Goal: Transaction & Acquisition: Purchase product/service

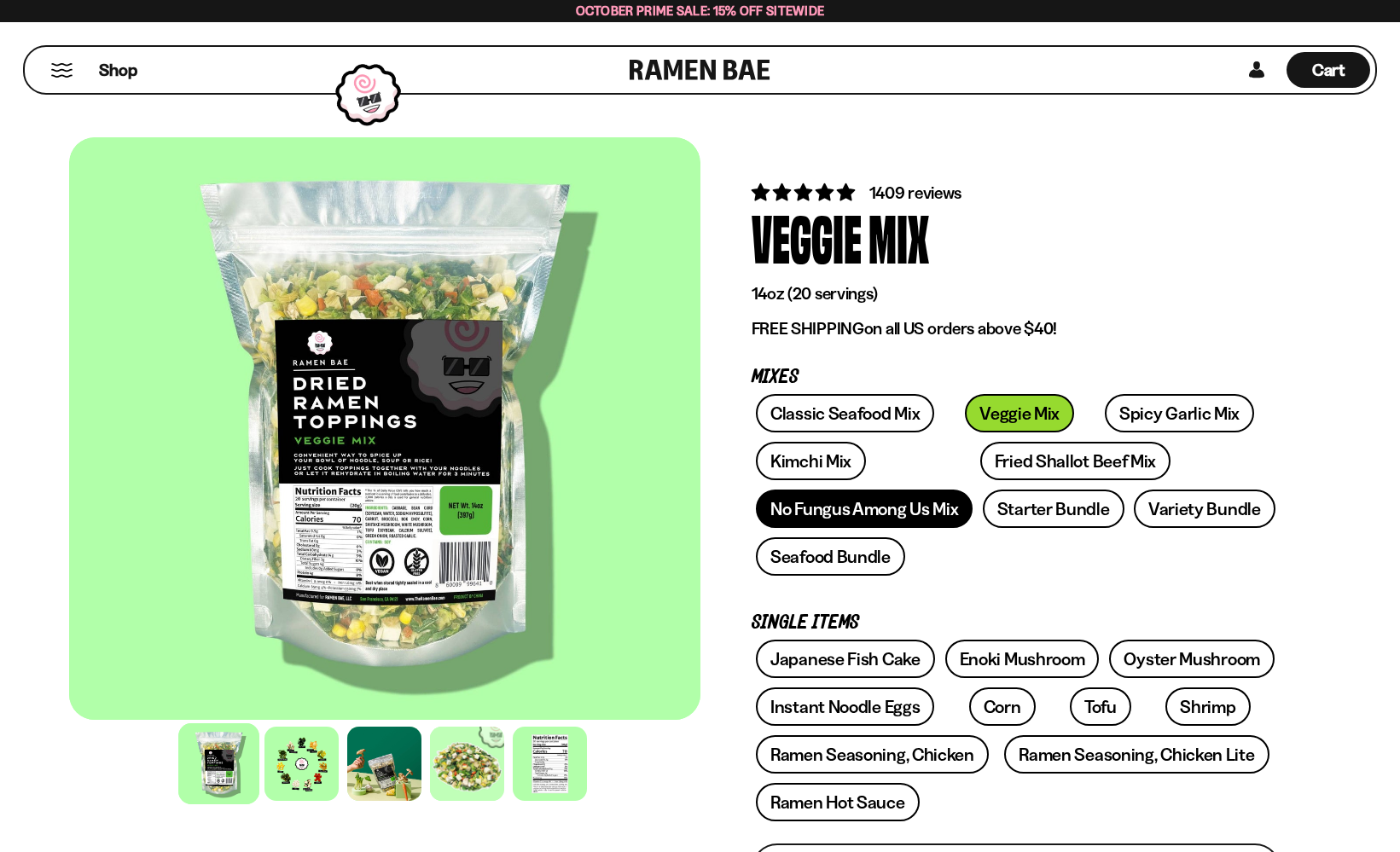
click at [887, 509] on link "No Fungus Among Us Mix" at bounding box center [864, 509] width 217 height 39
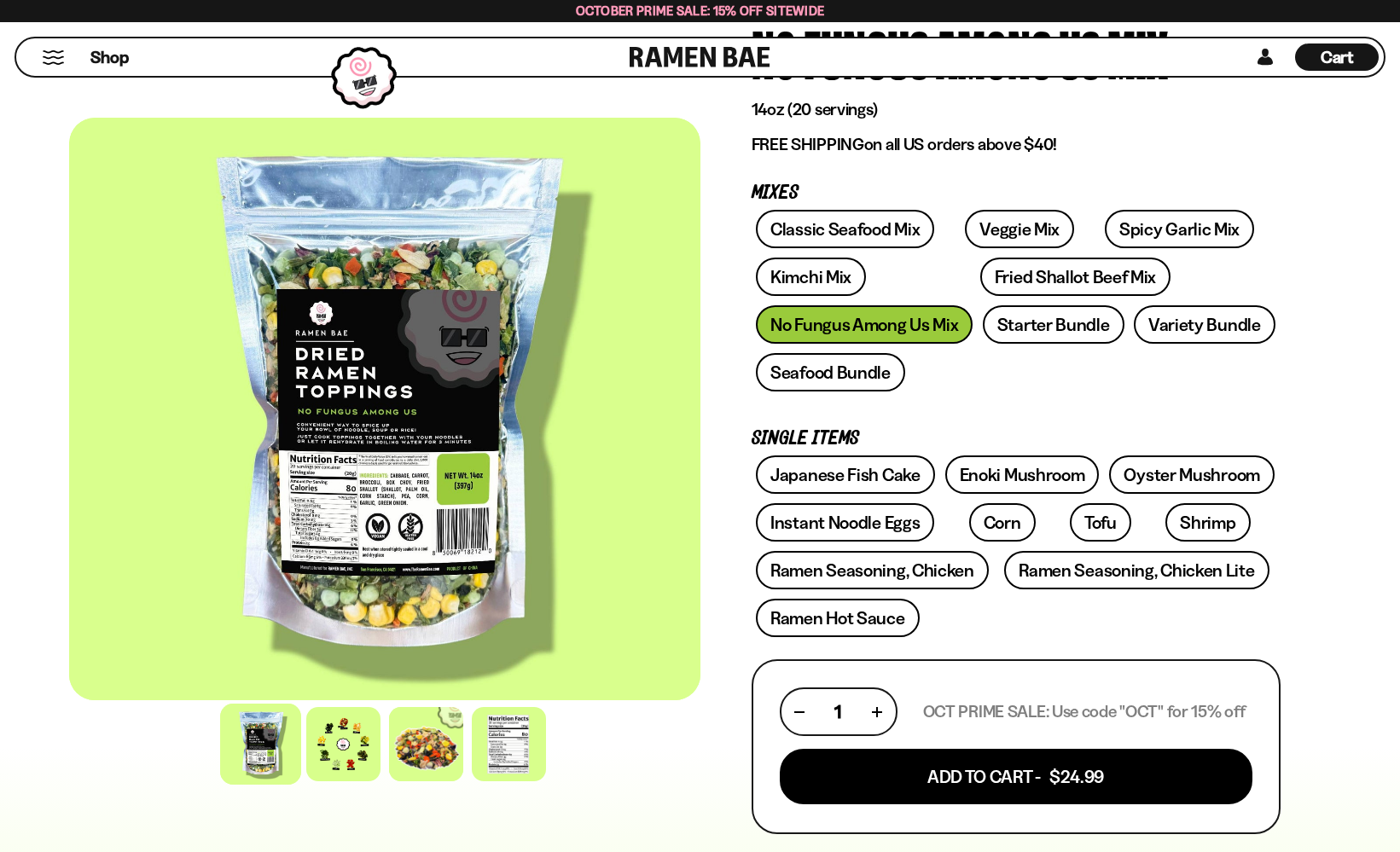
scroll to position [210, 0]
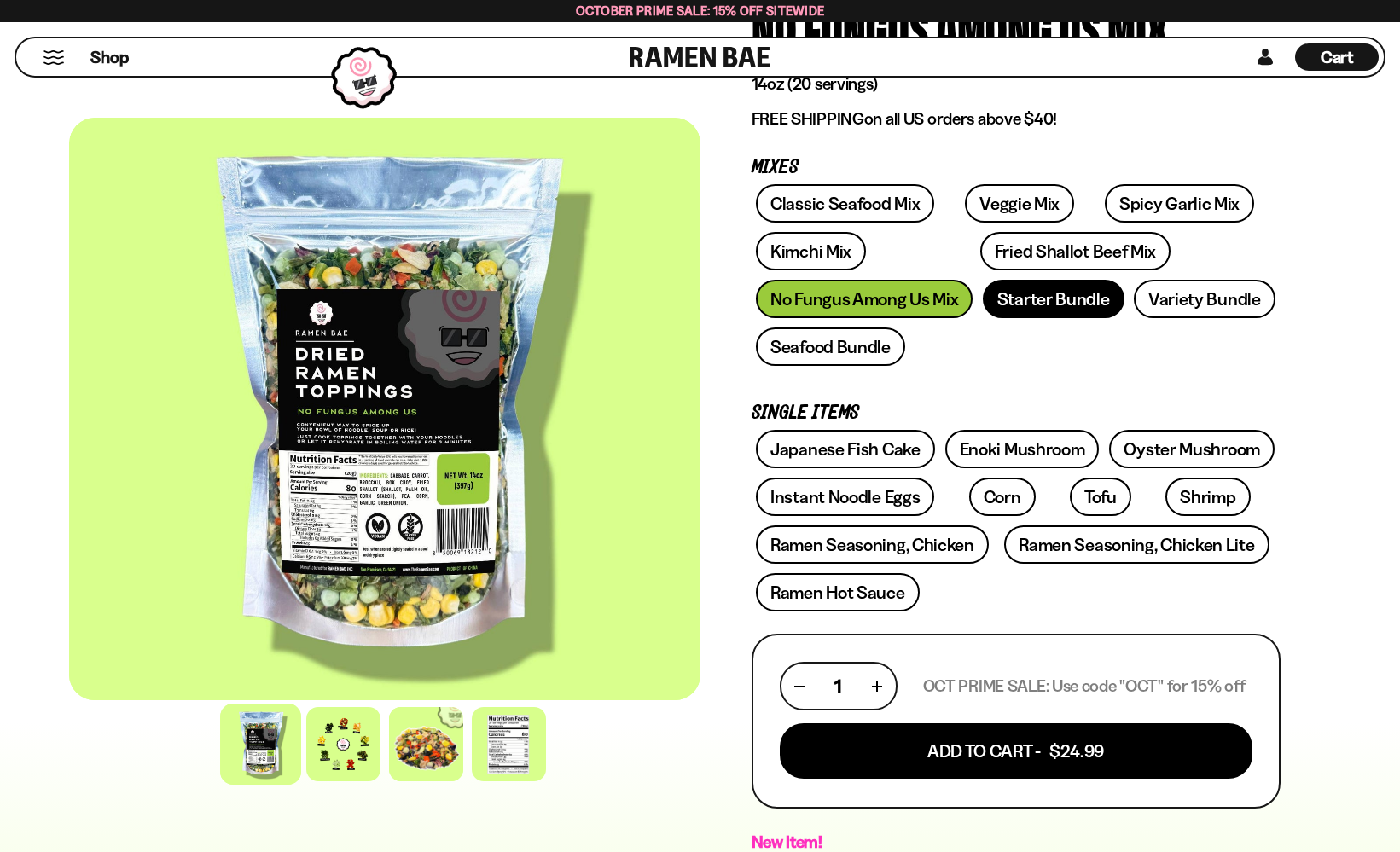
click at [1051, 303] on link "Starter Bundle" at bounding box center [1054, 299] width 142 height 39
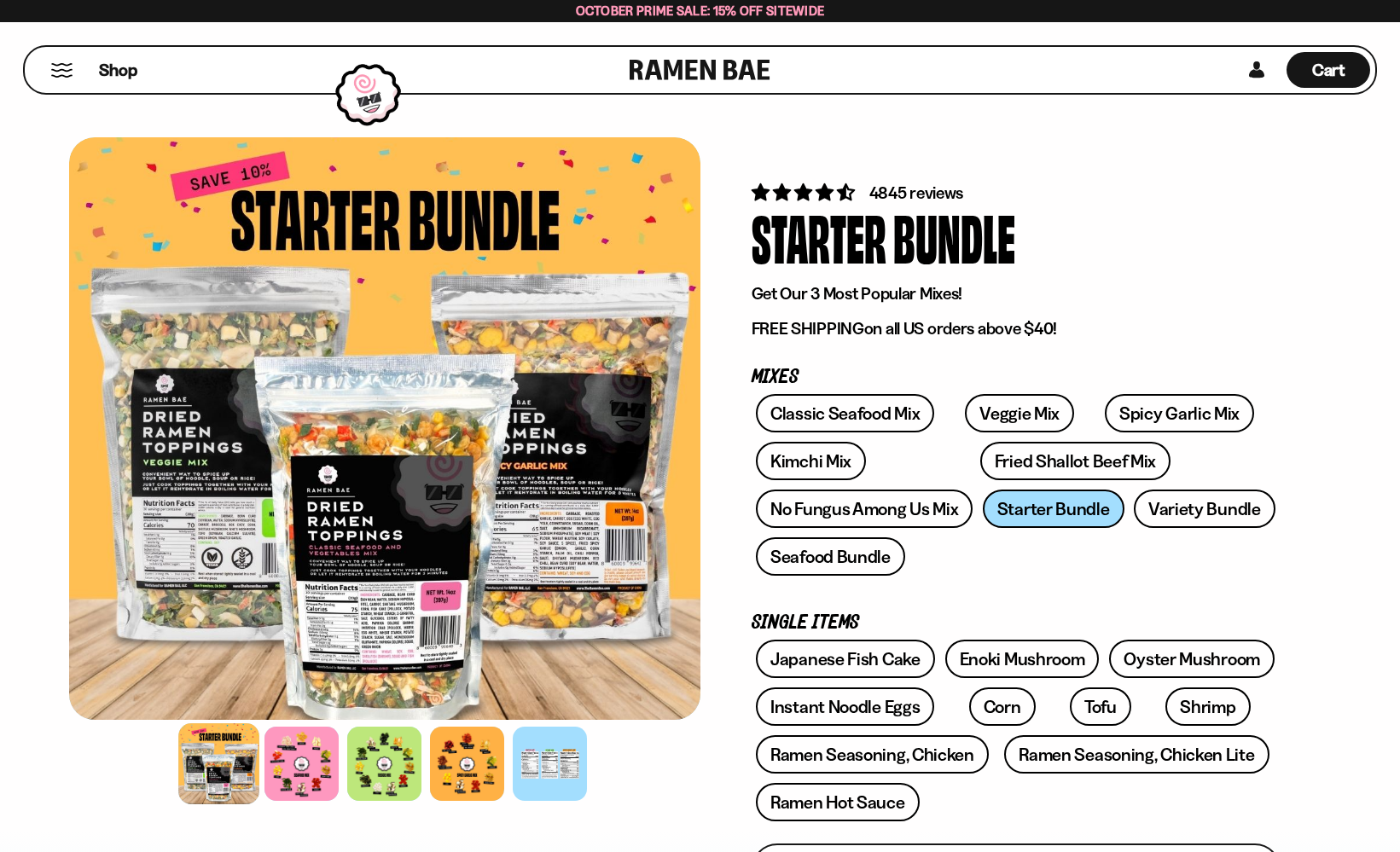
click at [359, 571] on div at bounding box center [385, 428] width 632 height 583
click at [284, 775] on div at bounding box center [301, 764] width 81 height 81
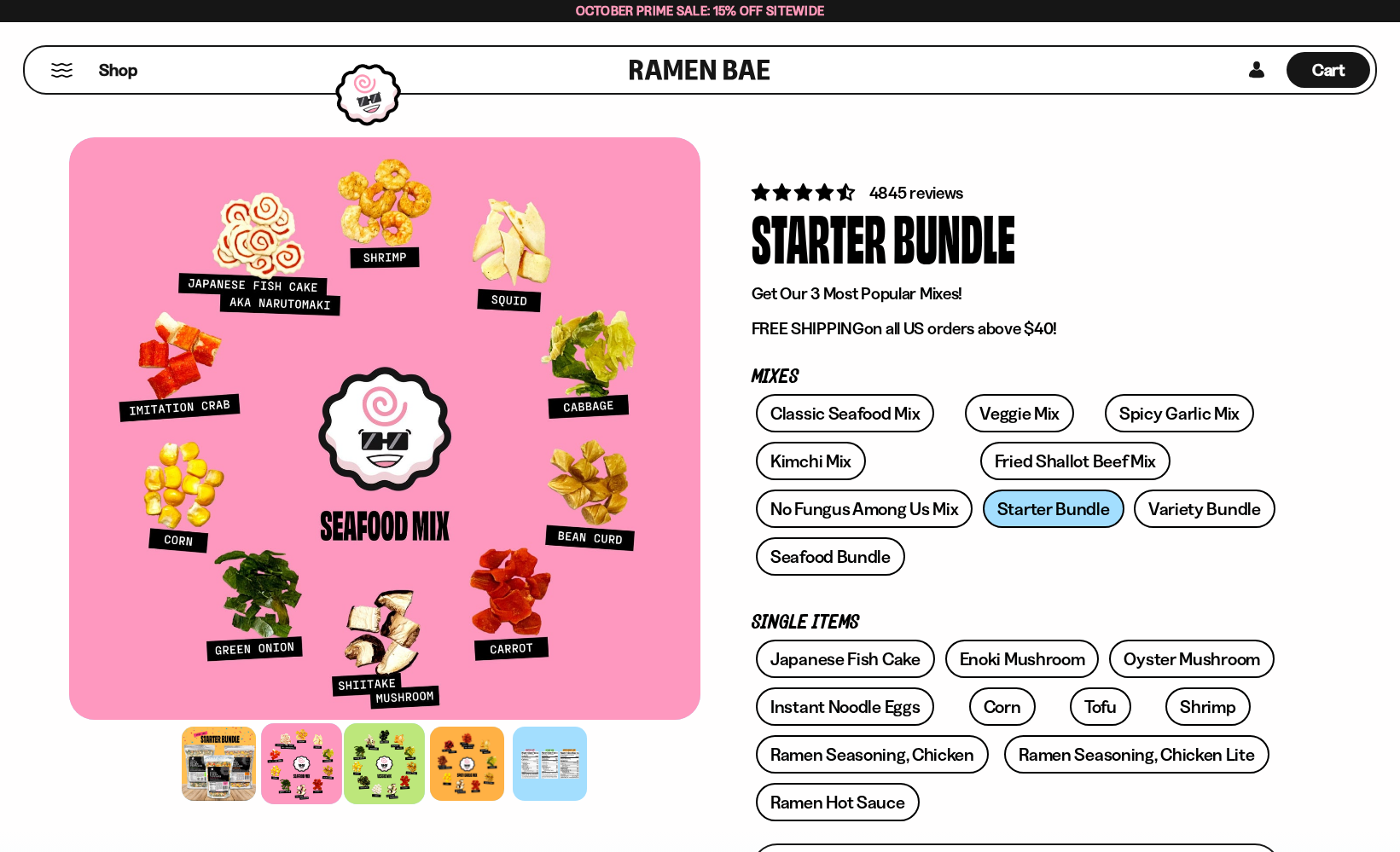
click at [380, 767] on div at bounding box center [384, 764] width 81 height 81
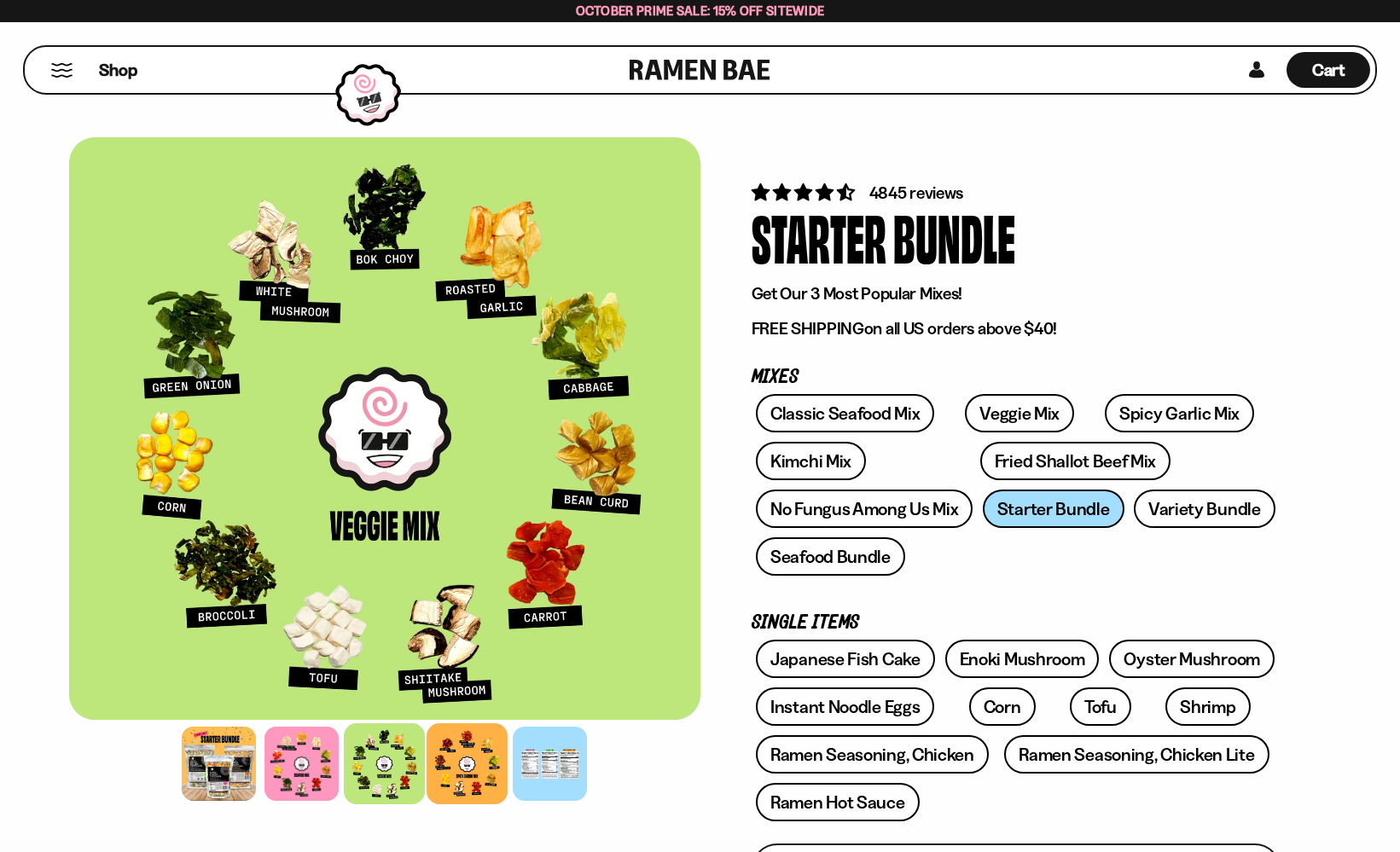
click at [471, 756] on div at bounding box center [466, 764] width 81 height 81
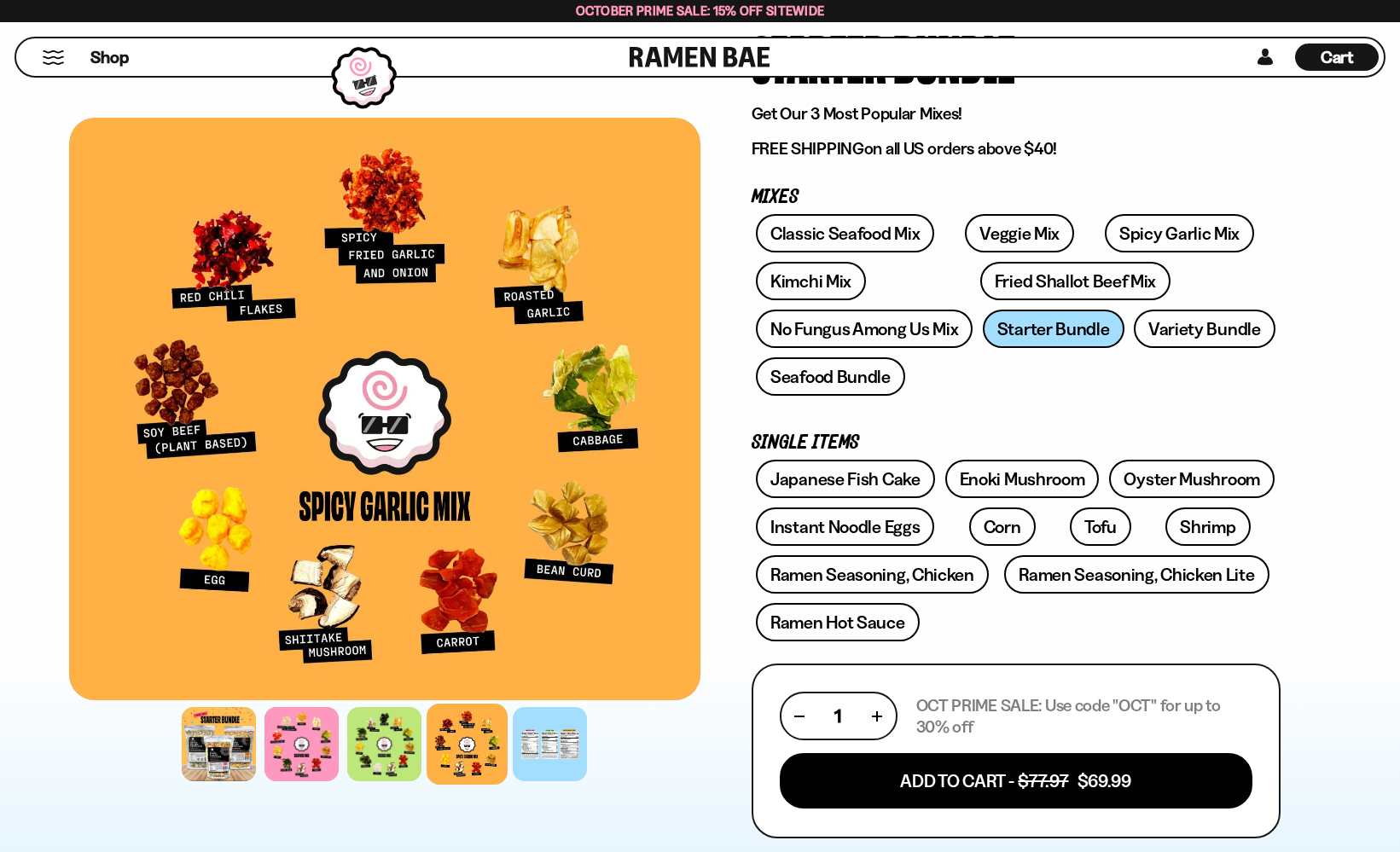
scroll to position [160, 0]
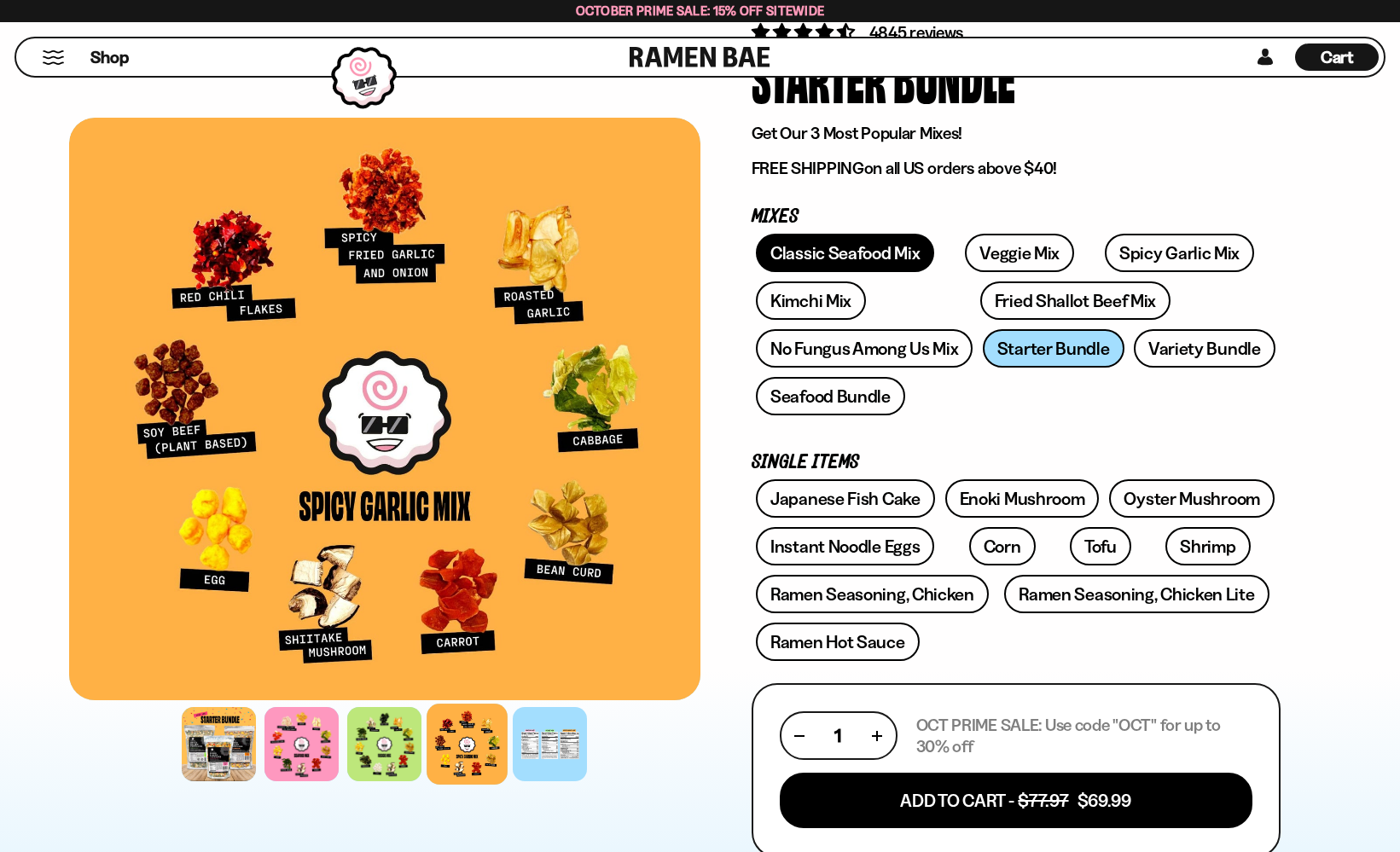
click at [867, 243] on link "Classic Seafood Mix" at bounding box center [845, 254] width 179 height 39
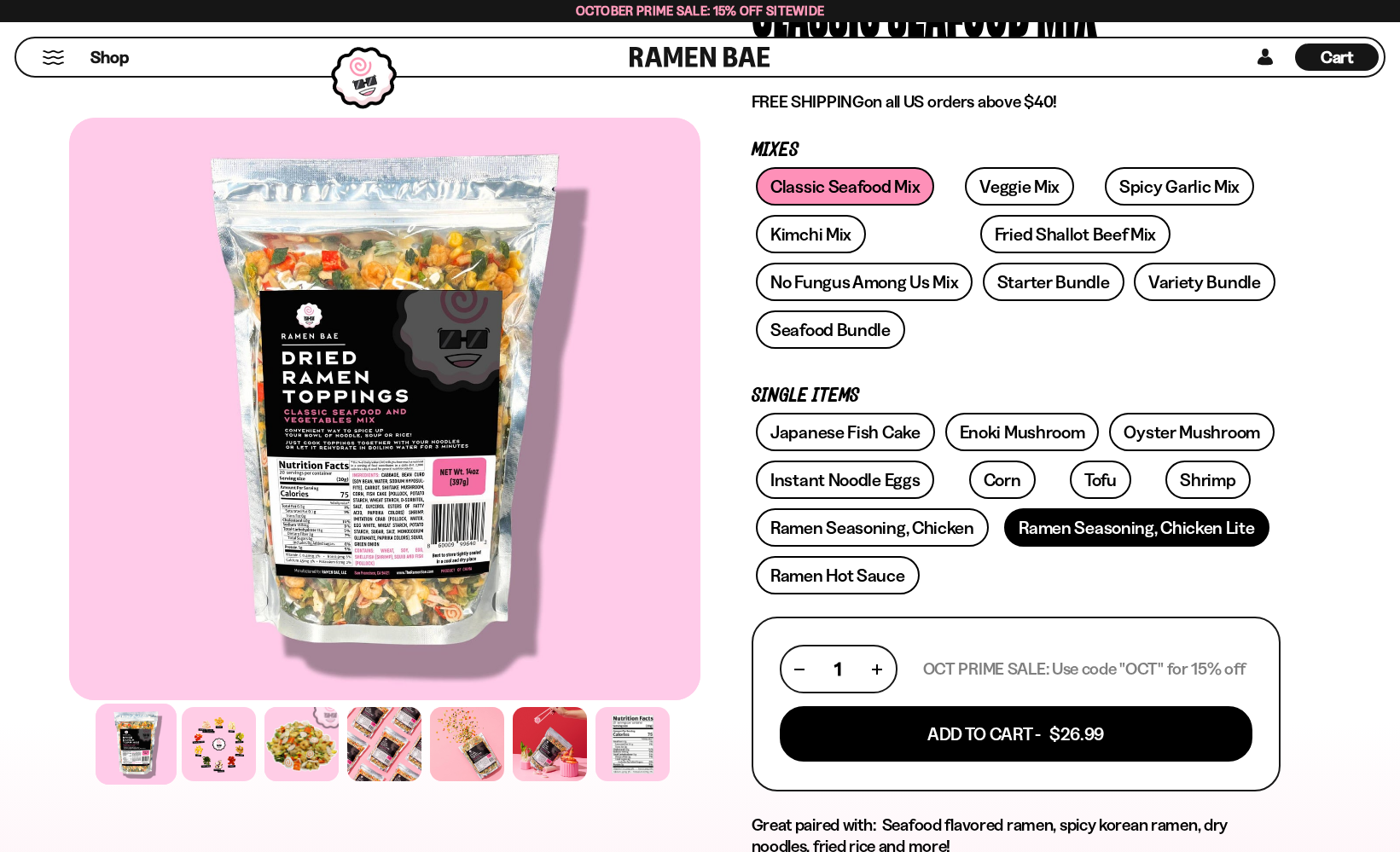
scroll to position [234, 0]
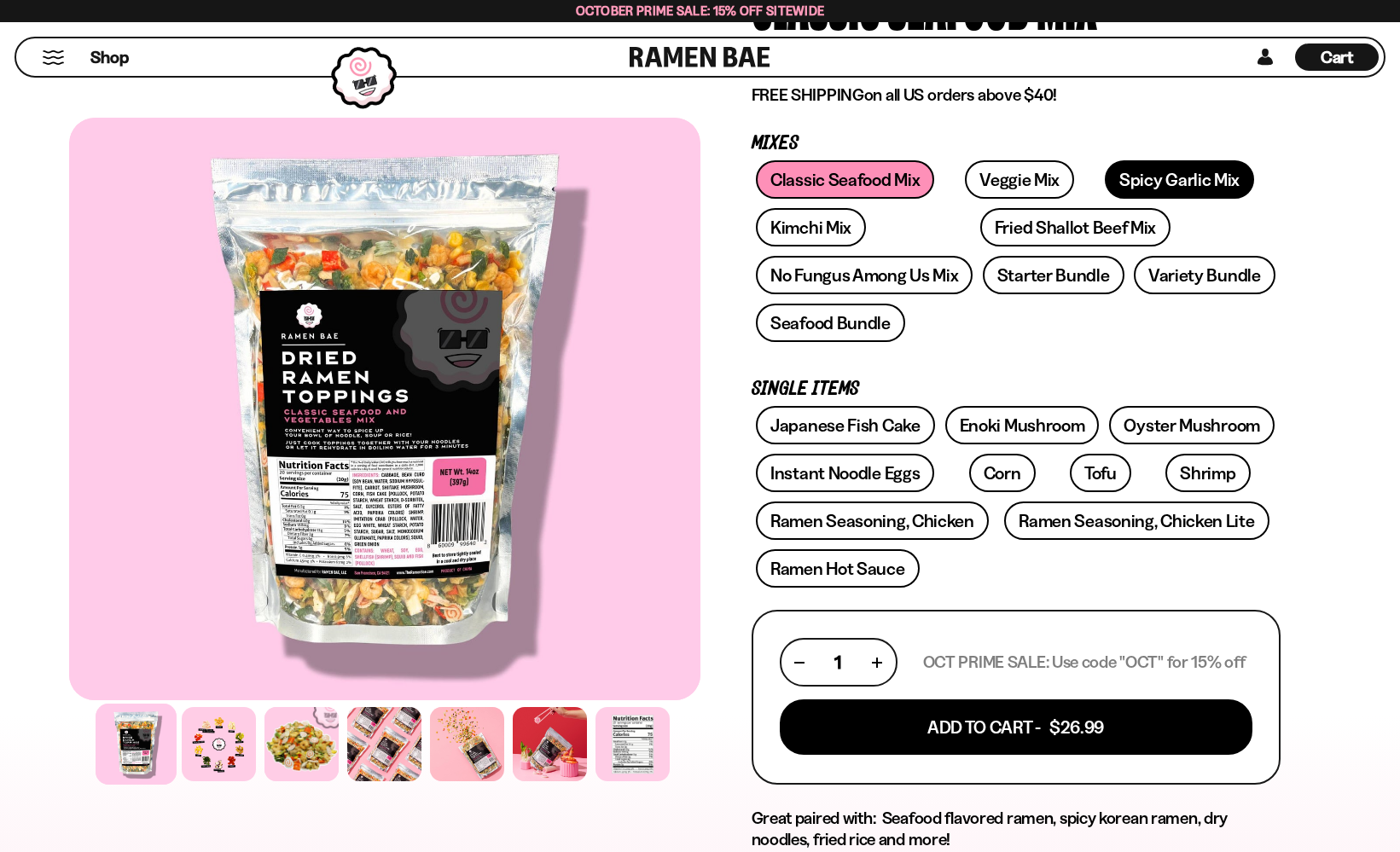
click at [1181, 176] on link "Spicy Garlic Mix" at bounding box center [1179, 180] width 150 height 39
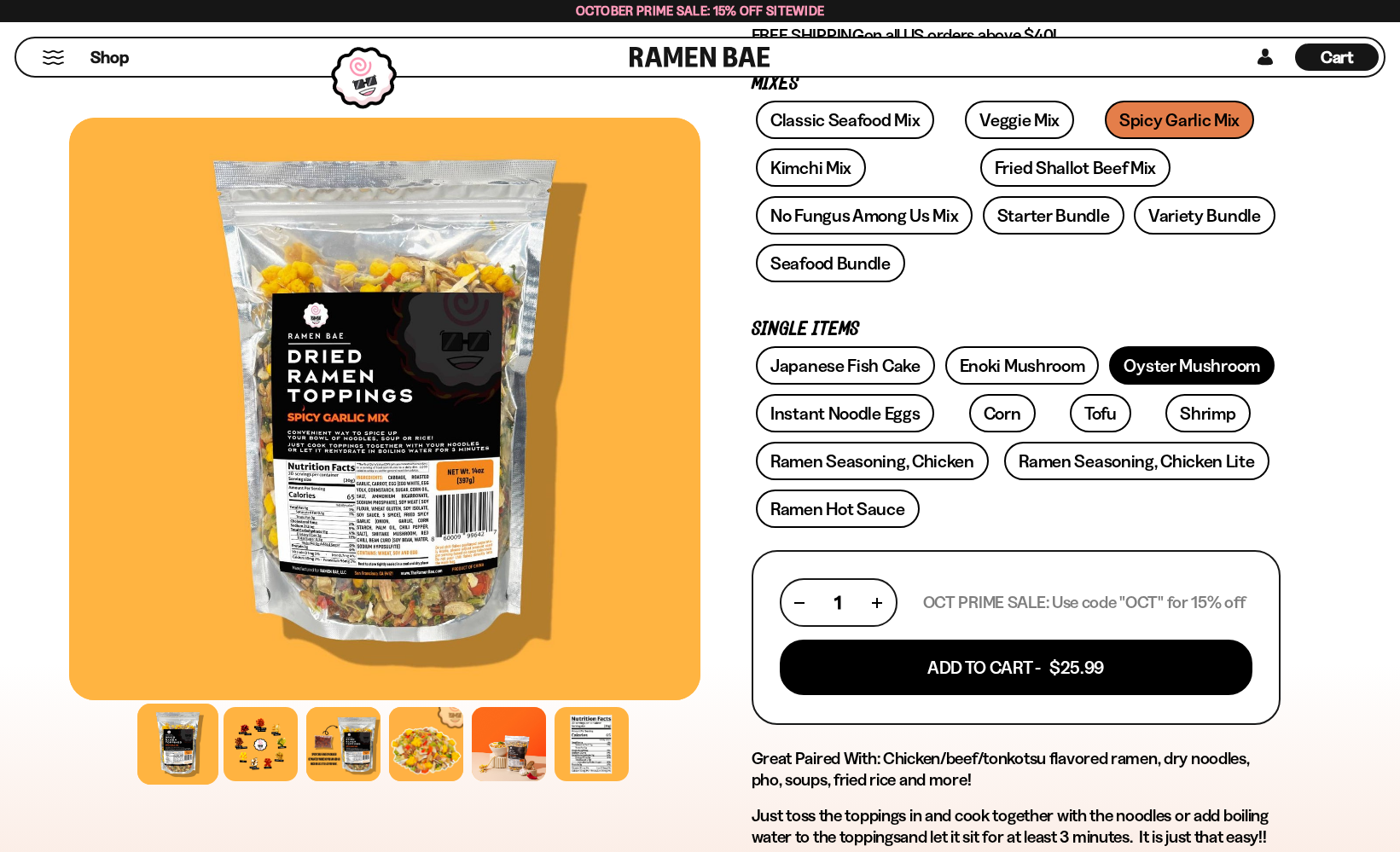
scroll to position [292, 0]
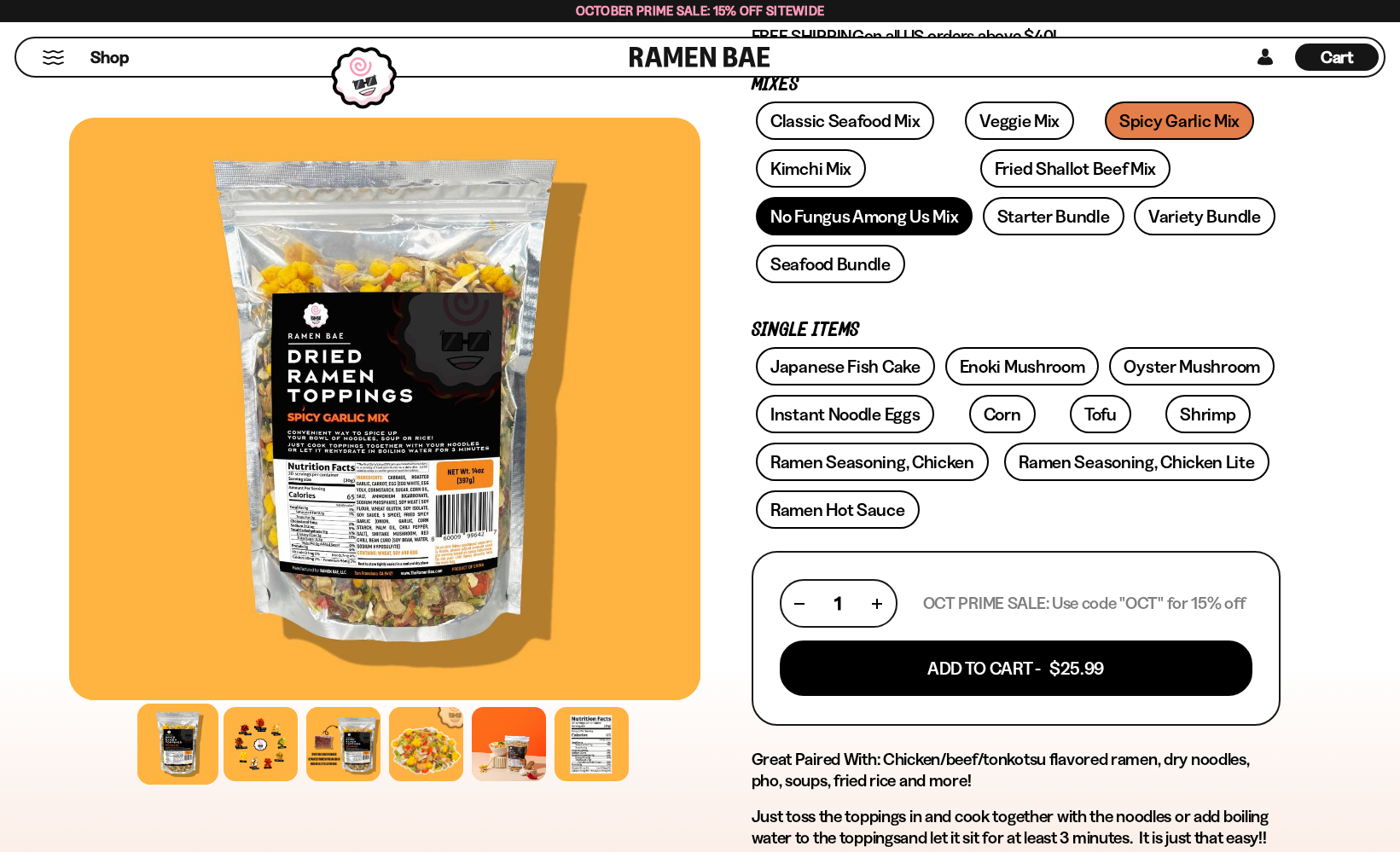
click at [911, 209] on link "No Fungus Among Us Mix" at bounding box center [864, 217] width 217 height 39
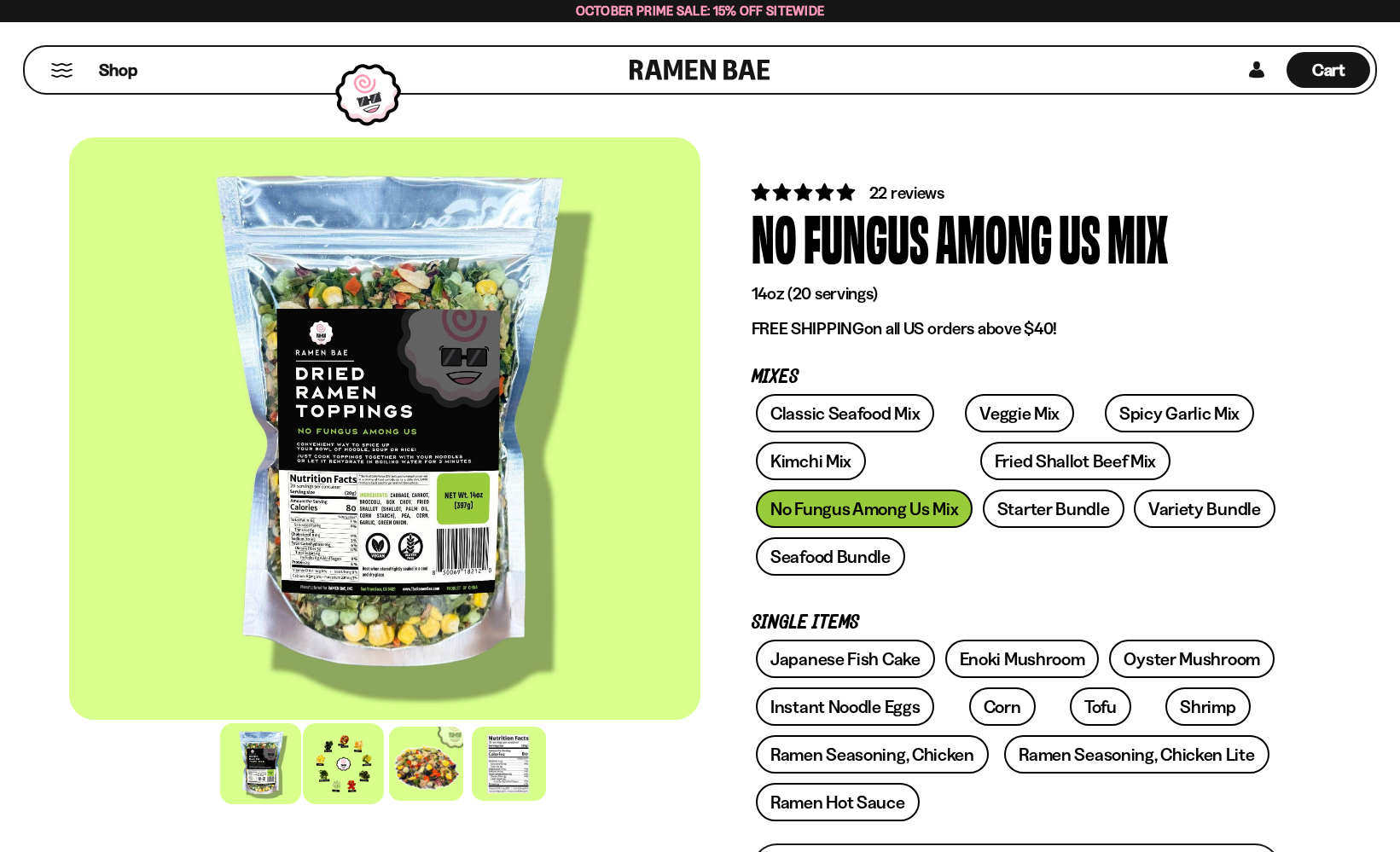
click at [354, 752] on div at bounding box center [343, 764] width 81 height 81
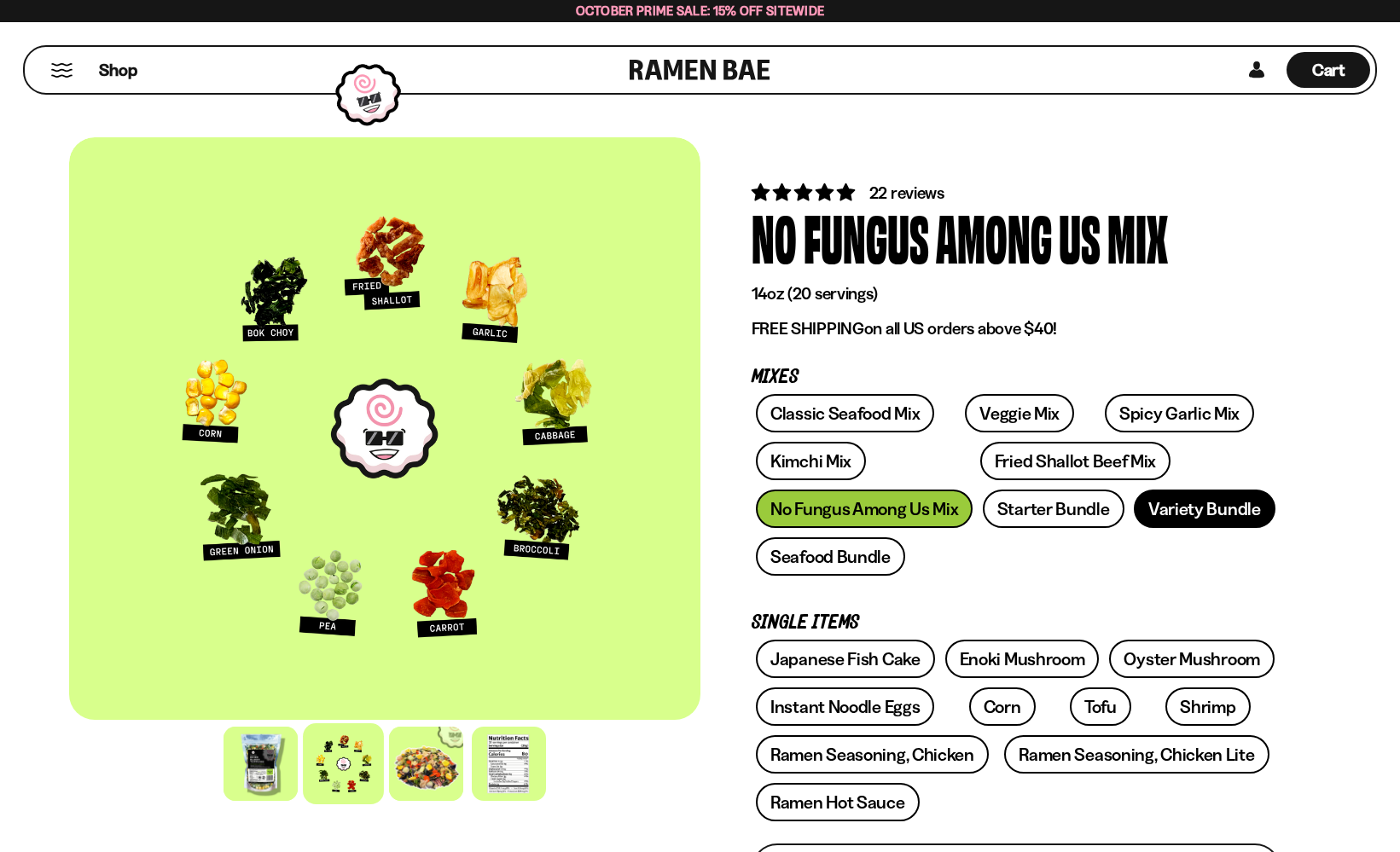
click at [1220, 502] on link "Variety Bundle" at bounding box center [1205, 509] width 142 height 39
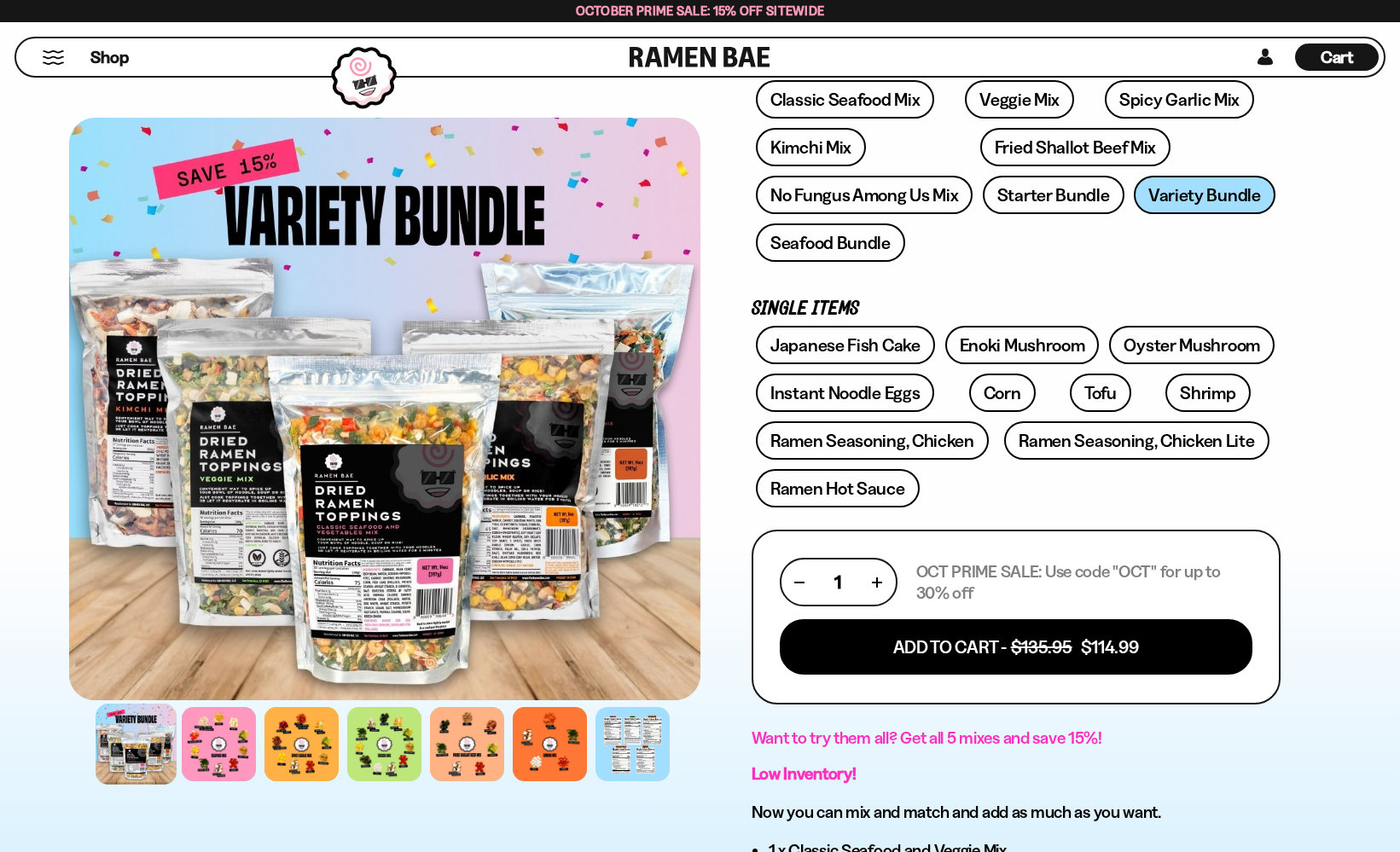
scroll to position [157, 0]
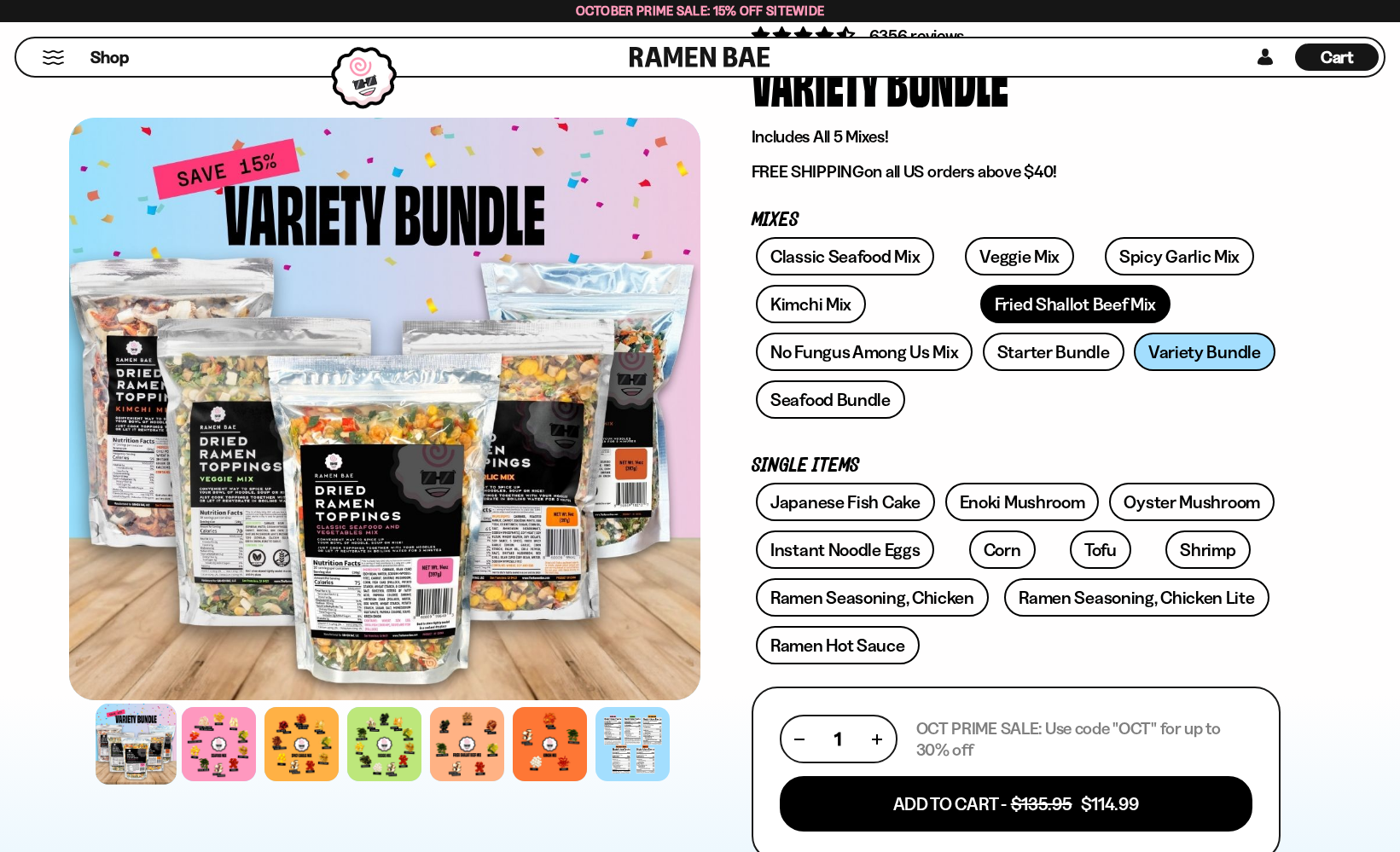
click at [991, 303] on link "Fried Shallot Beef Mix" at bounding box center [1076, 304] width 190 height 39
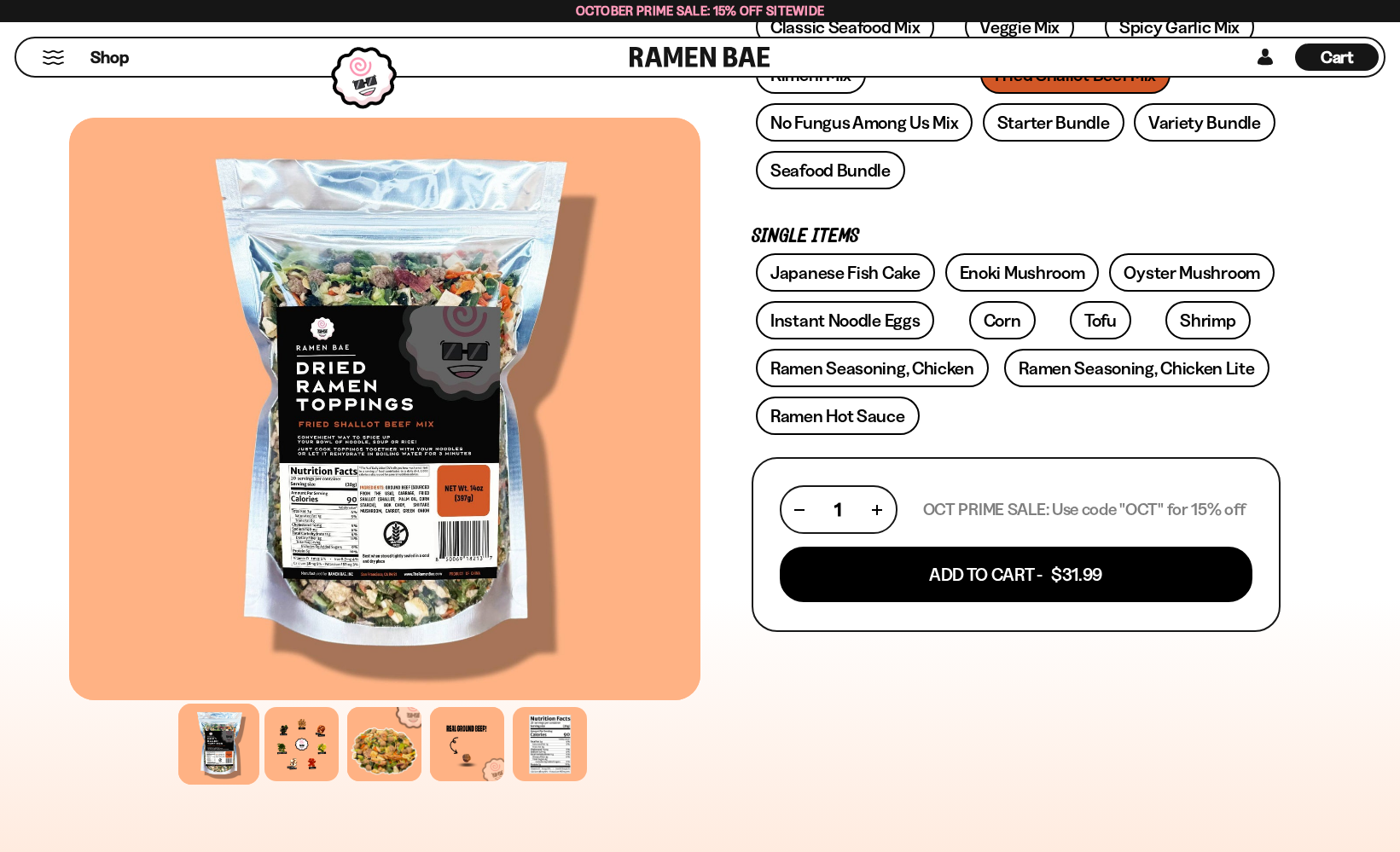
scroll to position [386, 0]
click at [697, 54] on link at bounding box center [700, 57] width 141 height 38
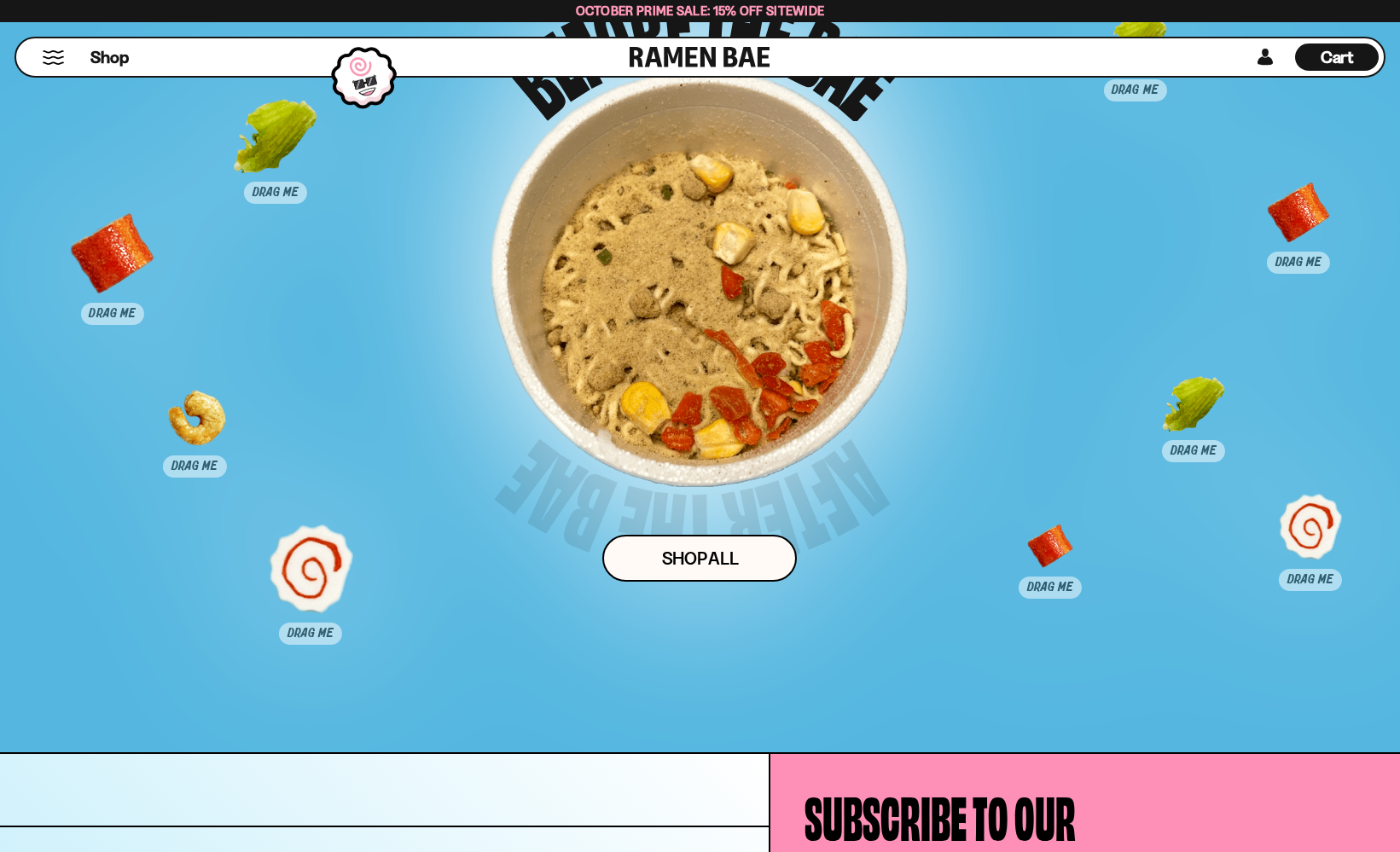
scroll to position [11046, 0]
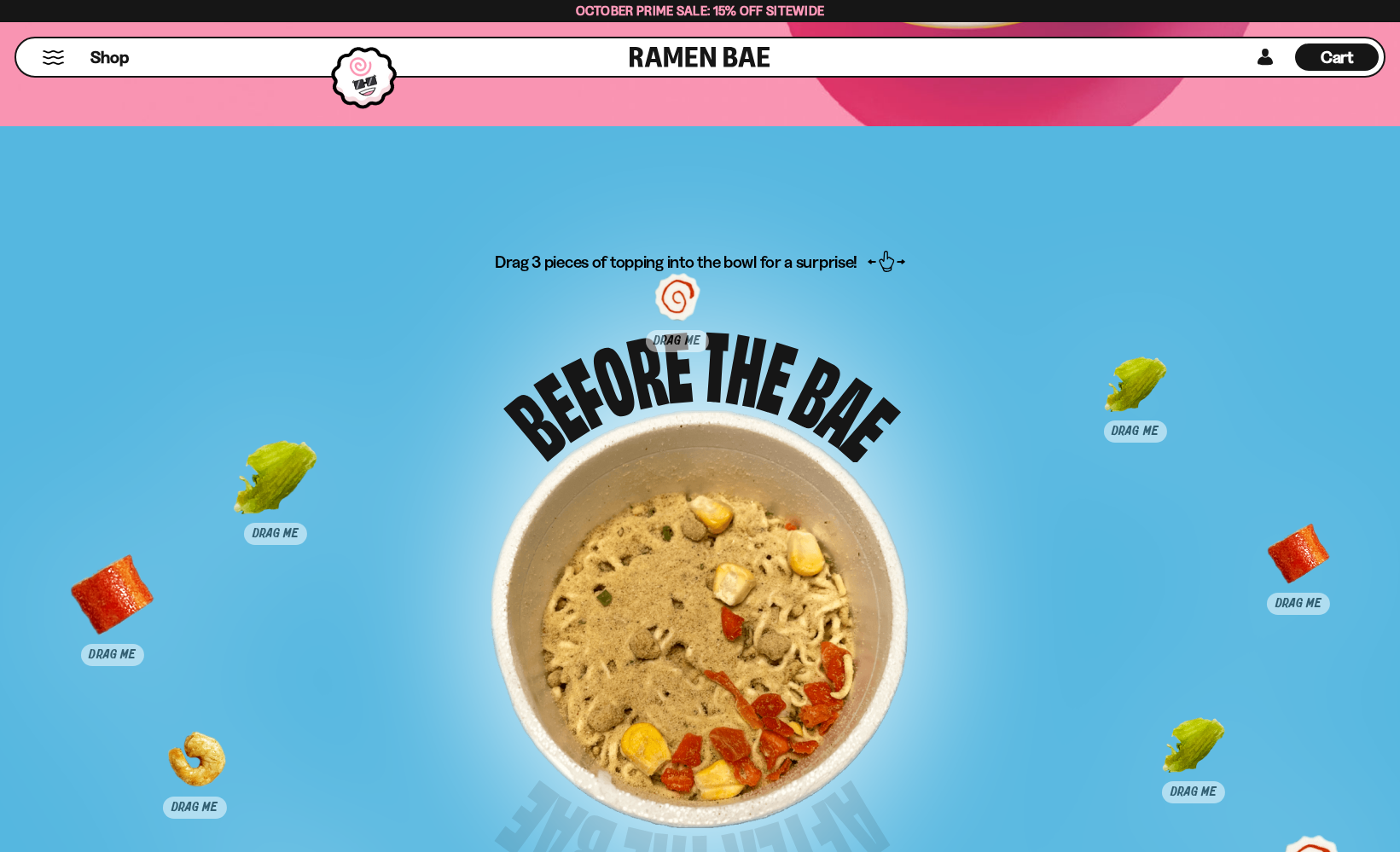
click at [729, 459] on div at bounding box center [700, 619] width 418 height 418
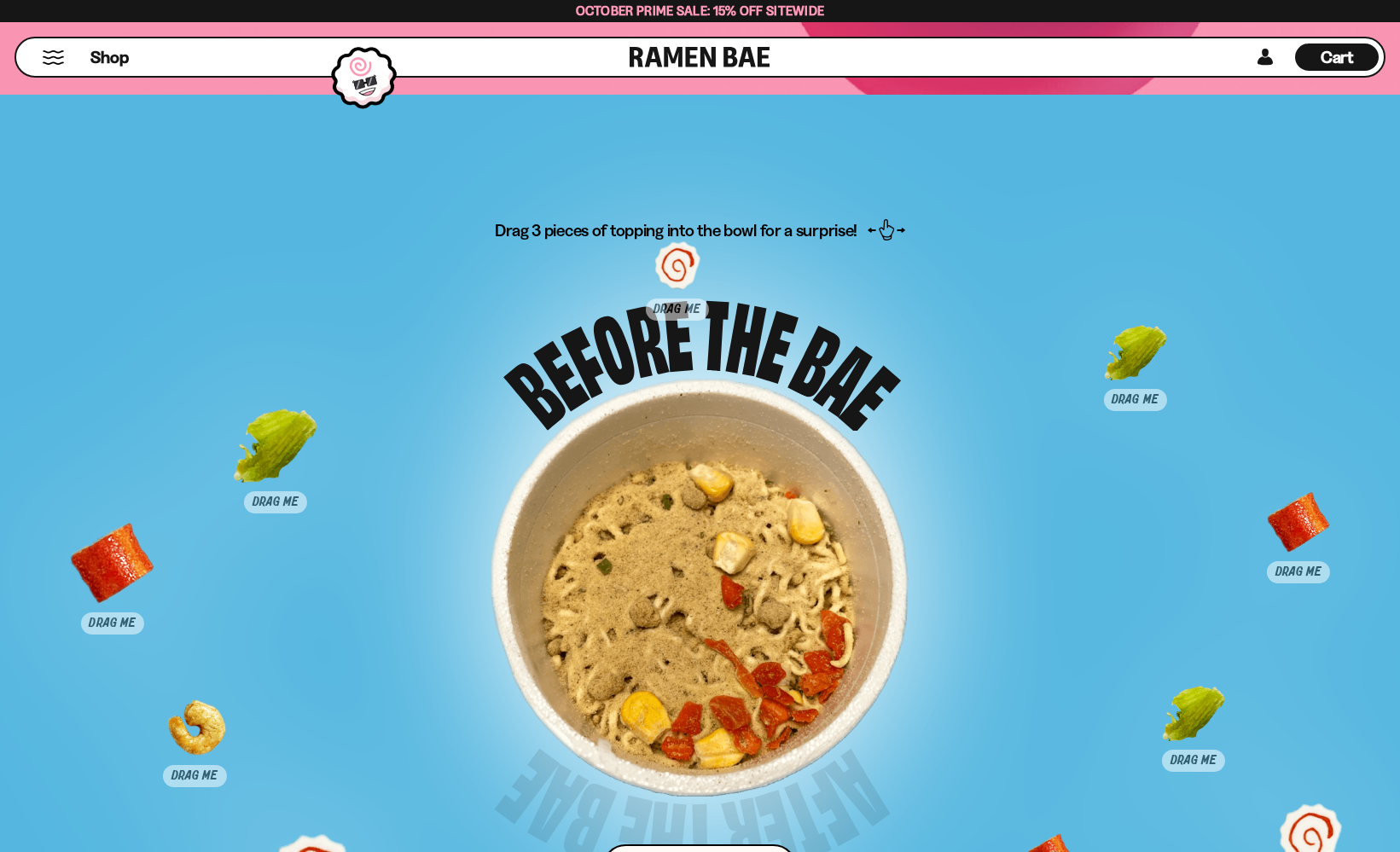
scroll to position [11079, 0]
drag, startPoint x: 687, startPoint y: 314, endPoint x: 683, endPoint y: 612, distance: 298.0
click at [683, 614] on div at bounding box center [672, 581] width 46 height 80
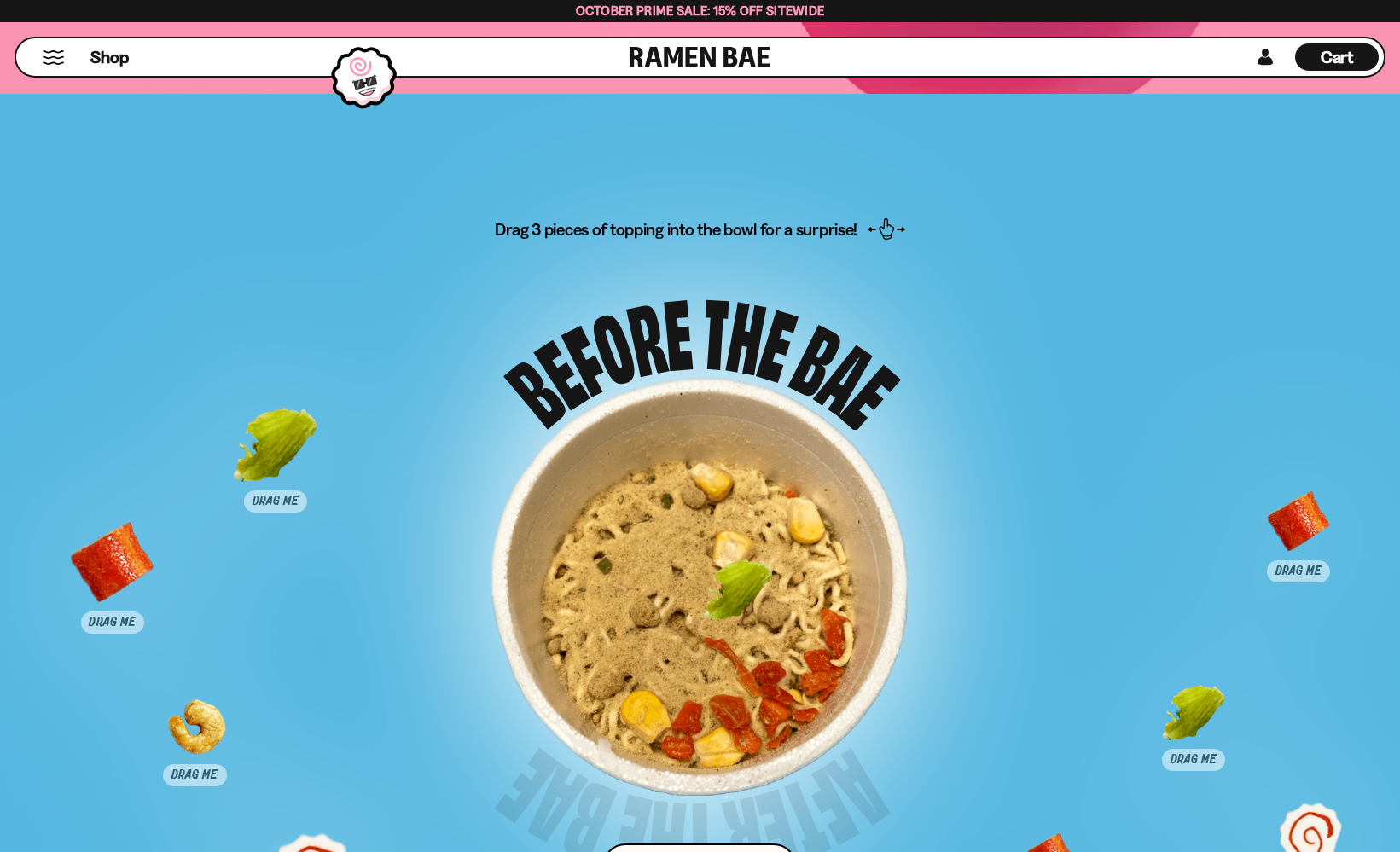
drag, startPoint x: 1144, startPoint y: 366, endPoint x: 664, endPoint y: 606, distance: 536.7
click at [696, 606] on div at bounding box center [737, 604] width 85 height 85
drag, startPoint x: 1281, startPoint y: 523, endPoint x: 634, endPoint y: 585, distance: 650.0
click at [632, 583] on div at bounding box center [645, 601] width 85 height 85
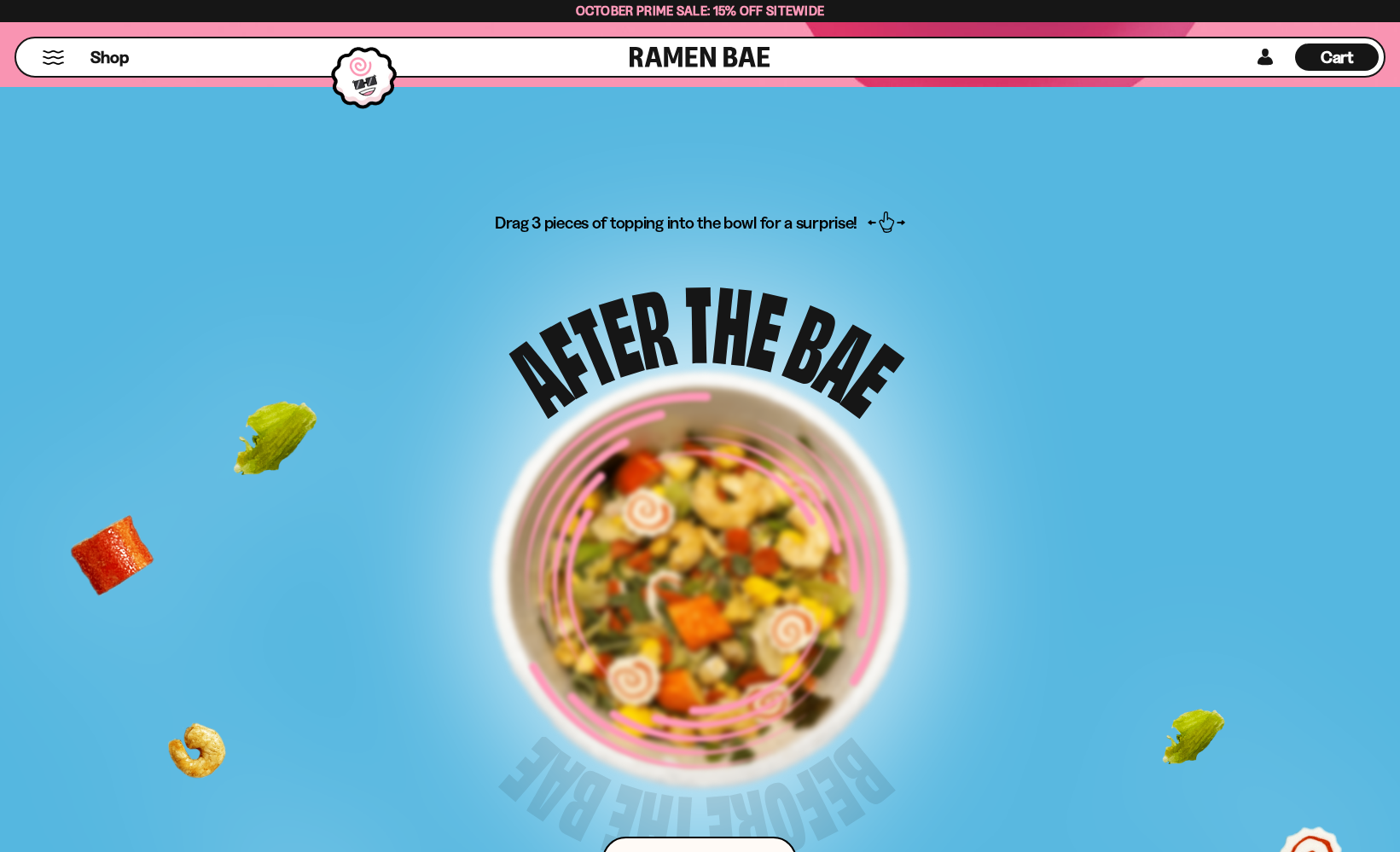
scroll to position [11090, 0]
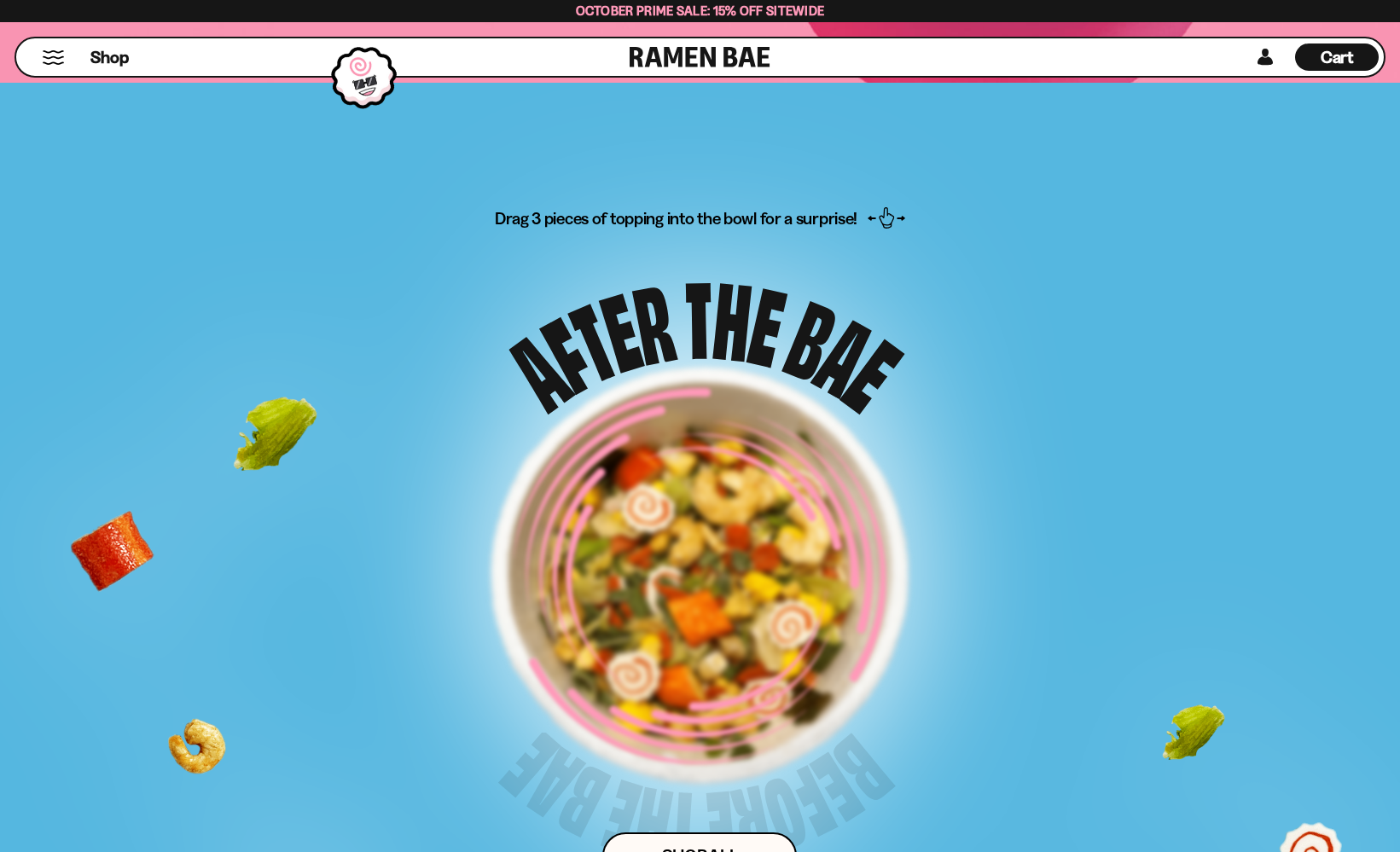
drag, startPoint x: 1188, startPoint y: 727, endPoint x: 773, endPoint y: 550, distance: 451.2
click at [773, 550] on div "Drag 3 pieces of topping into the bowl for a surprise! Shop ALl" at bounding box center [700, 586] width 1167 height 759
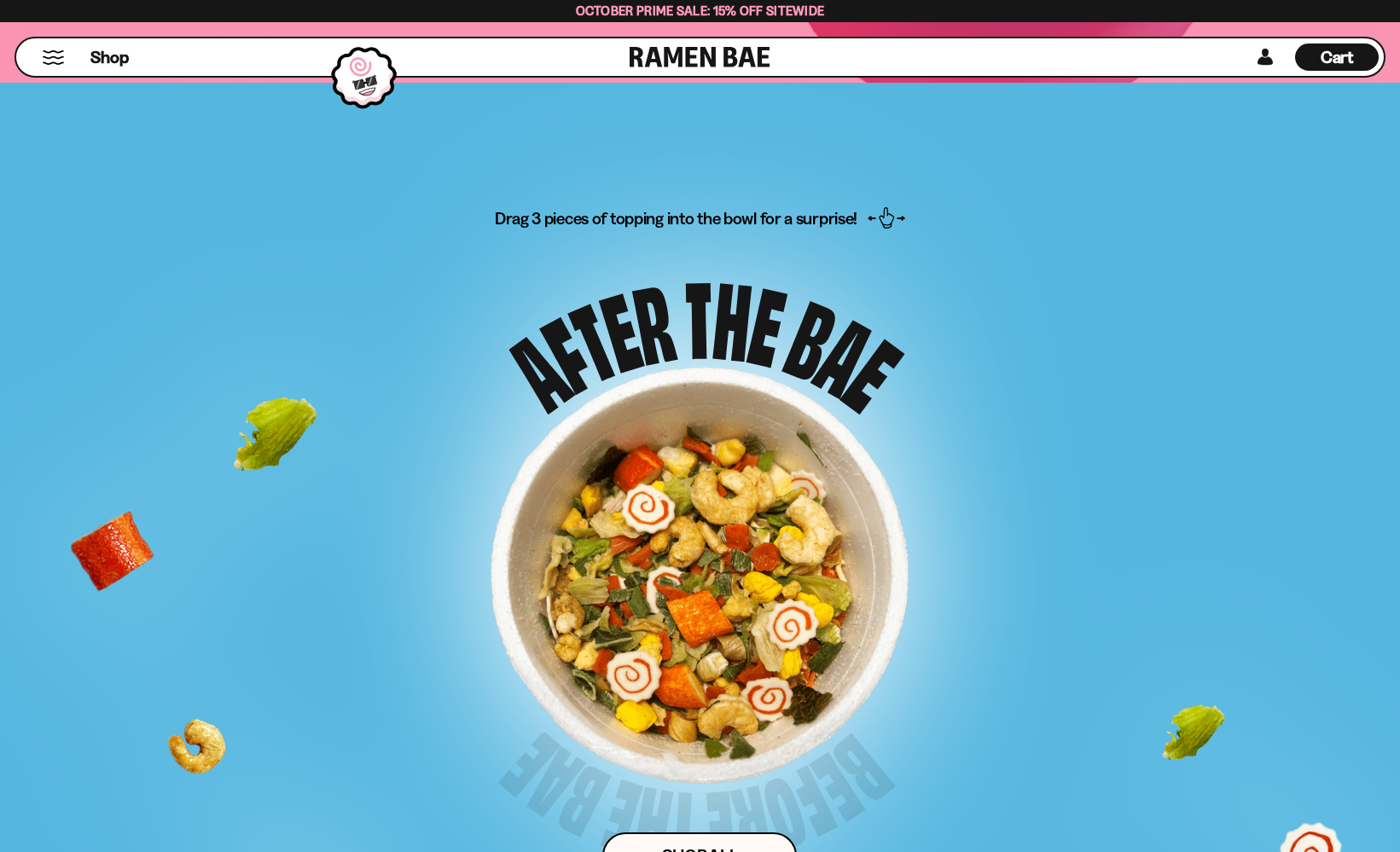
drag, startPoint x: 884, startPoint y: 211, endPoint x: 703, endPoint y: 460, distance: 307.8
click at [859, 326] on div "Drag 3 pieces of topping into the bowl for a surprise! Shop ALl" at bounding box center [700, 586] width 1167 height 759
drag, startPoint x: 666, startPoint y: 469, endPoint x: 905, endPoint y: 451, distance: 239.7
click at [905, 451] on div at bounding box center [700, 576] width 418 height 418
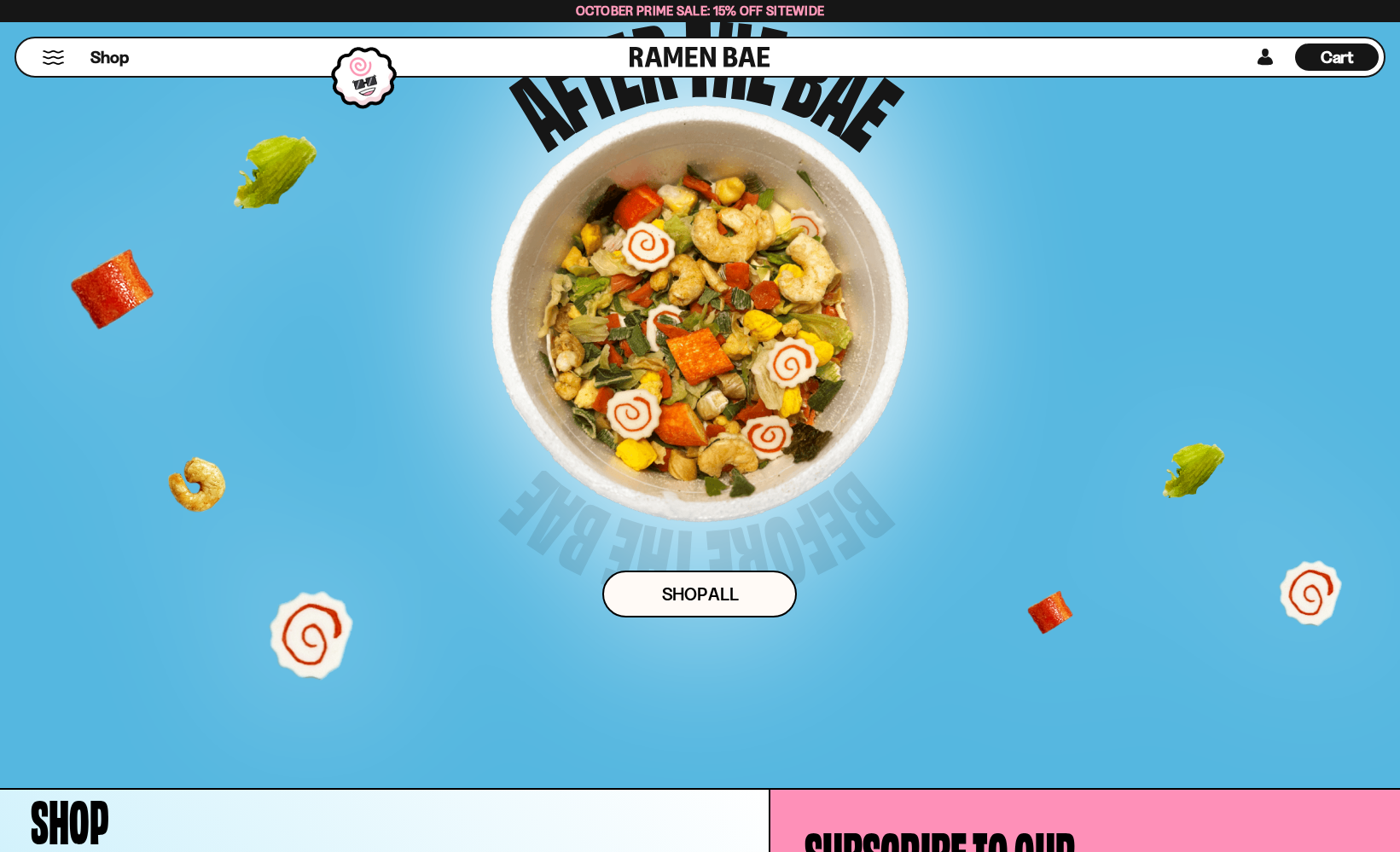
drag, startPoint x: 309, startPoint y: 623, endPoint x: 623, endPoint y: 424, distance: 371.7
click at [622, 425] on div "Drag 3 pieces of topping into the bowl for a surprise! Shop ALl" at bounding box center [700, 324] width 1167 height 759
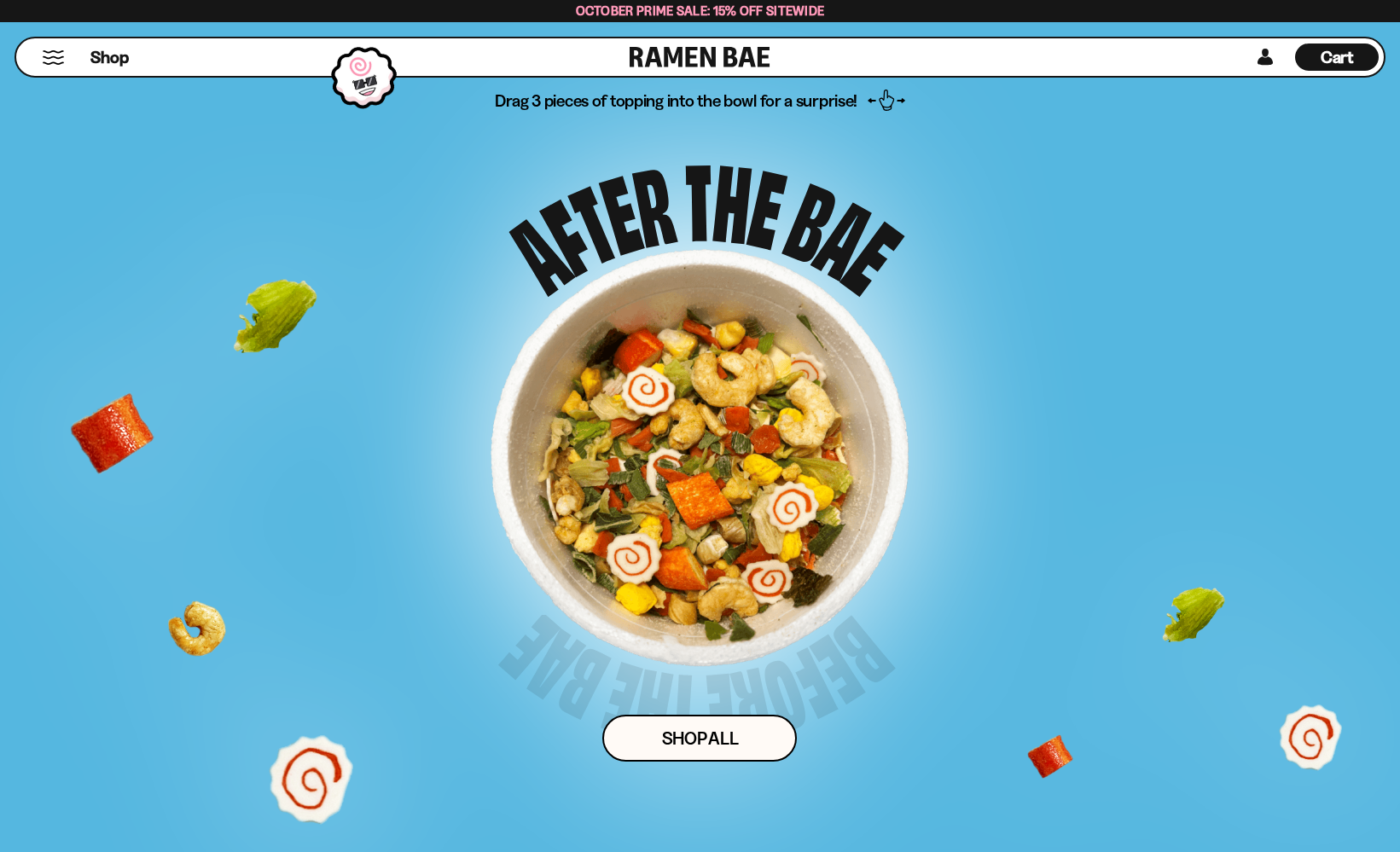
scroll to position [11142, 0]
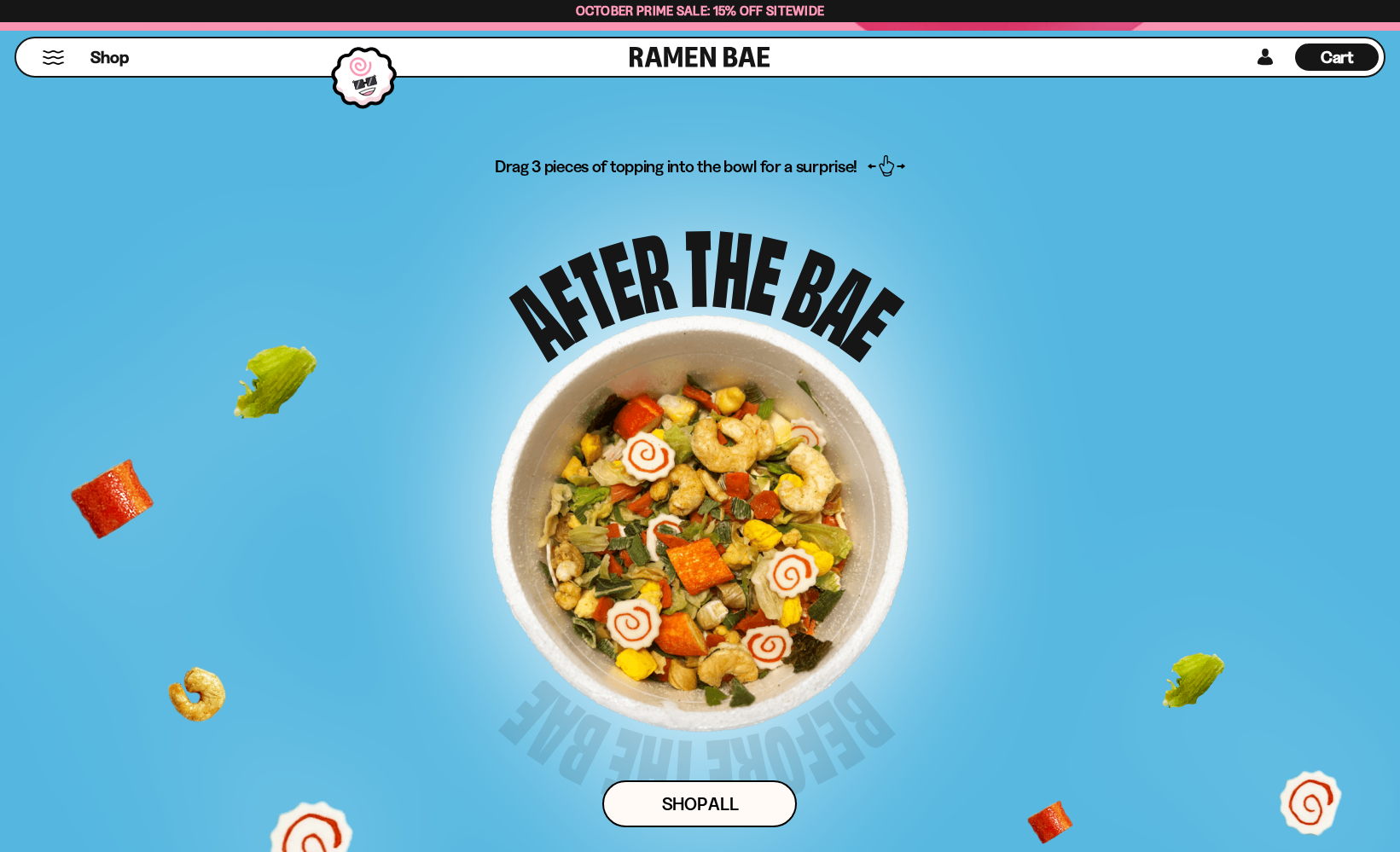
drag, startPoint x: 859, startPoint y: 238, endPoint x: 552, endPoint y: 347, distance: 325.8
click at [501, 326] on div "Shop ALl" at bounding box center [700, 571] width 418 height 513
drag, startPoint x: 664, startPoint y: 391, endPoint x: 563, endPoint y: 347, distance: 110.2
click at [523, 382] on div at bounding box center [700, 524] width 418 height 418
drag, startPoint x: 894, startPoint y: 165, endPoint x: 758, endPoint y: 169, distance: 136.1
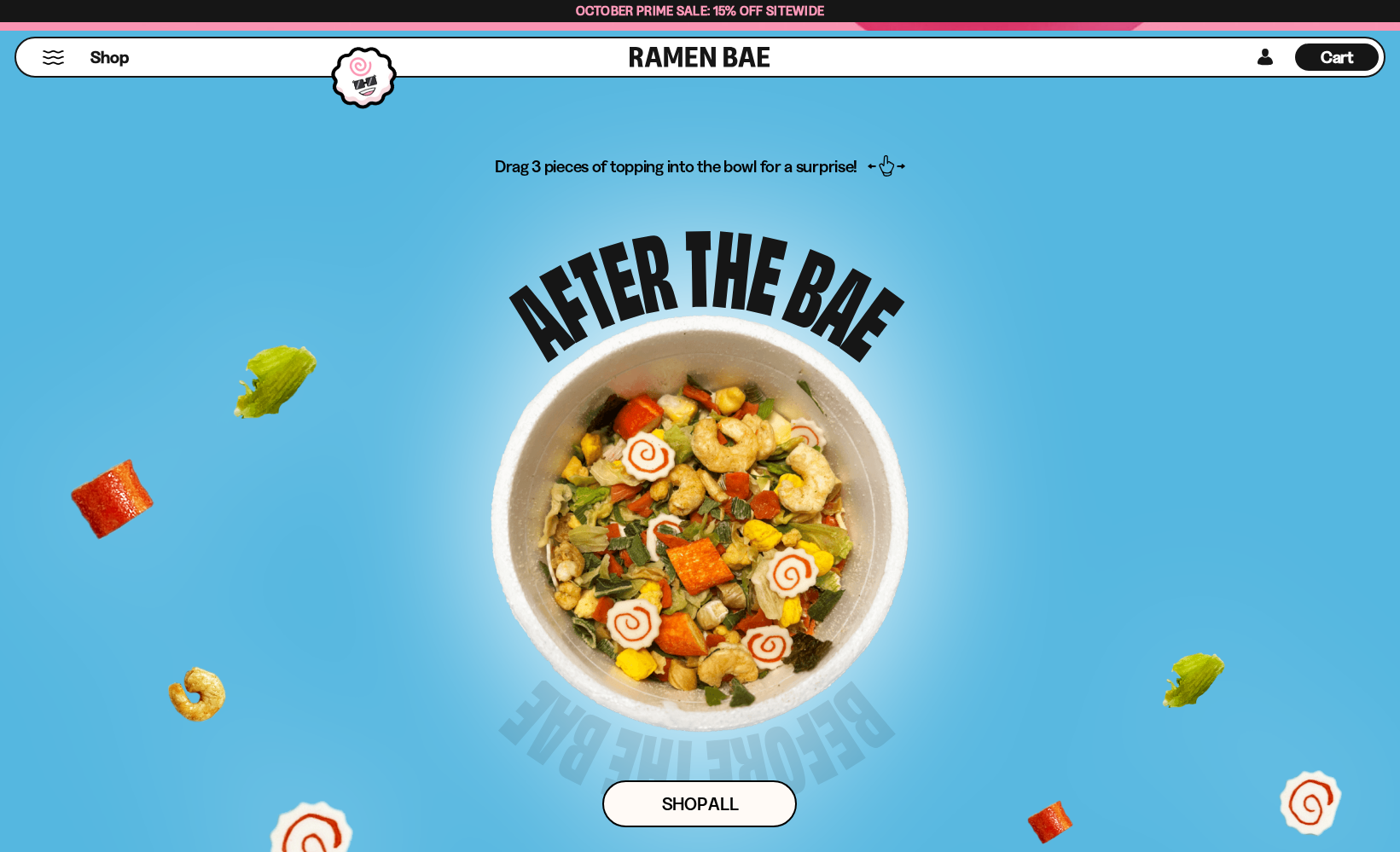
click at [754, 167] on p "Drag 3 pieces of topping into the bowl for a surprise!" at bounding box center [700, 234] width 410 height 160
drag, startPoint x: 830, startPoint y: 536, endPoint x: 538, endPoint y: 494, distance: 295.0
click at [538, 496] on div at bounding box center [700, 524] width 418 height 418
drag, startPoint x: 286, startPoint y: 369, endPoint x: 734, endPoint y: 480, distance: 461.5
click at [734, 480] on div "Drag 3 pieces of topping into the bowl for a surprise! Shop ALl" at bounding box center [700, 533] width 1167 height 759
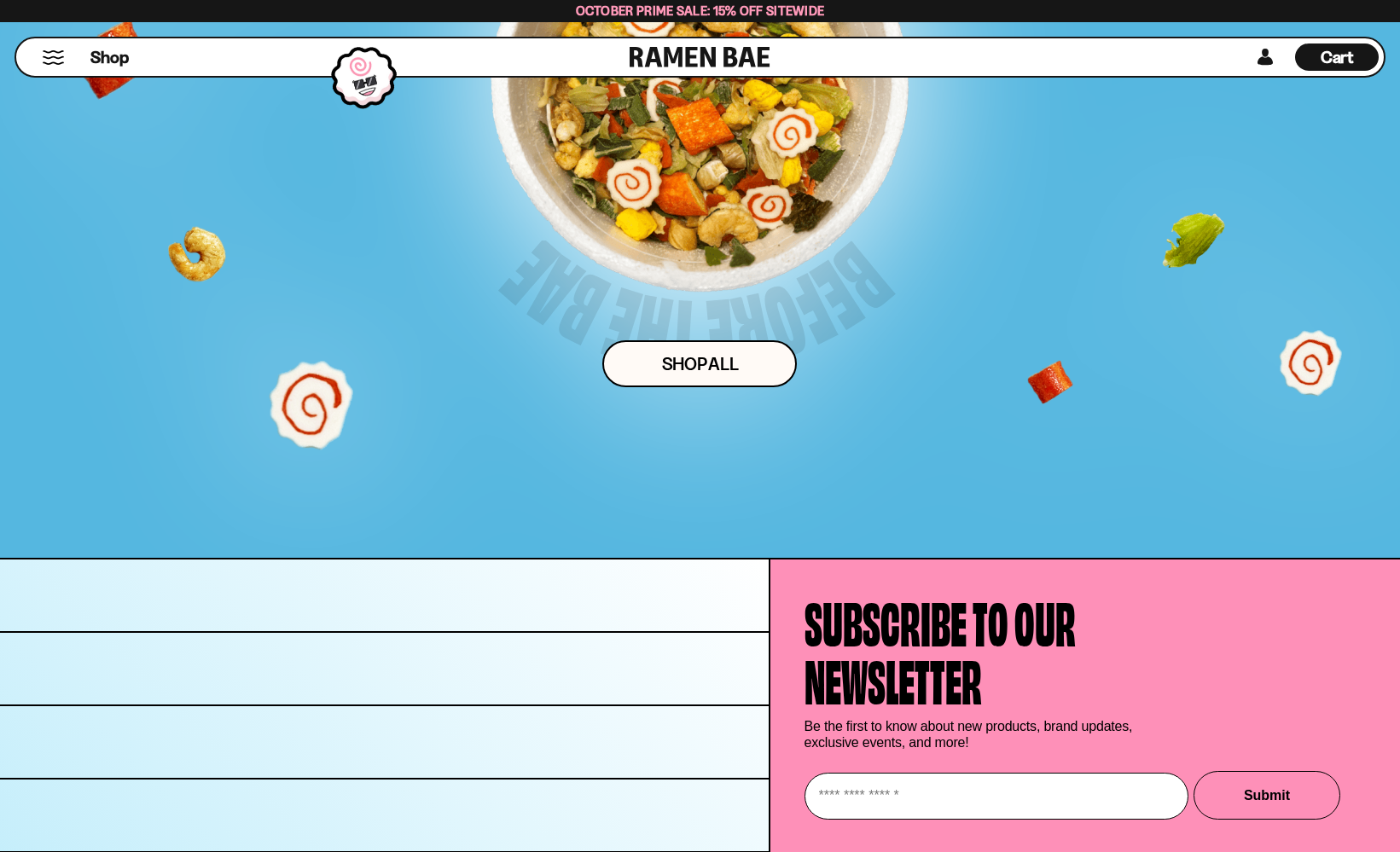
scroll to position [11695, 0]
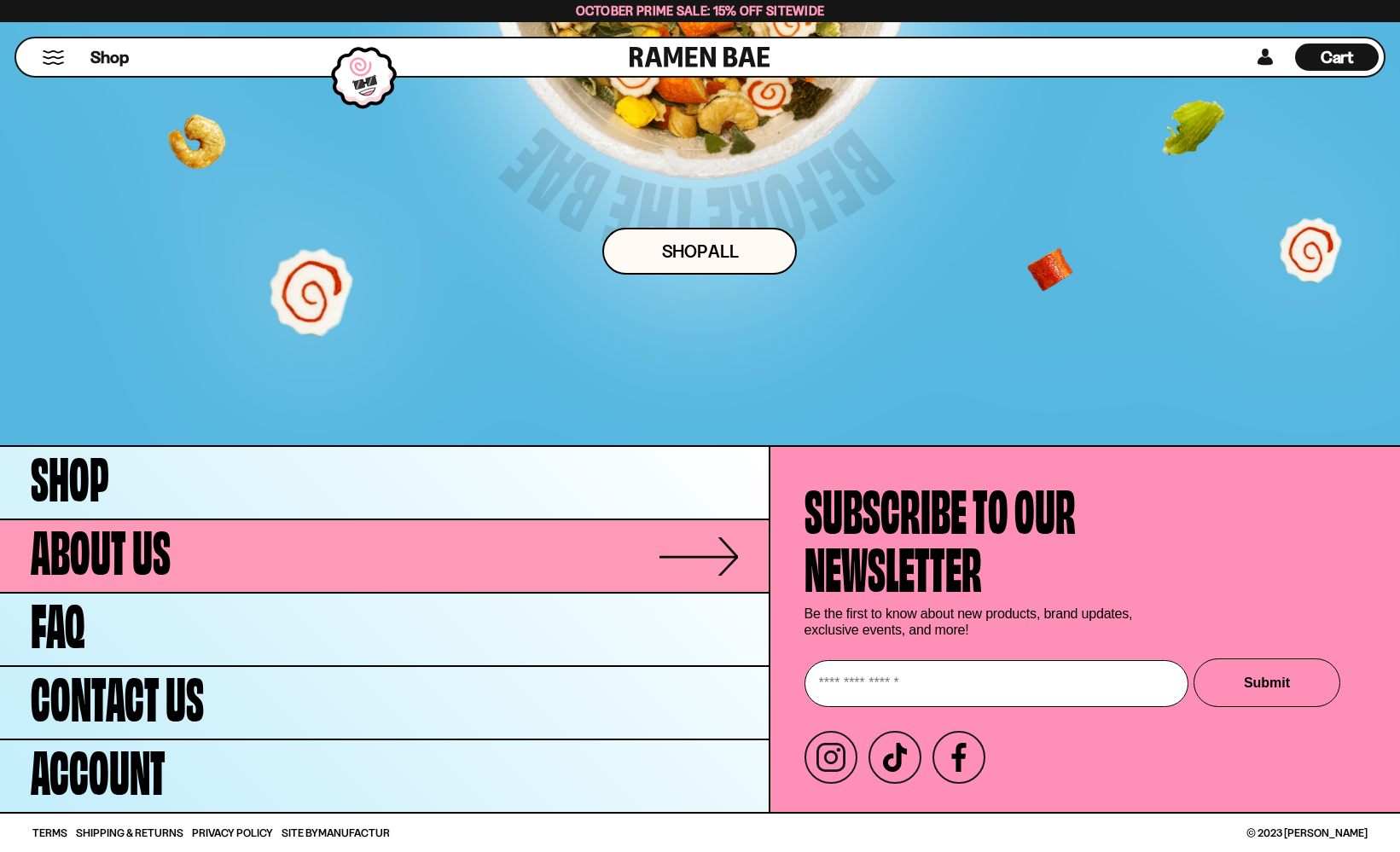
click at [519, 573] on link "About Us" at bounding box center [384, 557] width 768 height 72
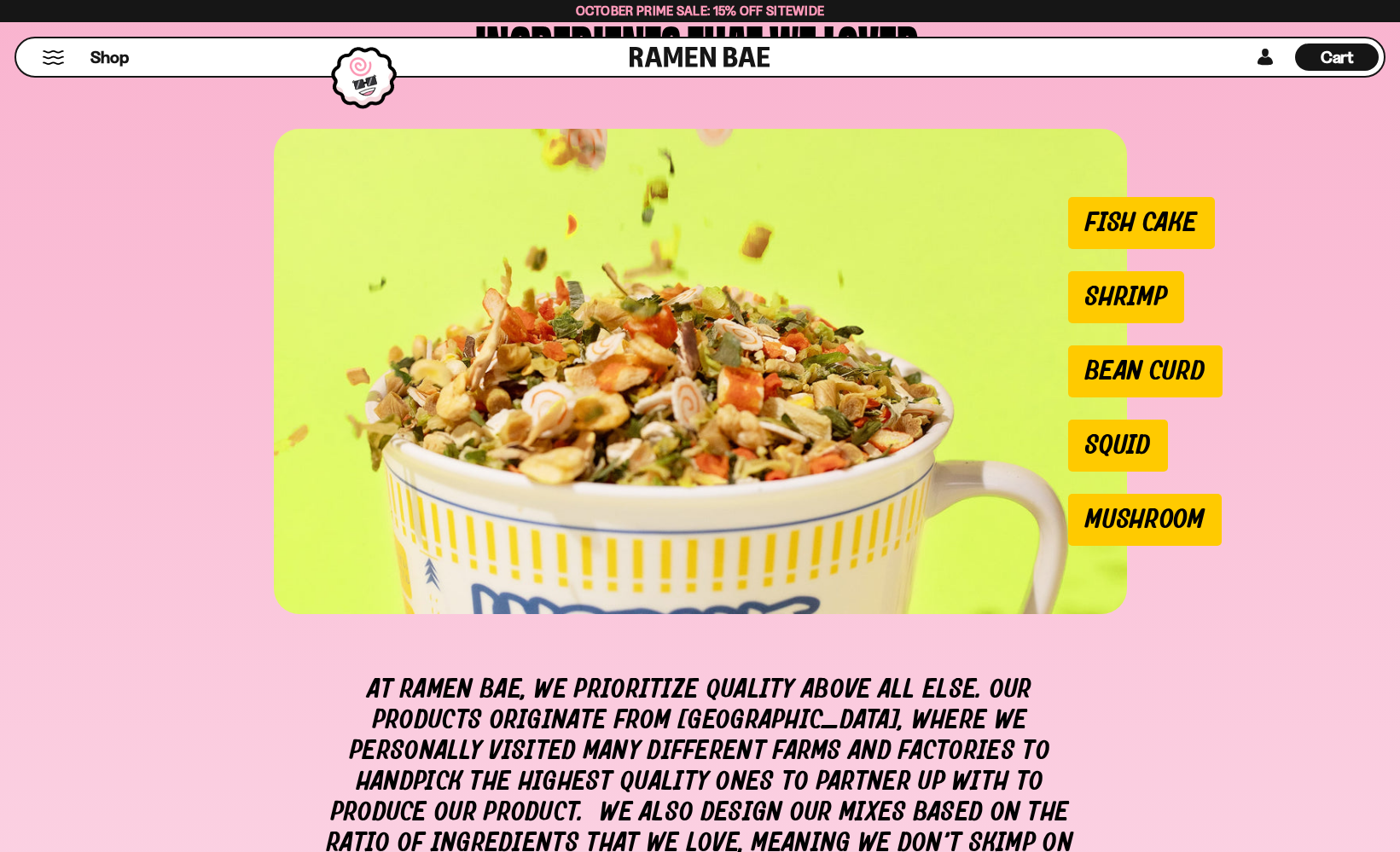
scroll to position [1304, 0]
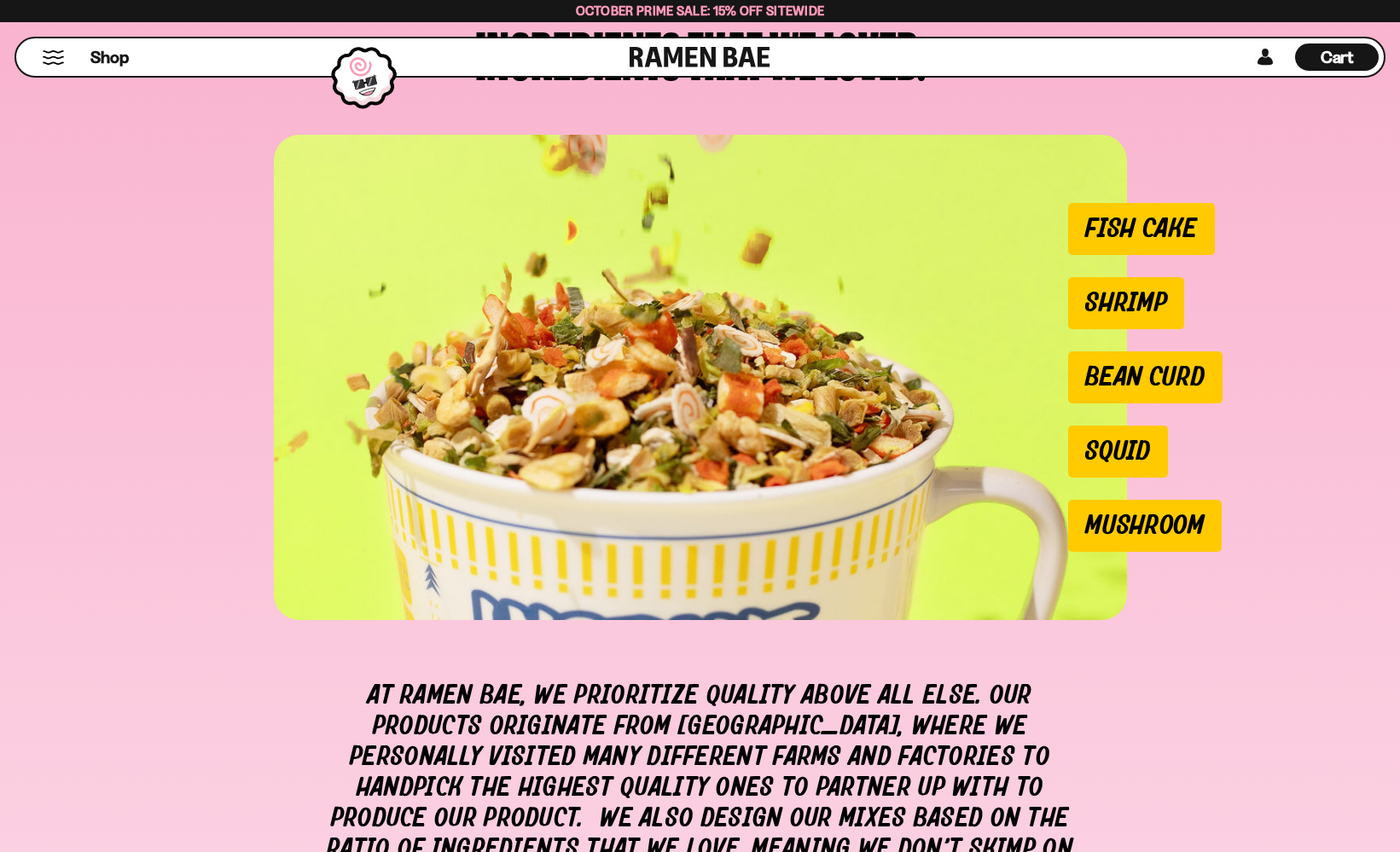
click at [1124, 448] on li "Squid" at bounding box center [1118, 452] width 100 height 52
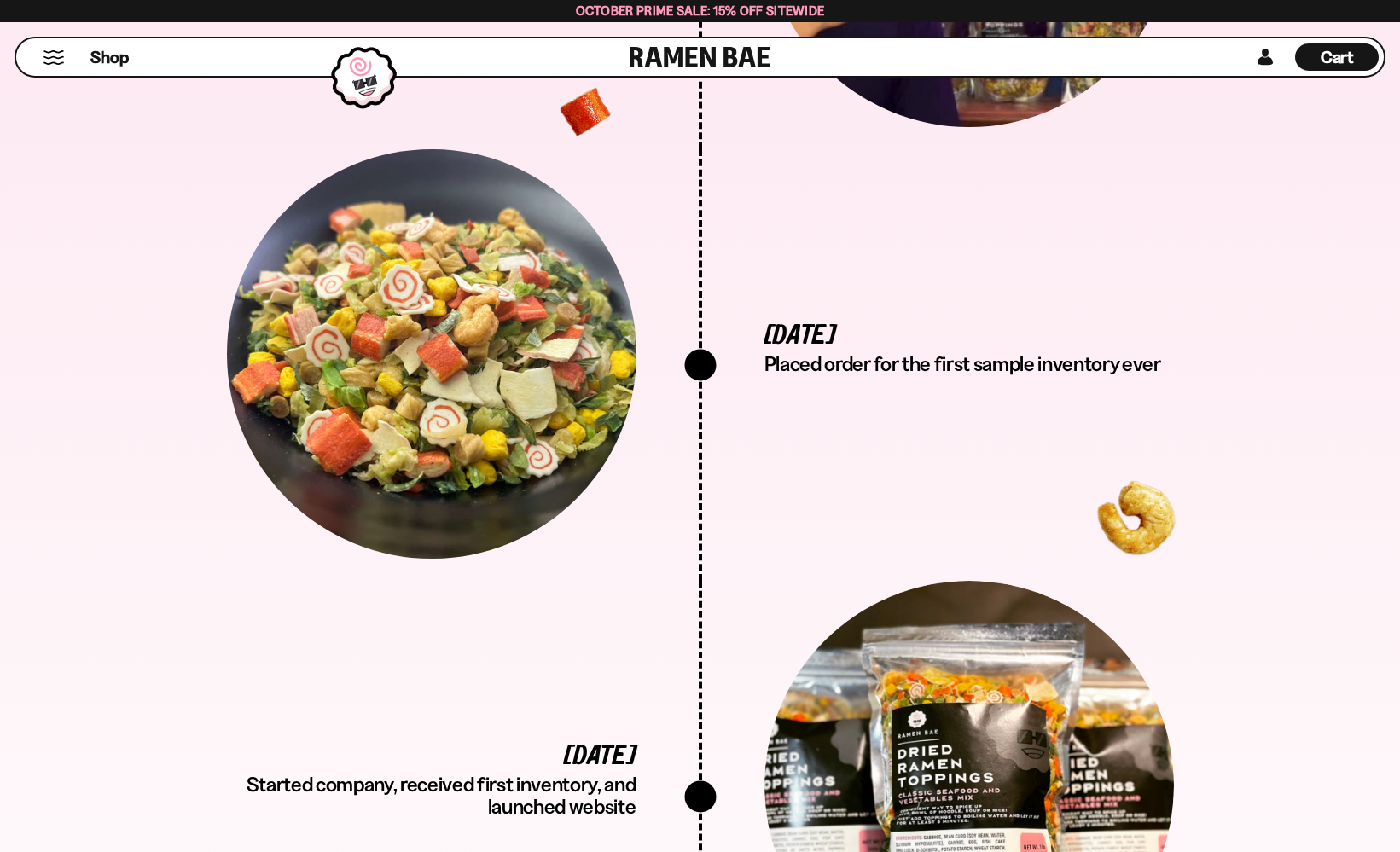
scroll to position [3230, 0]
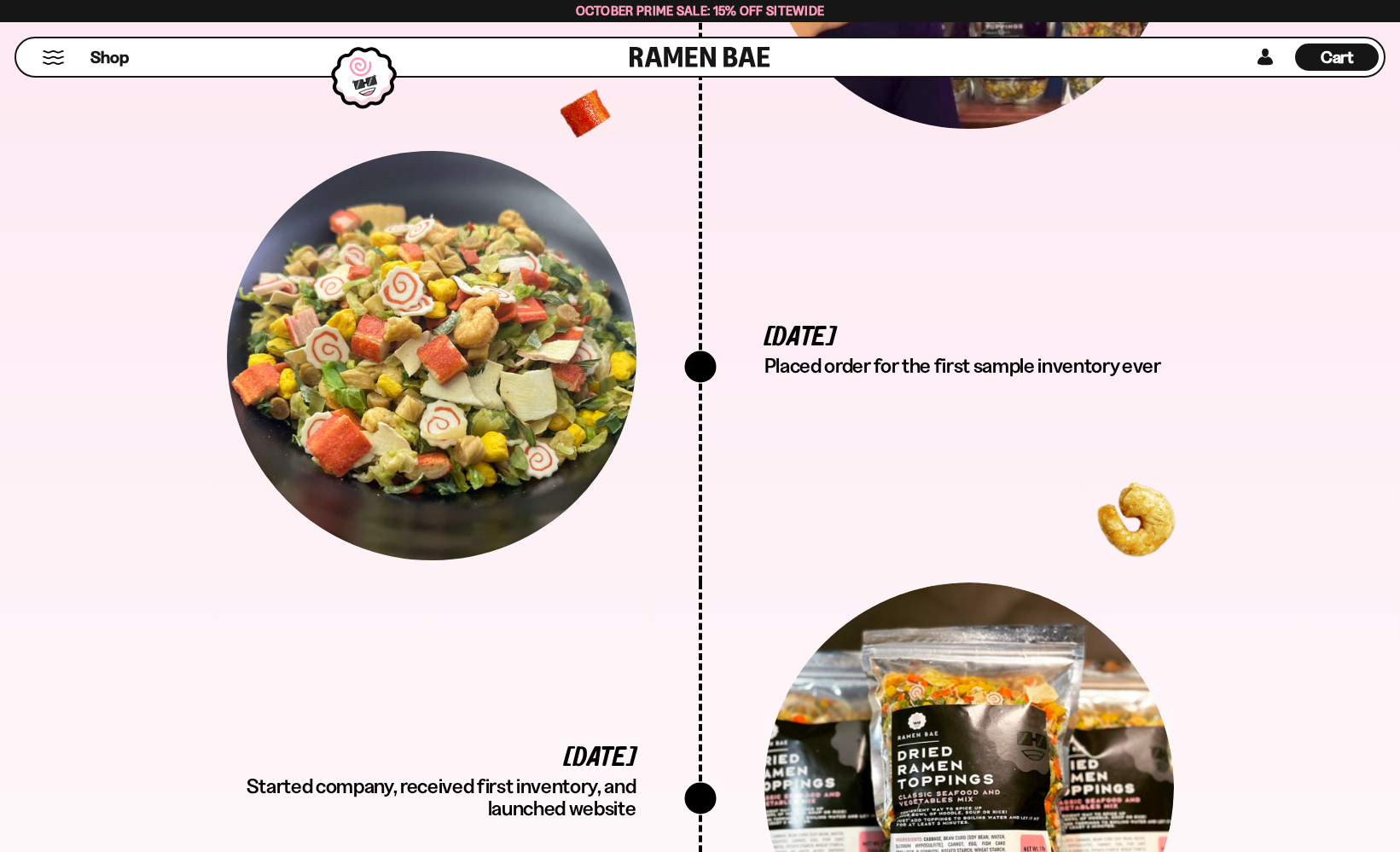
drag, startPoint x: 558, startPoint y: 340, endPoint x: 702, endPoint y: 354, distance: 144.7
click at [559, 340] on div at bounding box center [432, 356] width 410 height 410
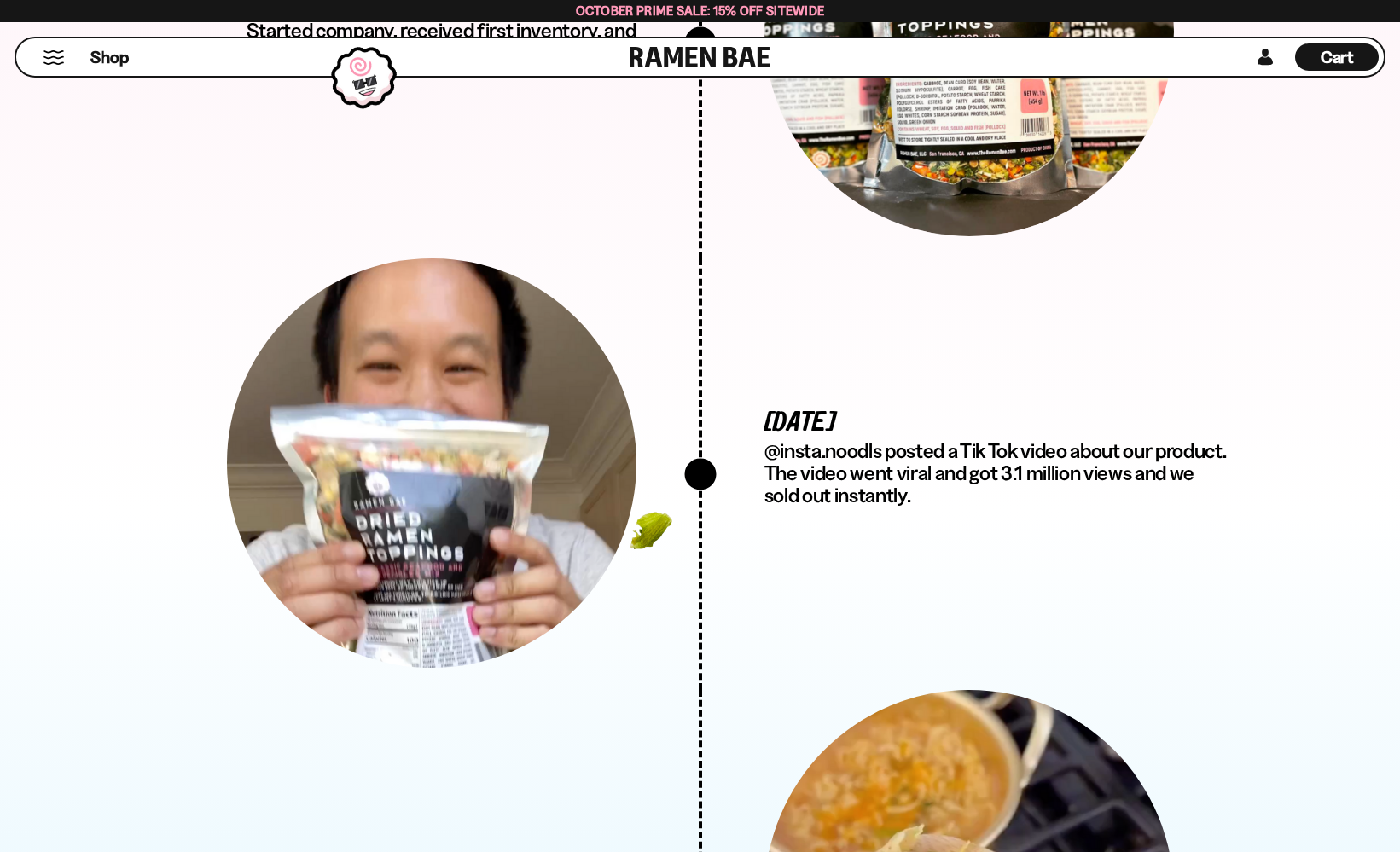
scroll to position [3984, 0]
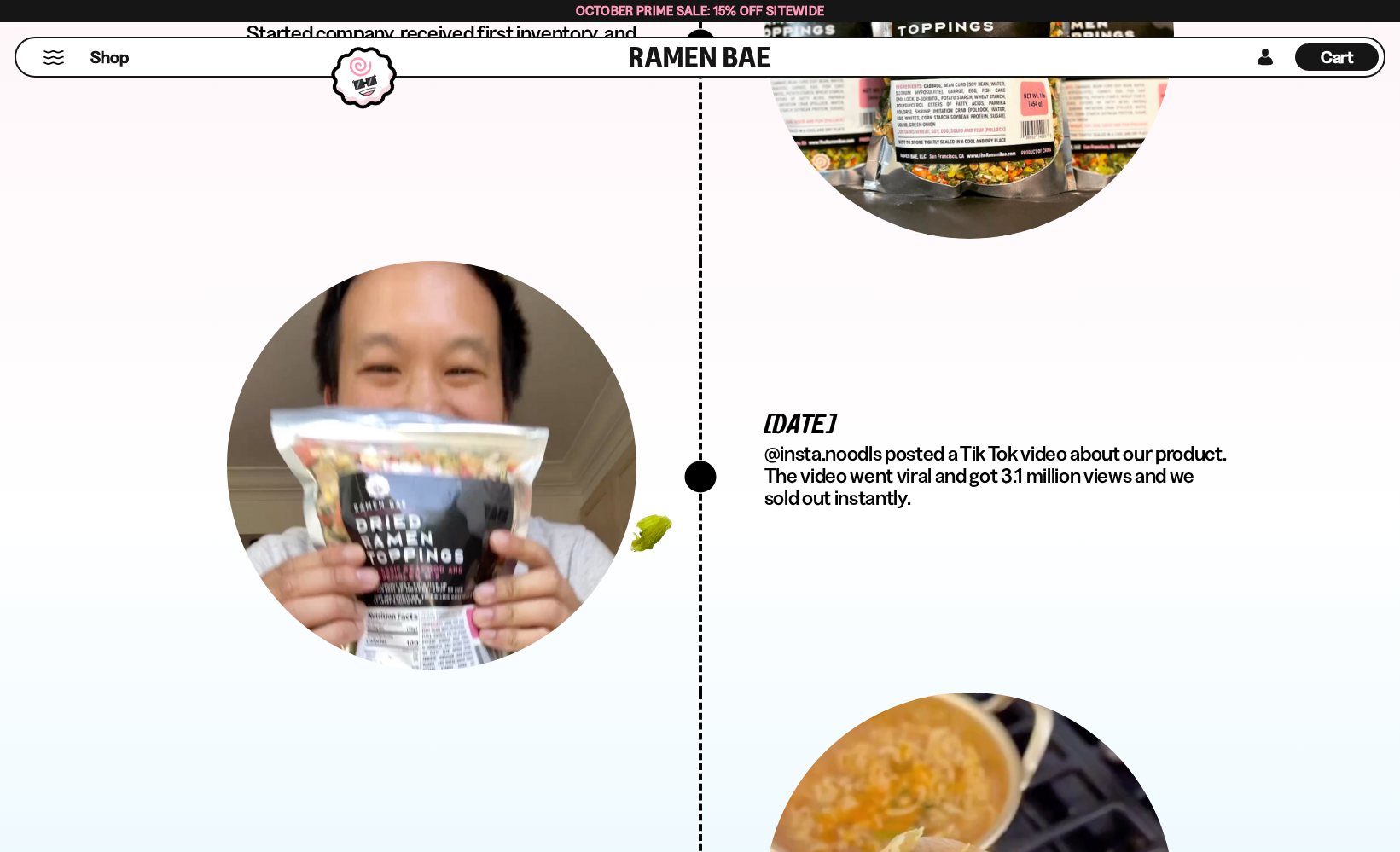
click at [802, 447] on p "@insta.noodls posted a Tik Tok video about our product. The video went viral an…" at bounding box center [998, 476] width 467 height 67
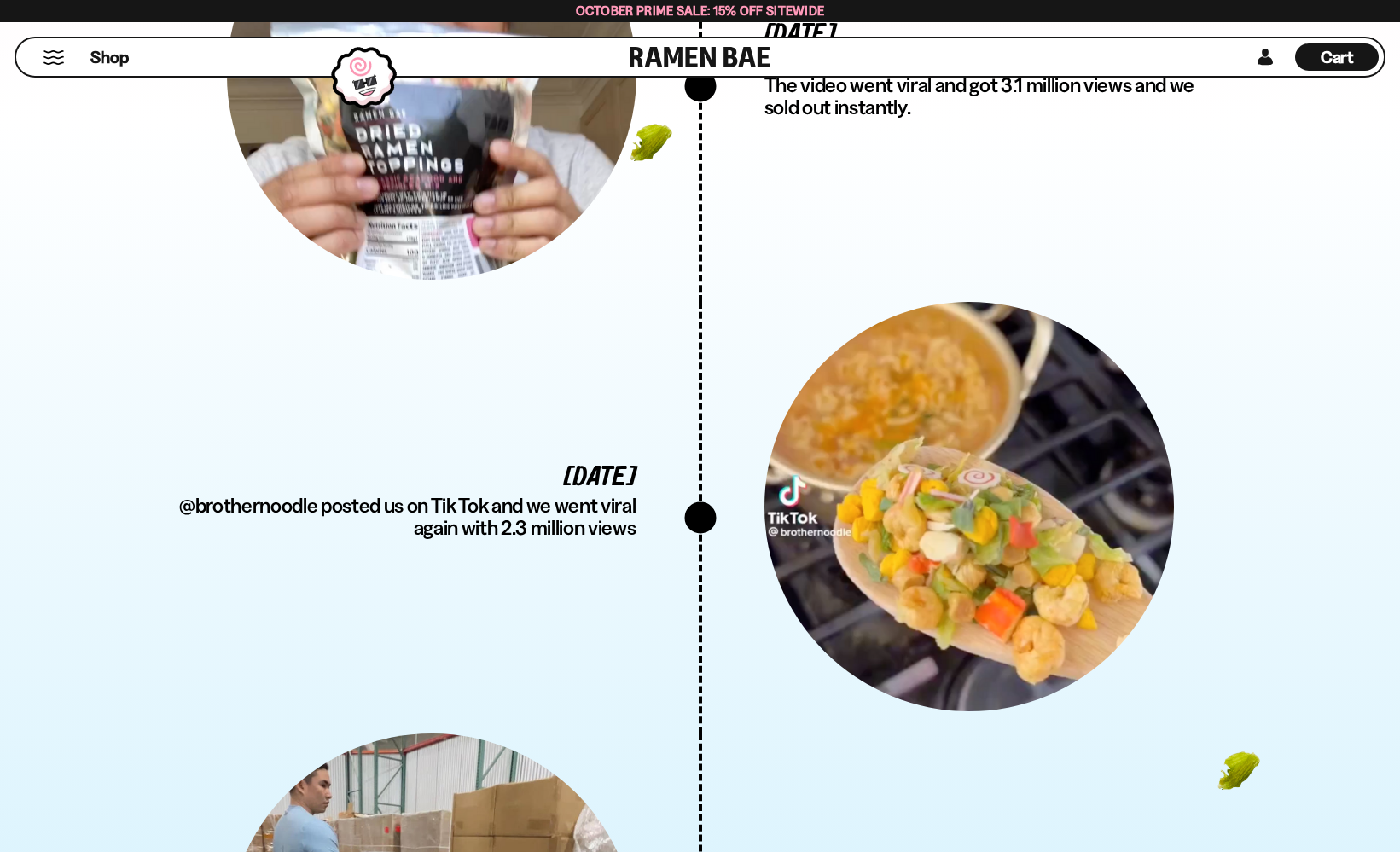
scroll to position [4378, 0]
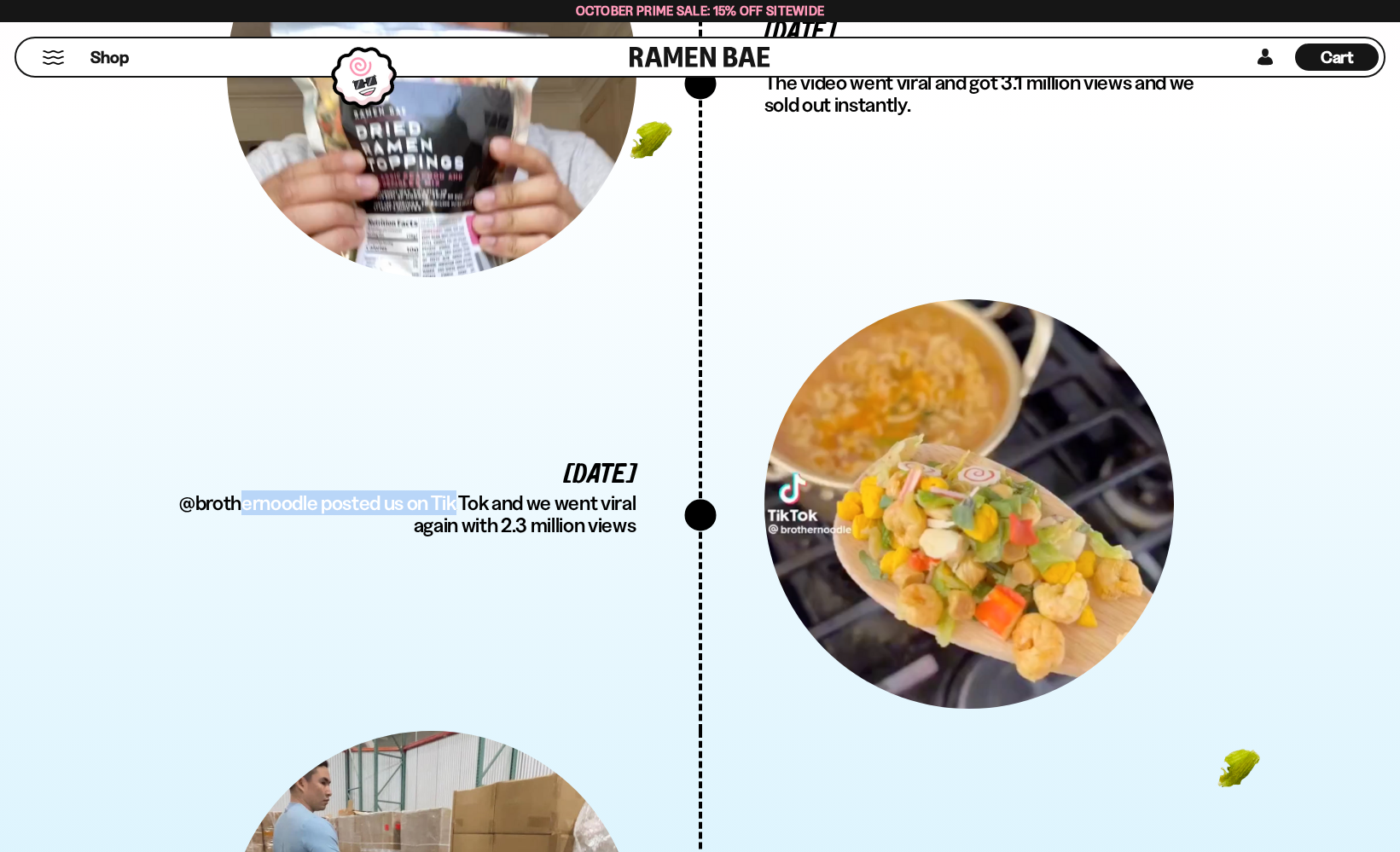
drag, startPoint x: 288, startPoint y: 464, endPoint x: 468, endPoint y: 466, distance: 180.0
click at [451, 493] on p "@brothernoodle posted us on Tik Tok and we went viral again with 2.3 million vi…" at bounding box center [402, 515] width 467 height 45
click at [649, 484] on div "february 25, 2023 @brothernoodle posted us on Tik Tok and we went viral again w…" at bounding box center [434, 504] width 531 height 92
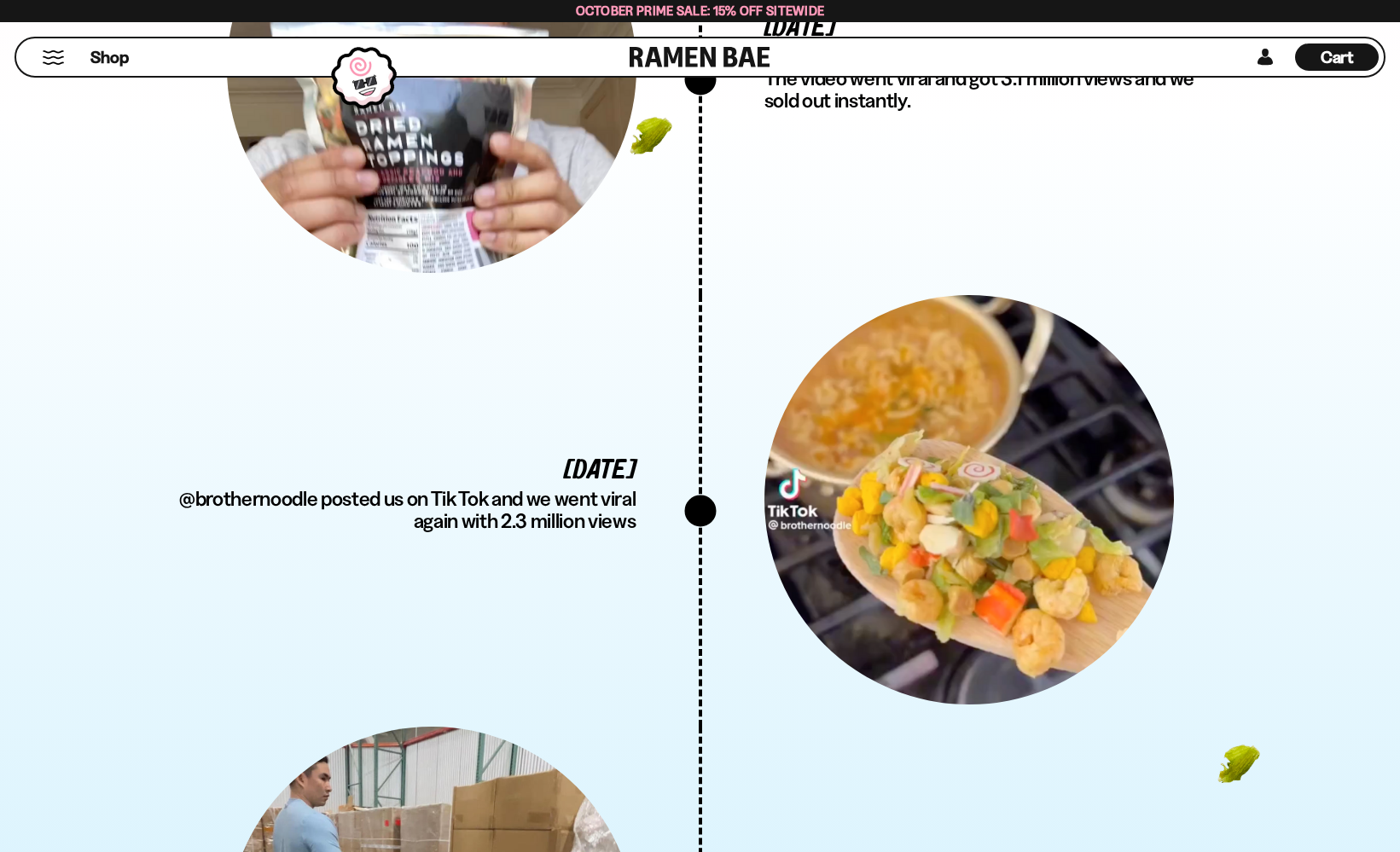
click at [729, 596] on div at bounding box center [966, 500] width 531 height 410
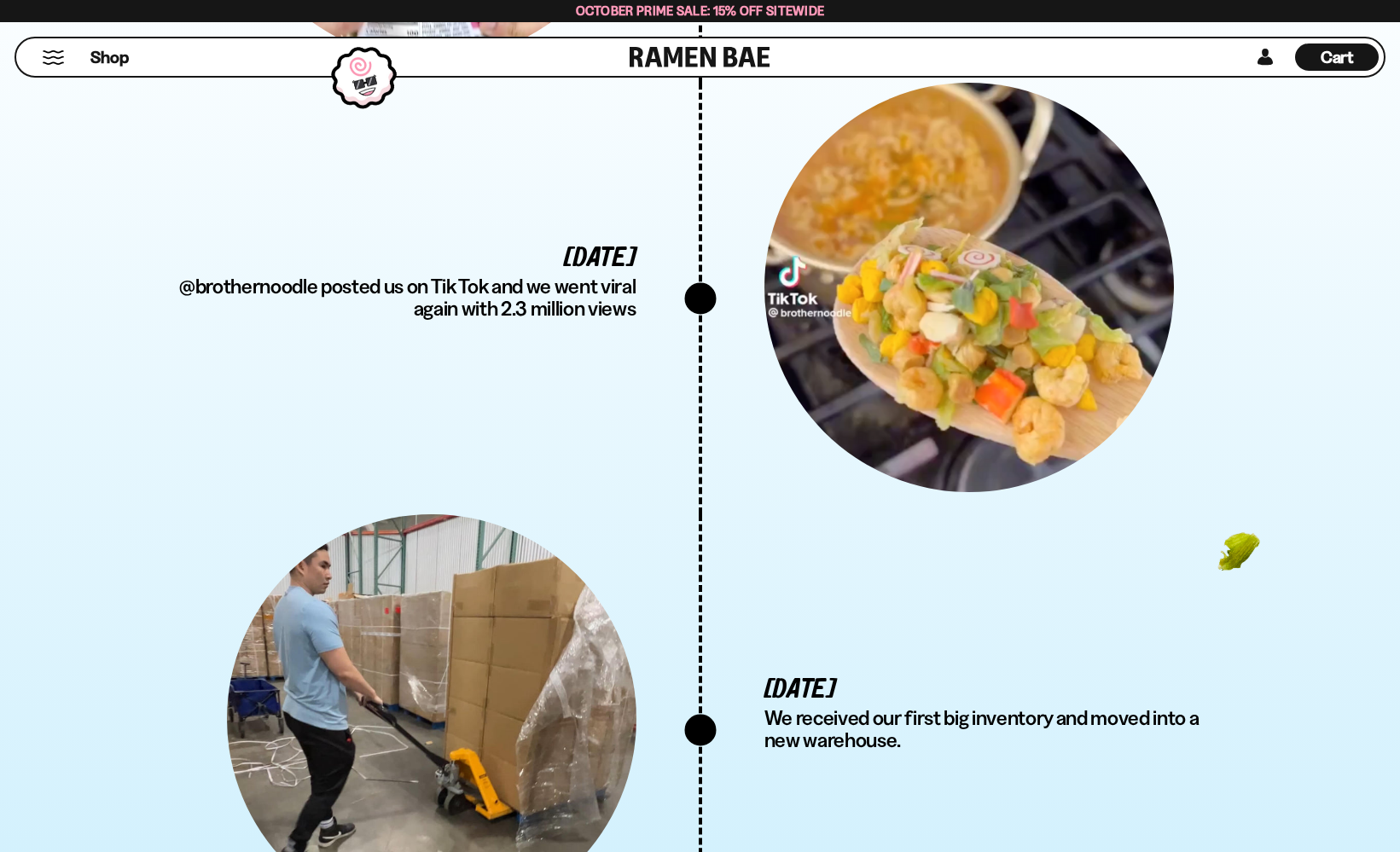
scroll to position [4805, 0]
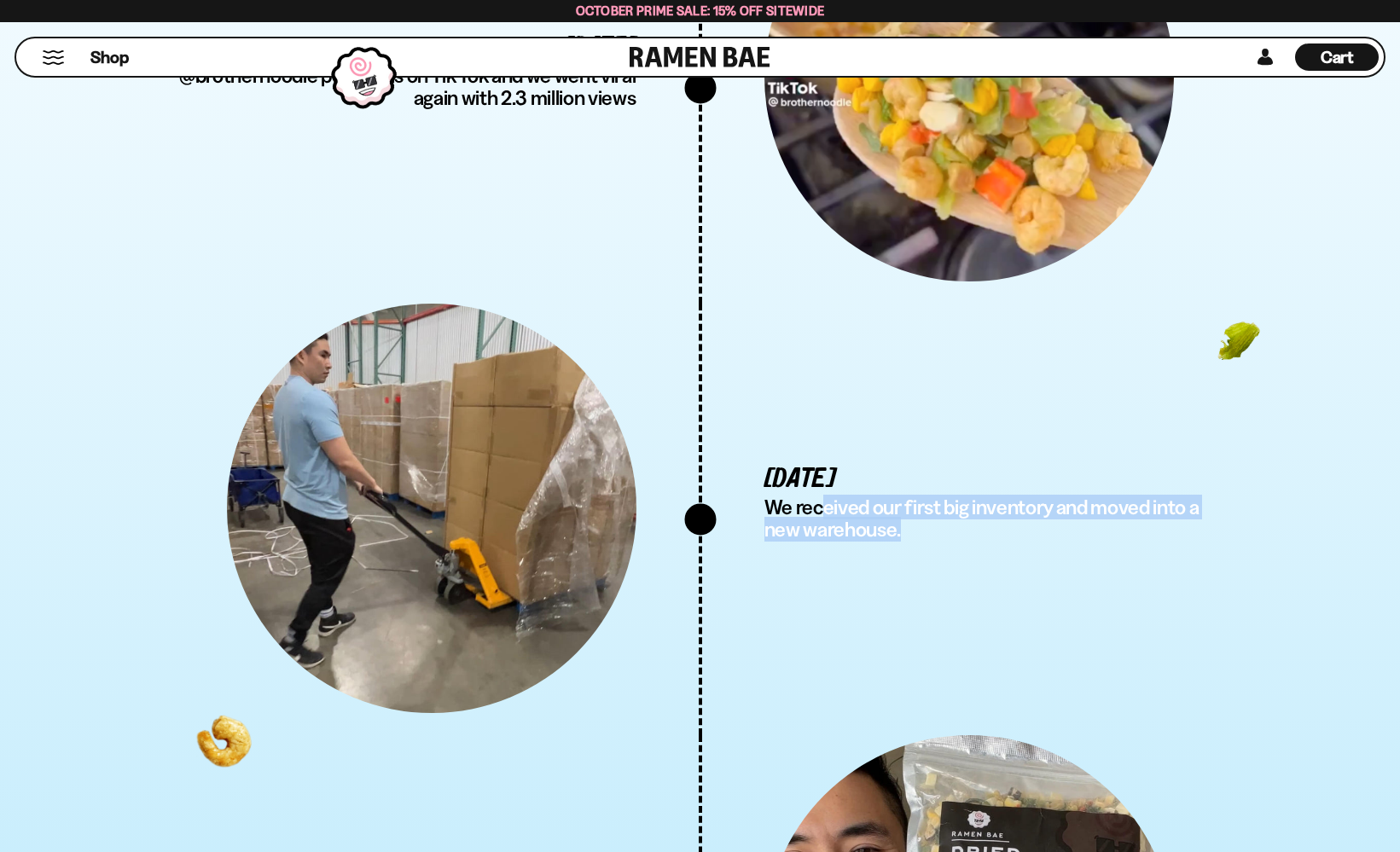
drag, startPoint x: 833, startPoint y: 476, endPoint x: 1225, endPoint y: 487, distance: 392.2
click at [1223, 496] on p "We received our first big inventory and moved into a new warehouse." at bounding box center [998, 519] width 467 height 45
click at [1209, 508] on div "May 2023 We received our first big inventory and moved into a new warehouse." at bounding box center [966, 508] width 531 height 92
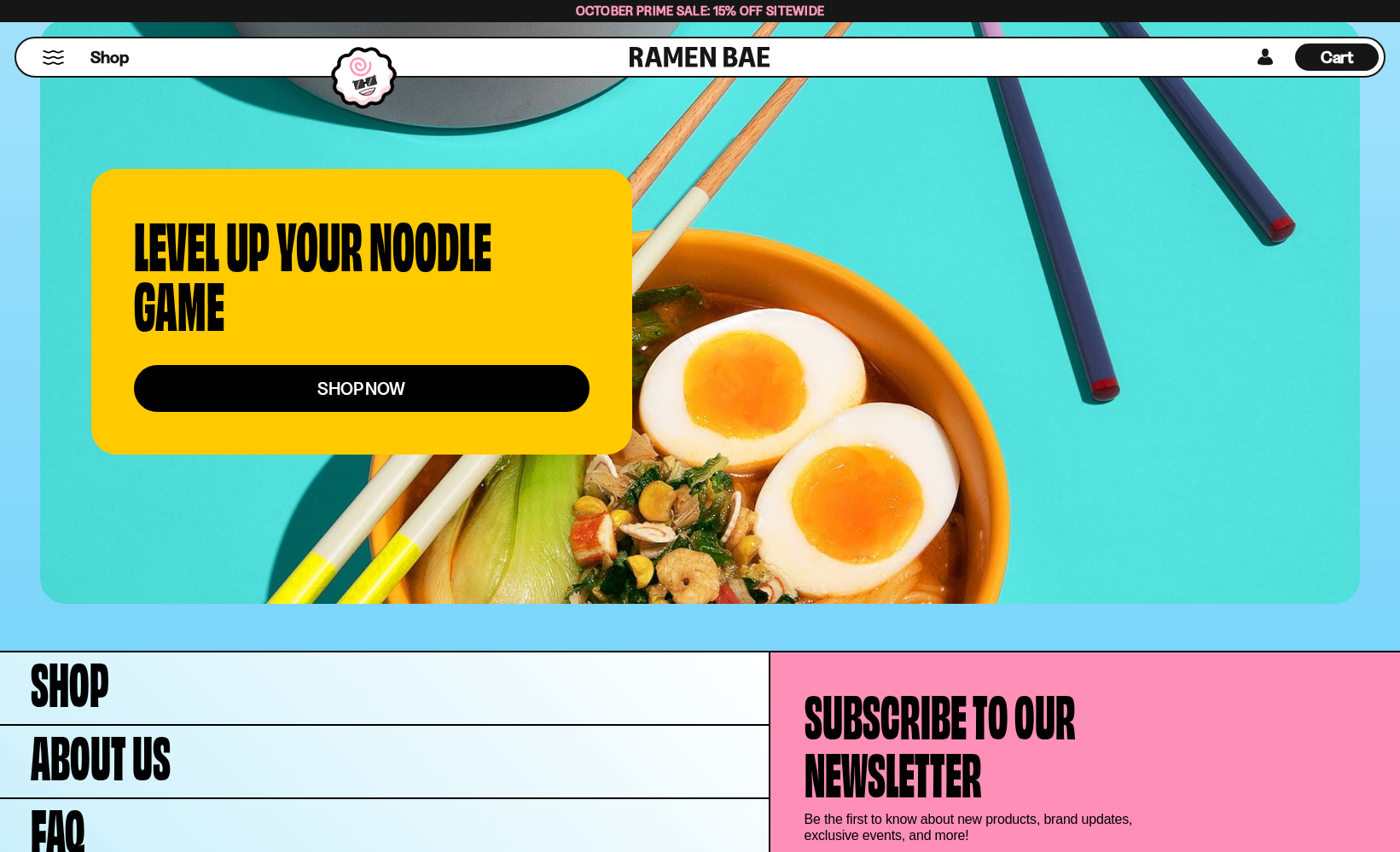
scroll to position [6687, 0]
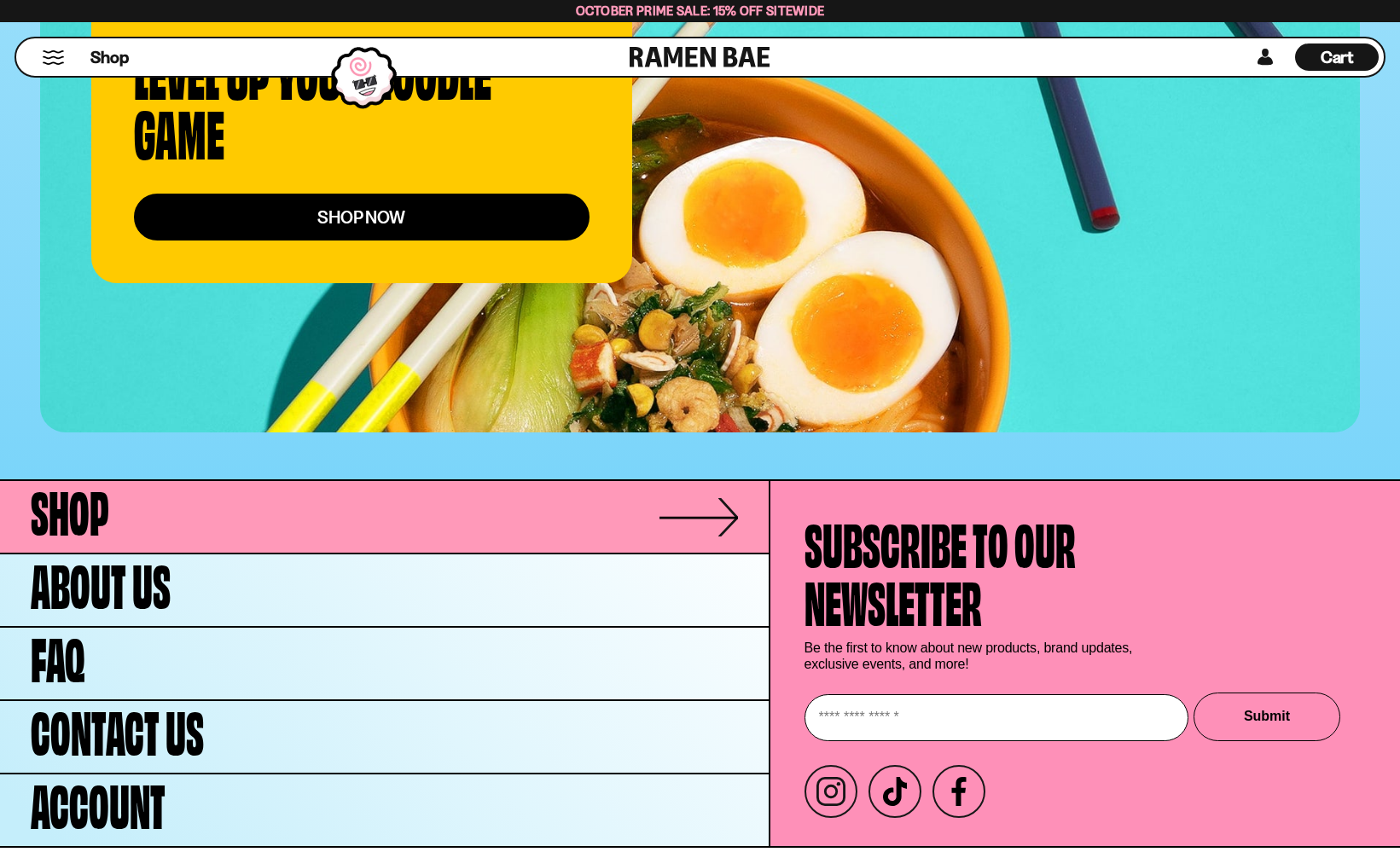
click at [160, 481] on link "Shop" at bounding box center [384, 517] width 768 height 72
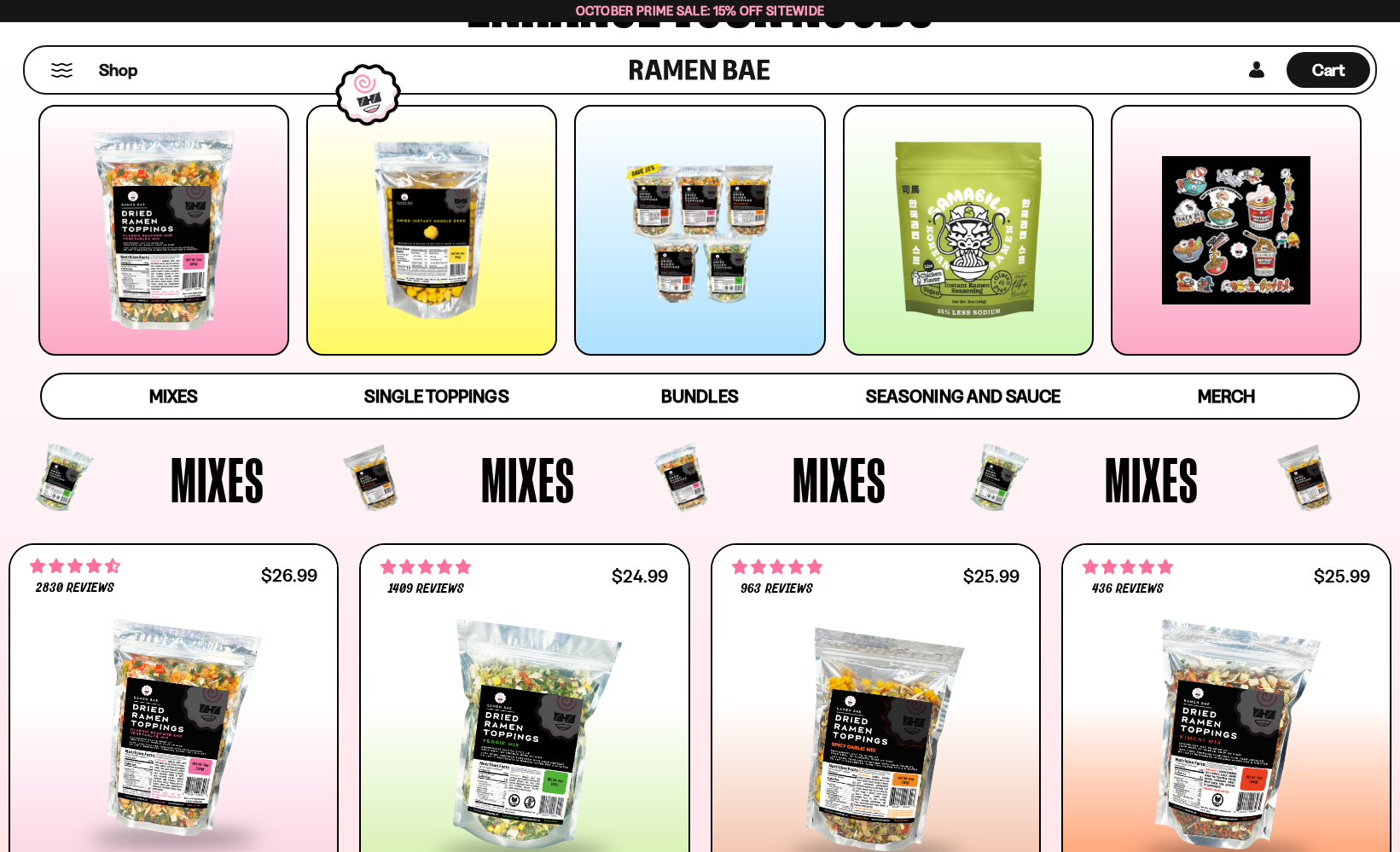
scroll to position [7, 0]
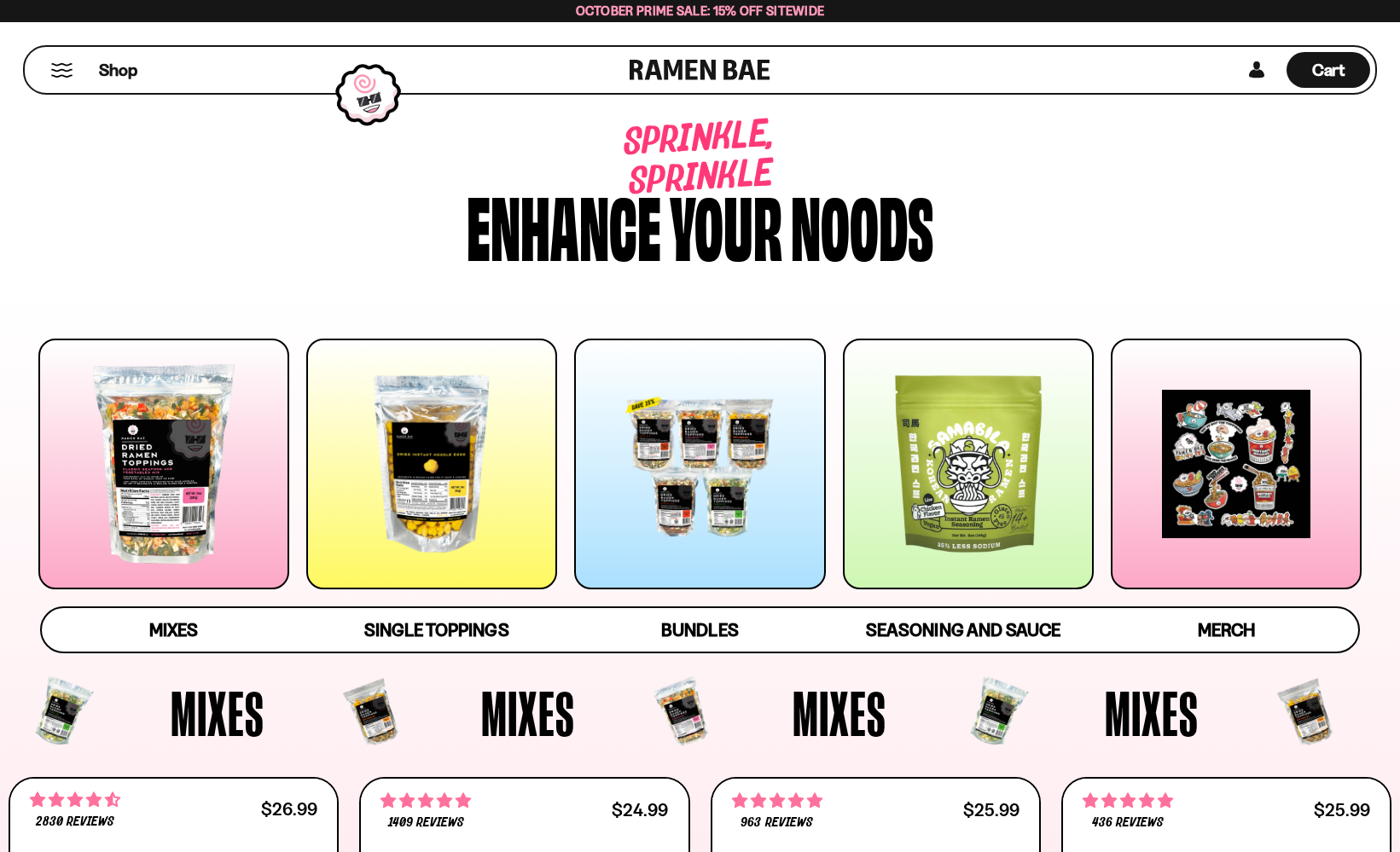
click at [221, 488] on div at bounding box center [164, 464] width 251 height 251
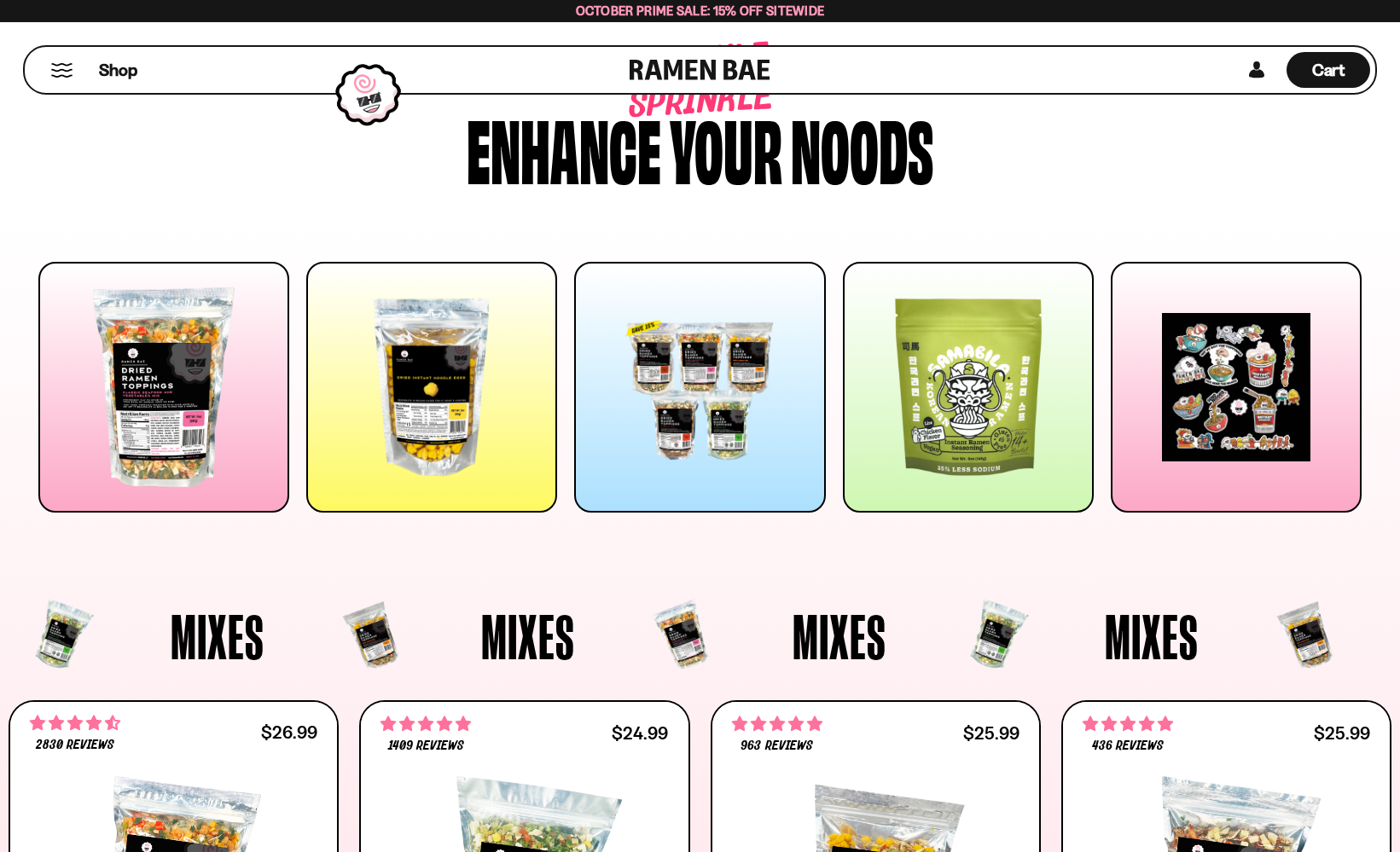
scroll to position [0, 0]
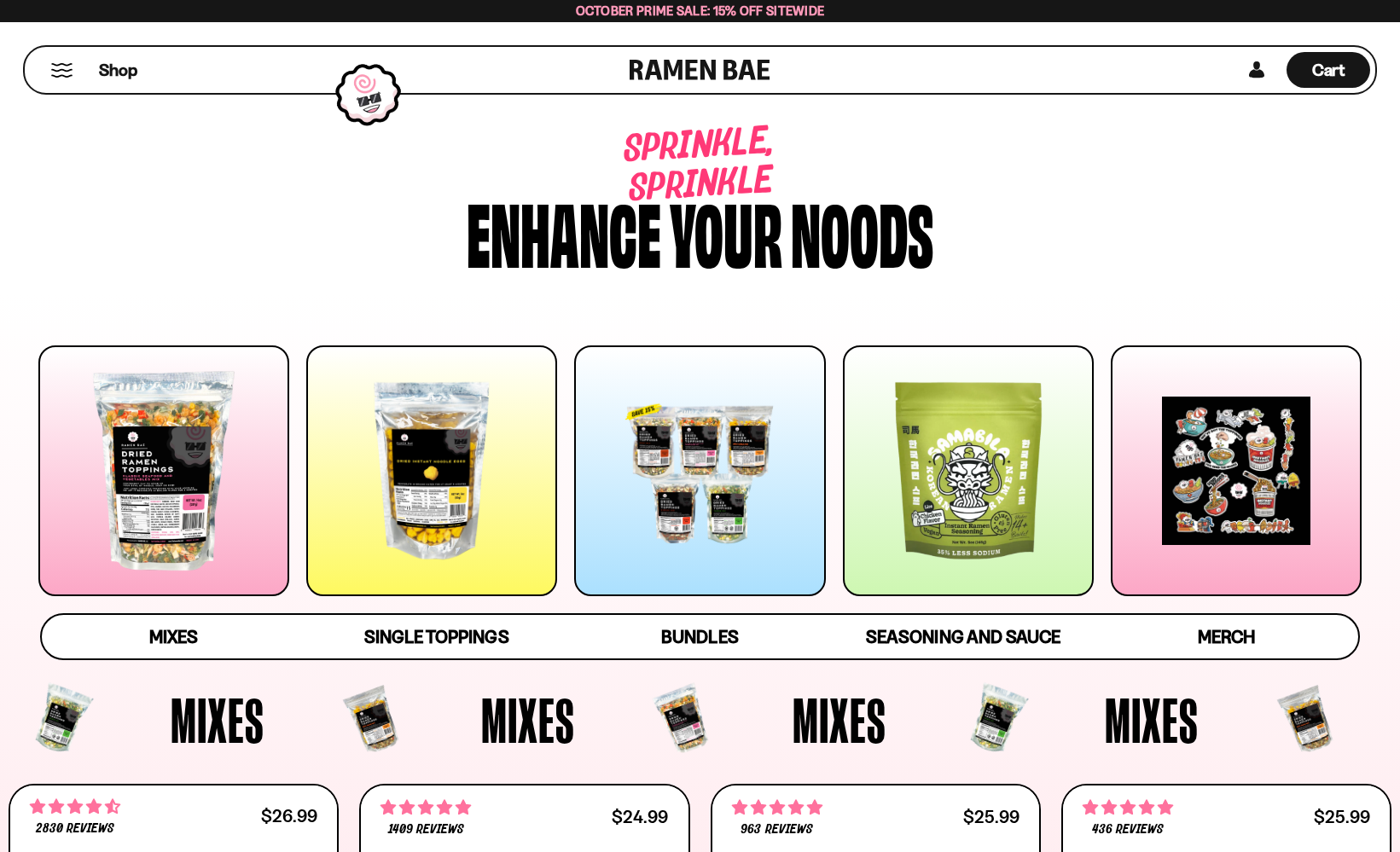
click at [697, 460] on div at bounding box center [700, 471] width 251 height 251
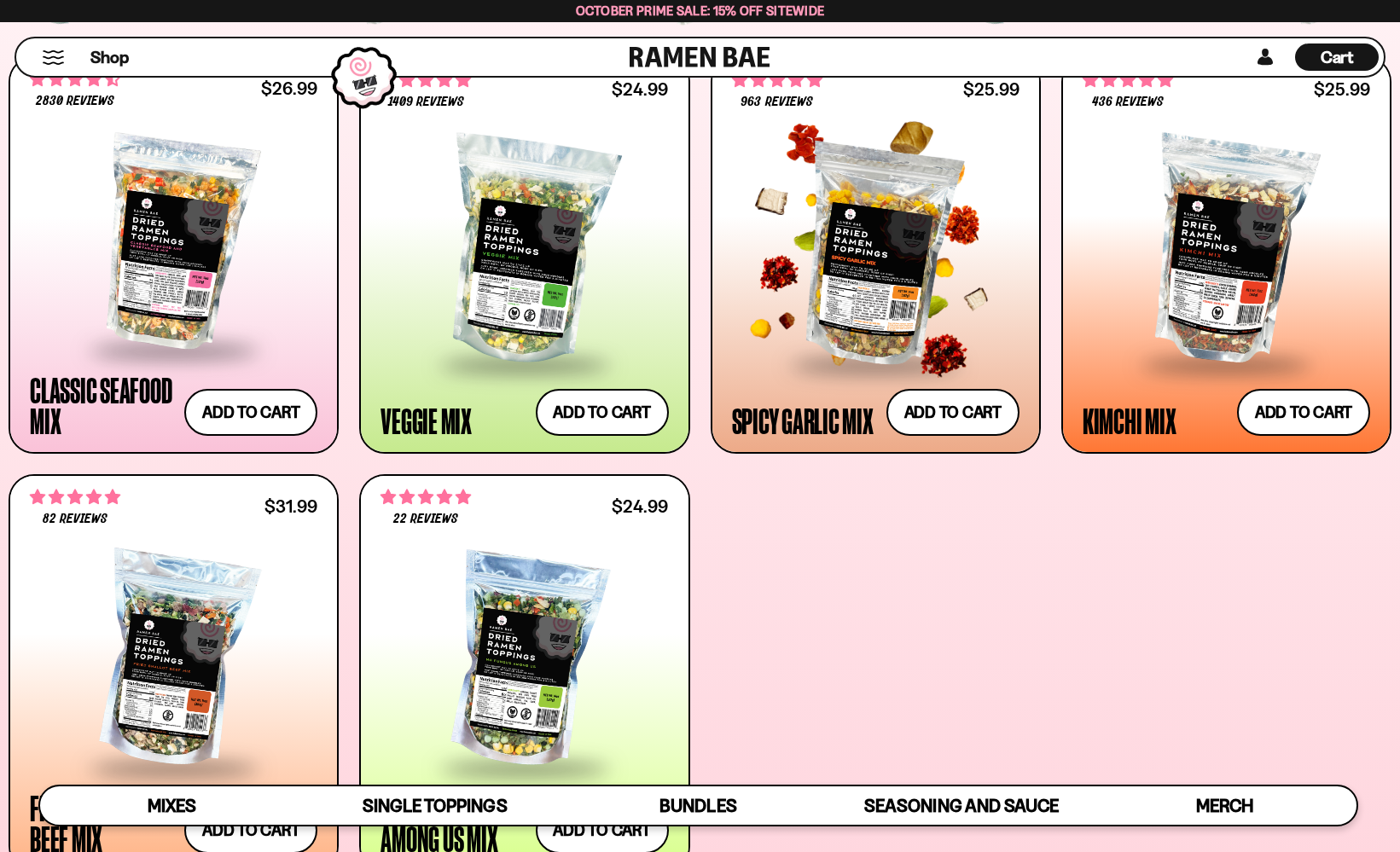
scroll to position [649, 0]
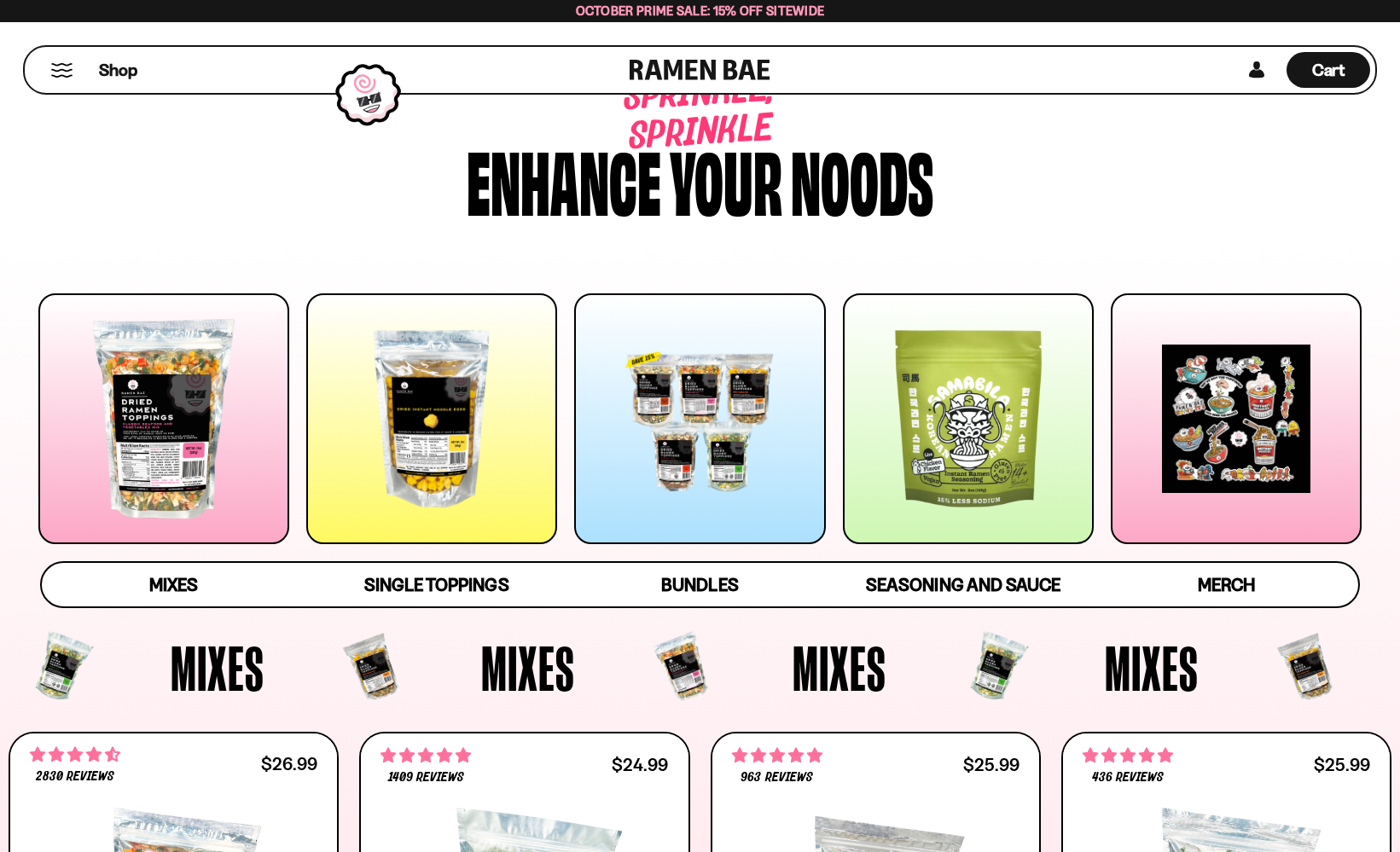
click at [719, 340] on div at bounding box center [700, 419] width 251 height 251
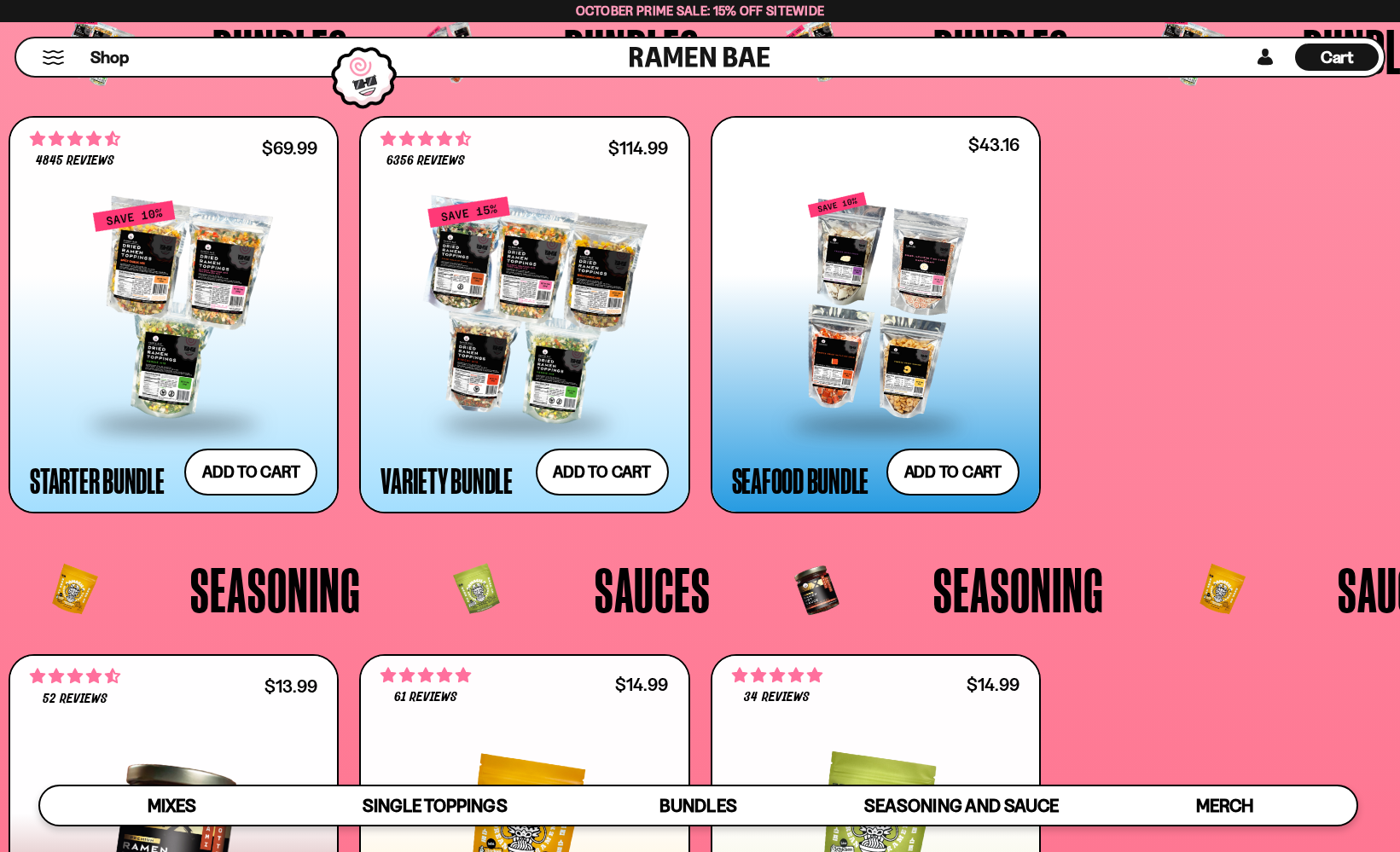
scroll to position [3831, 0]
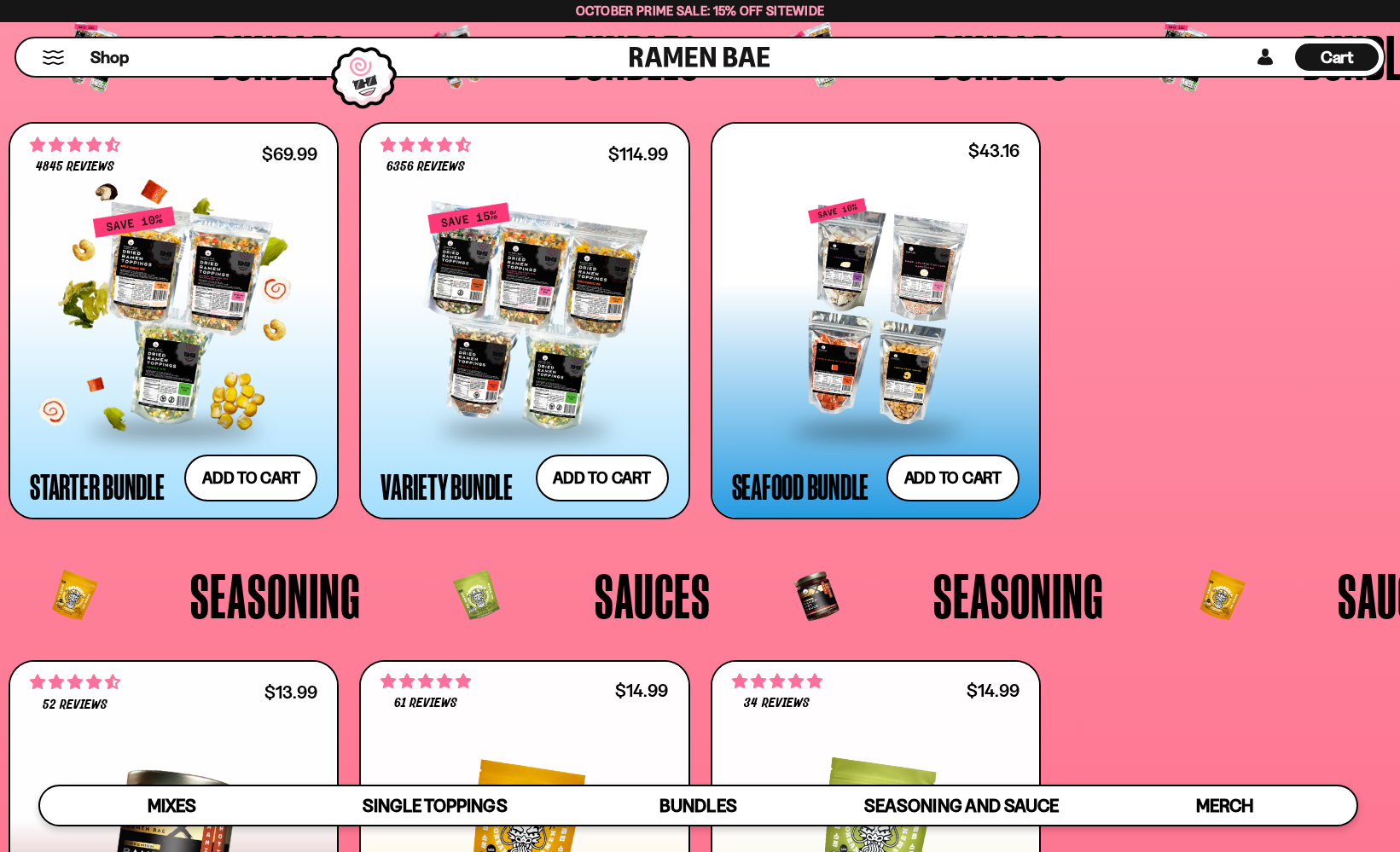
click at [173, 338] on div at bounding box center [174, 318] width 288 height 222
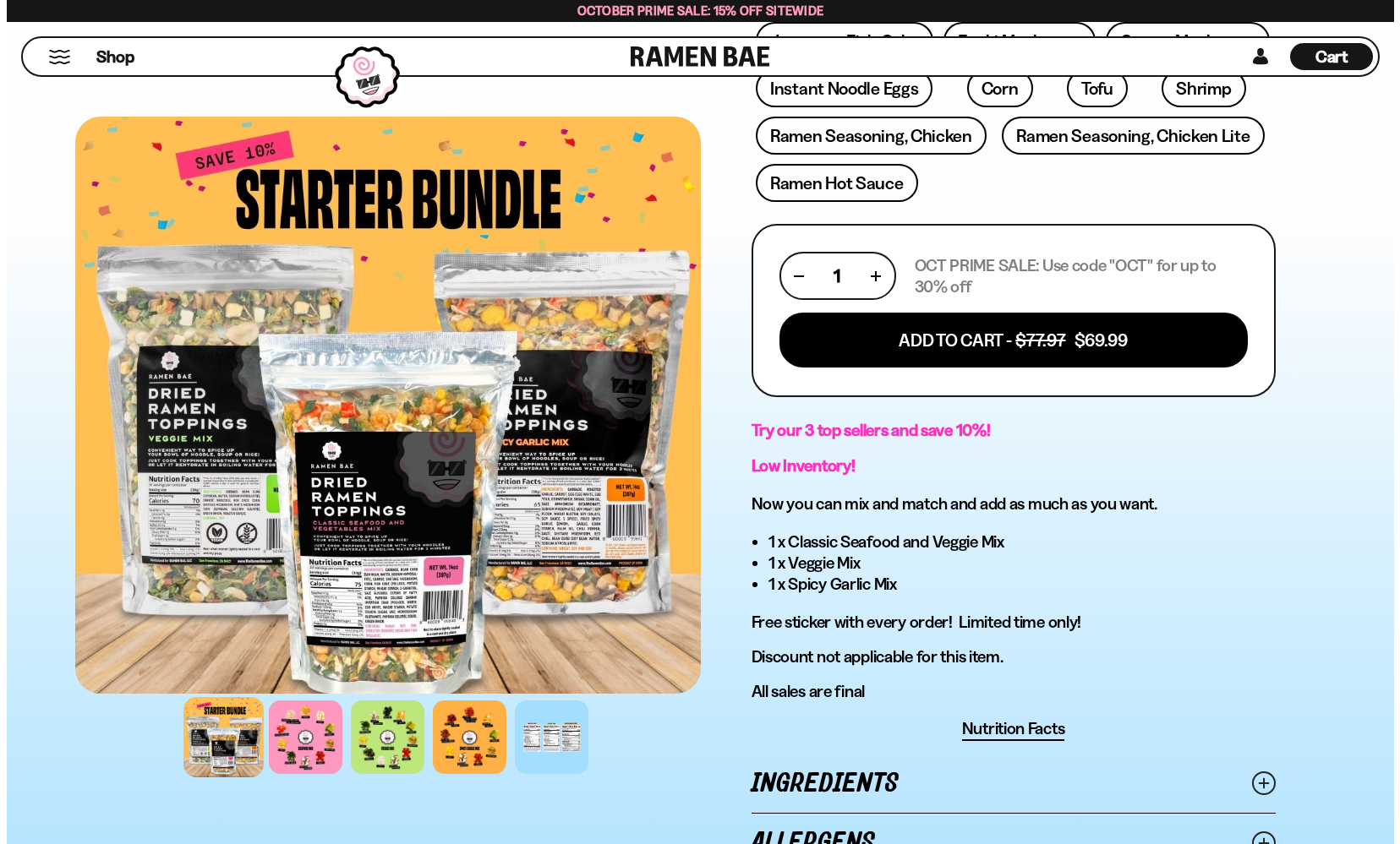
scroll to position [553, 0]
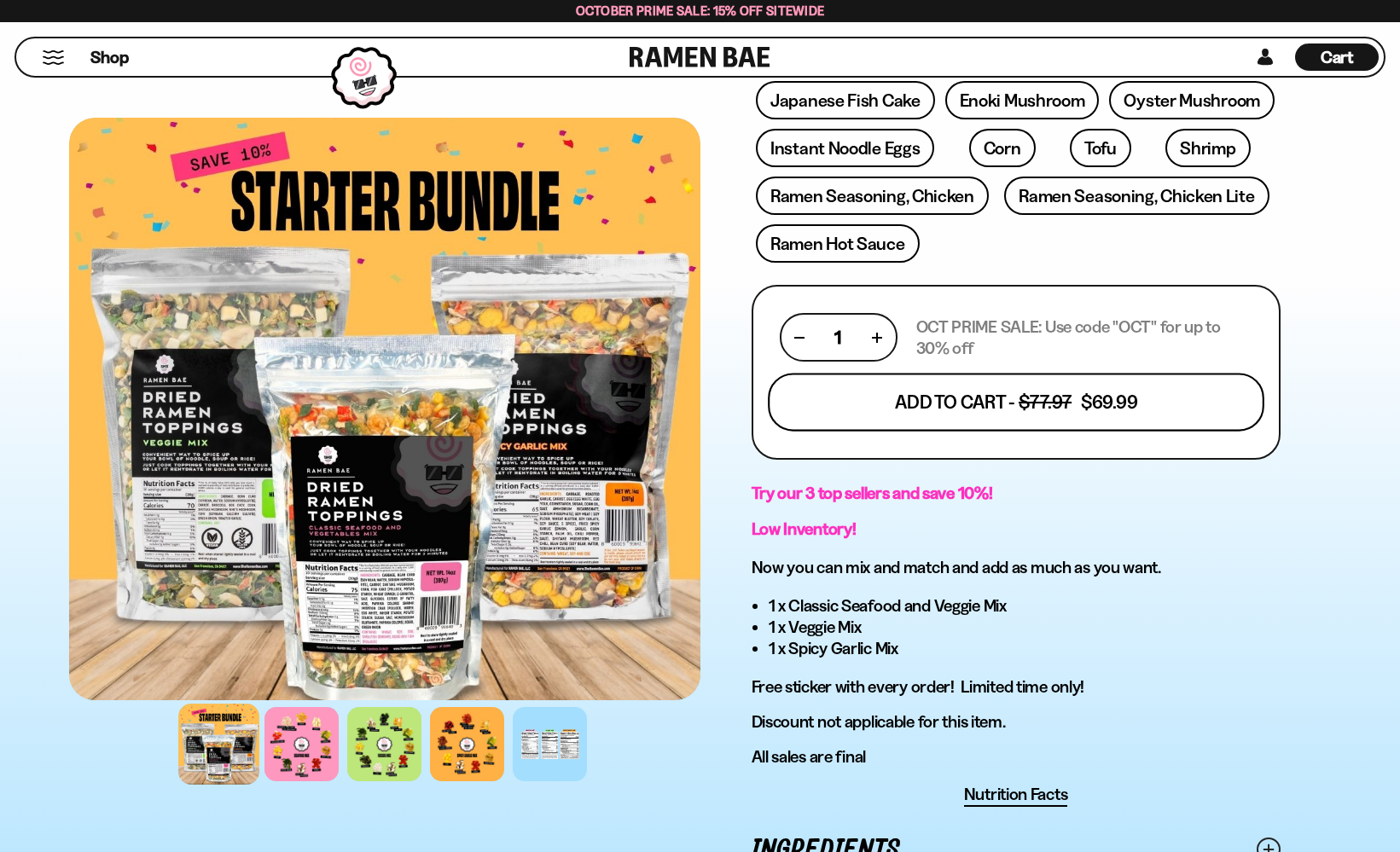
click at [1034, 405] on button "Add To Cart - $77.97 $69.99" at bounding box center [1015, 403] width 496 height 58
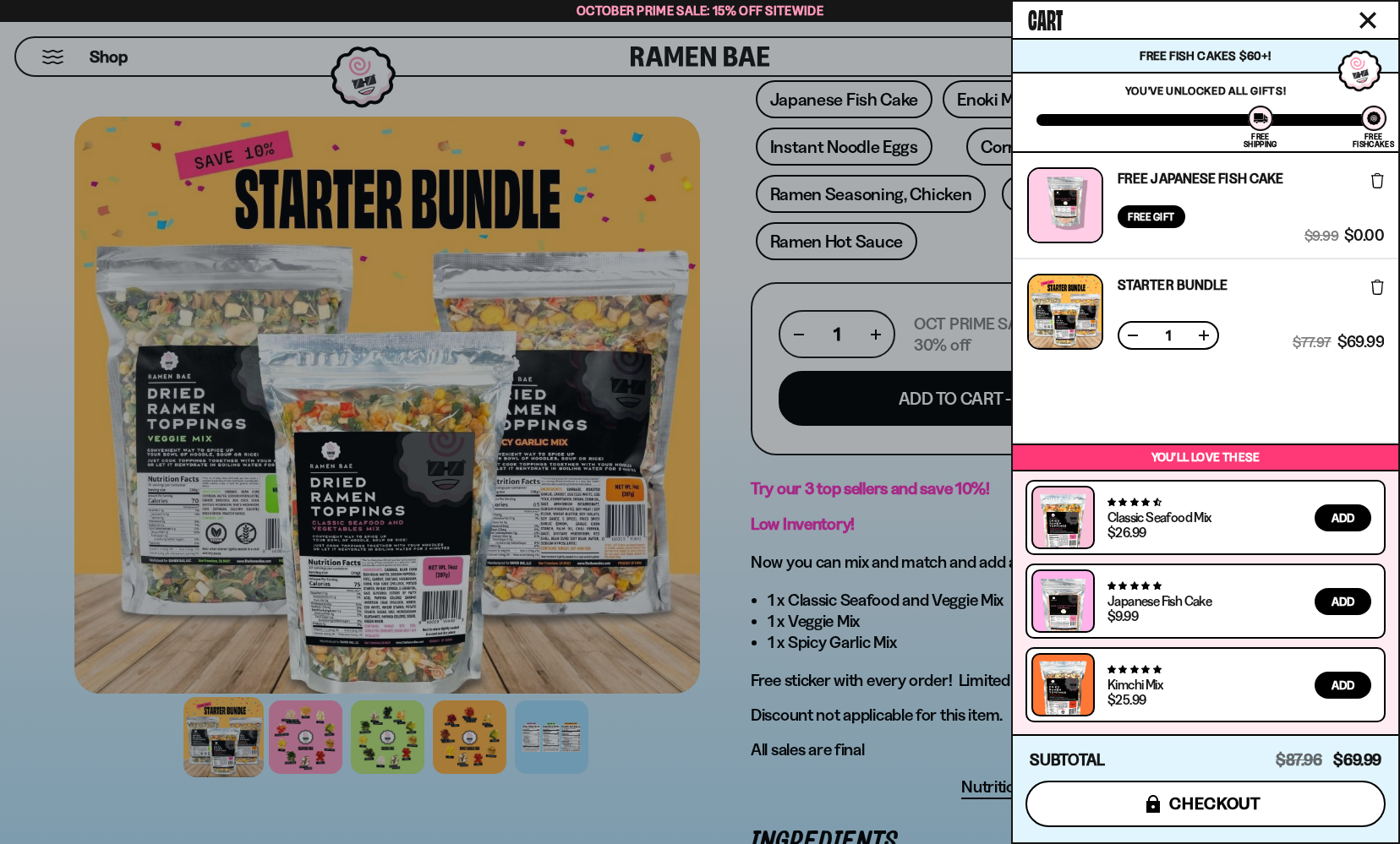
click at [1191, 807] on span "checkout" at bounding box center [1216, 804] width 92 height 18
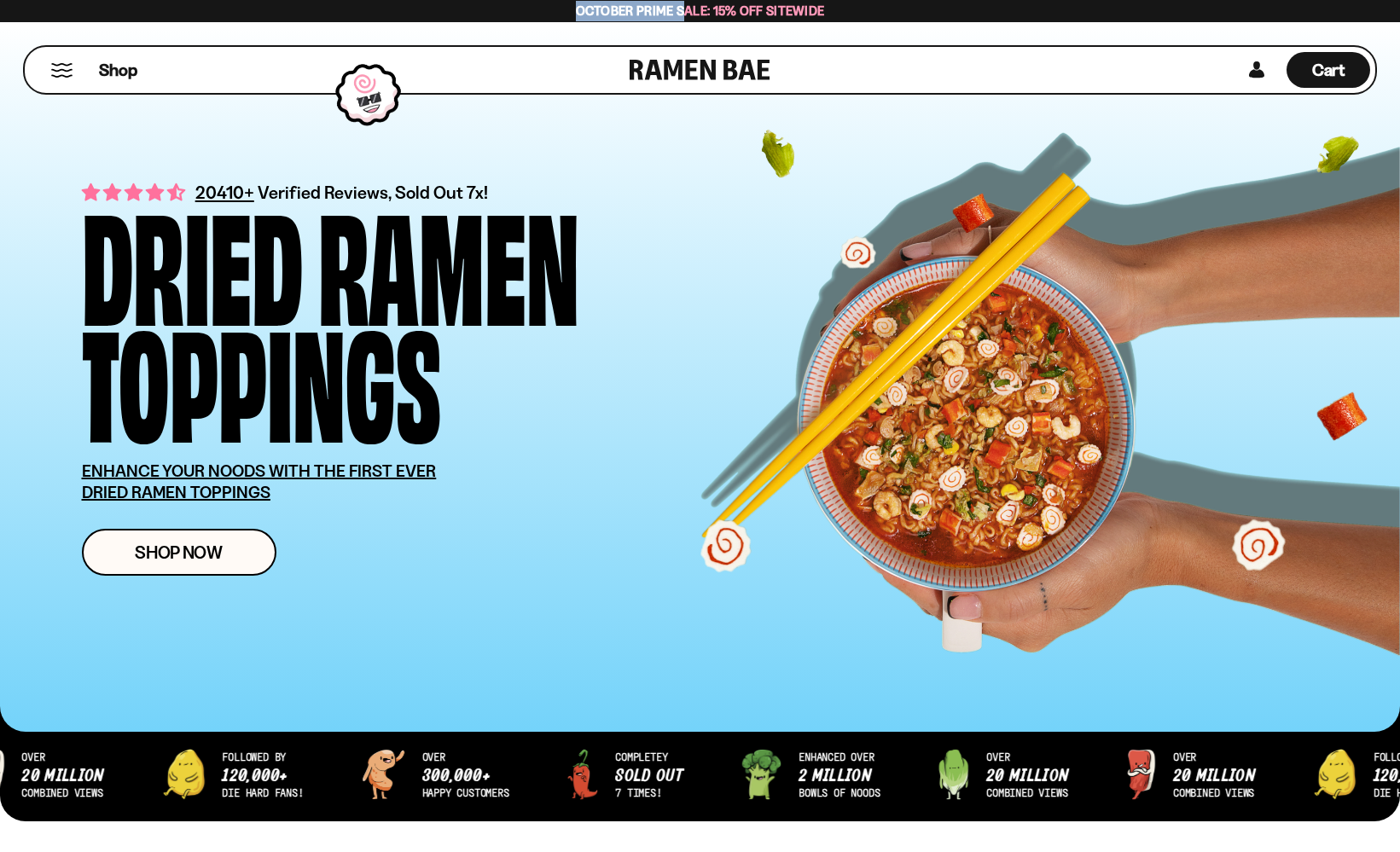
drag, startPoint x: 573, startPoint y: 8, endPoint x: 682, endPoint y: 6, distance: 109.0
click at [682, 6] on span "October Prime Sale: 15% off Sitewide" at bounding box center [700, 11] width 249 height 17
click at [99, 73] on span "Shop" at bounding box center [118, 70] width 42 height 25
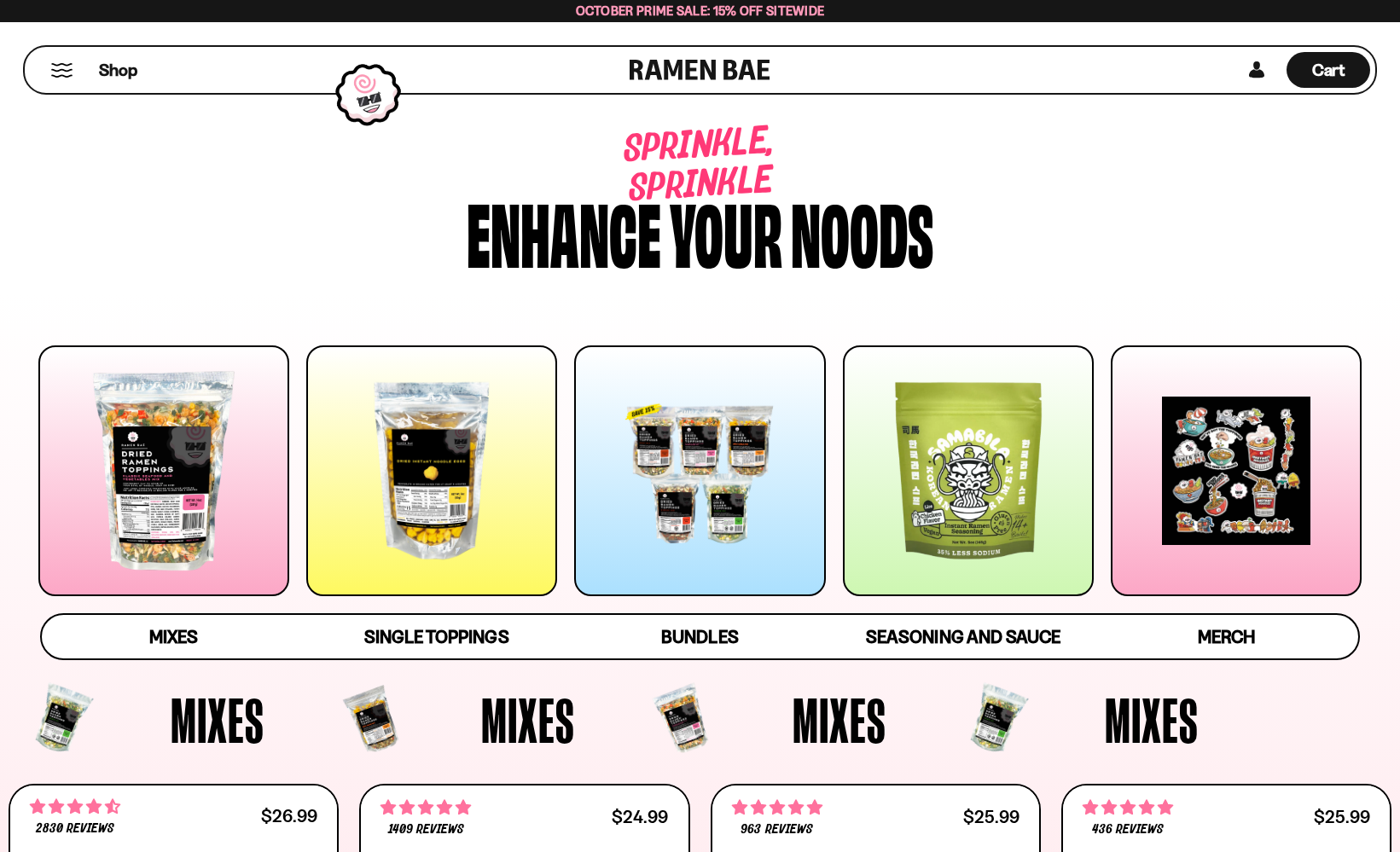
click at [607, 501] on div at bounding box center [700, 471] width 251 height 251
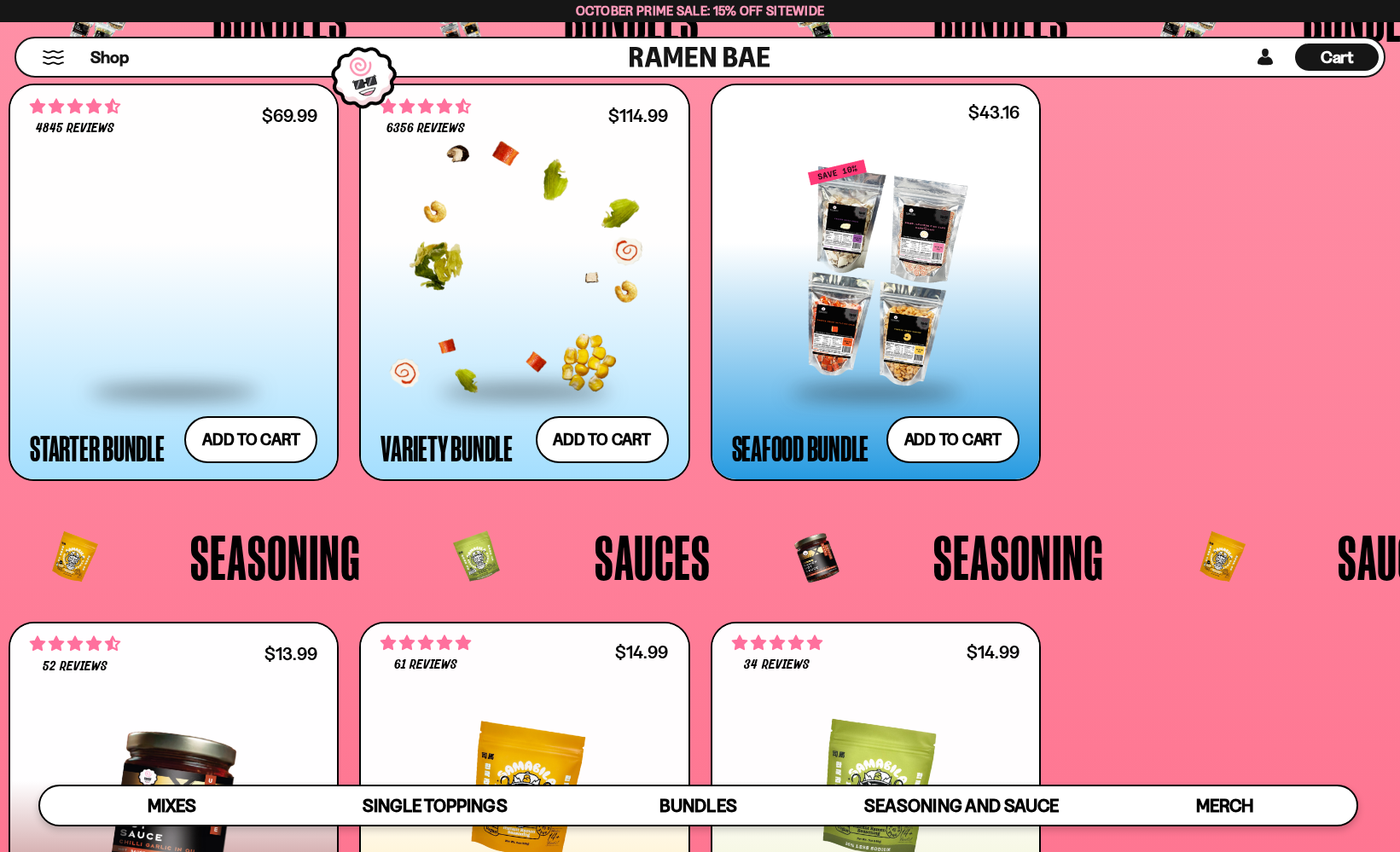
scroll to position [3808, 0]
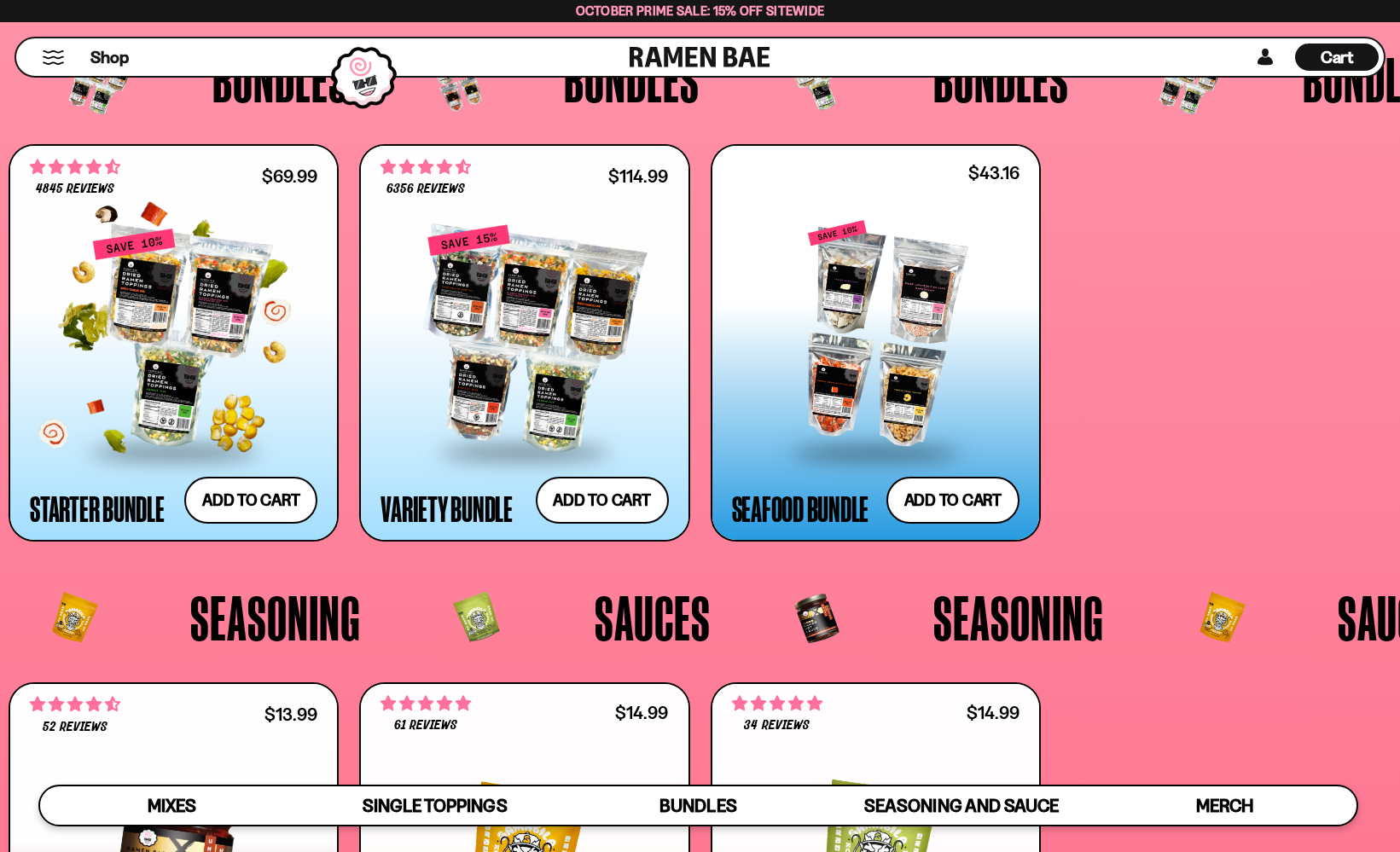
click at [242, 318] on div at bounding box center [174, 339] width 288 height 222
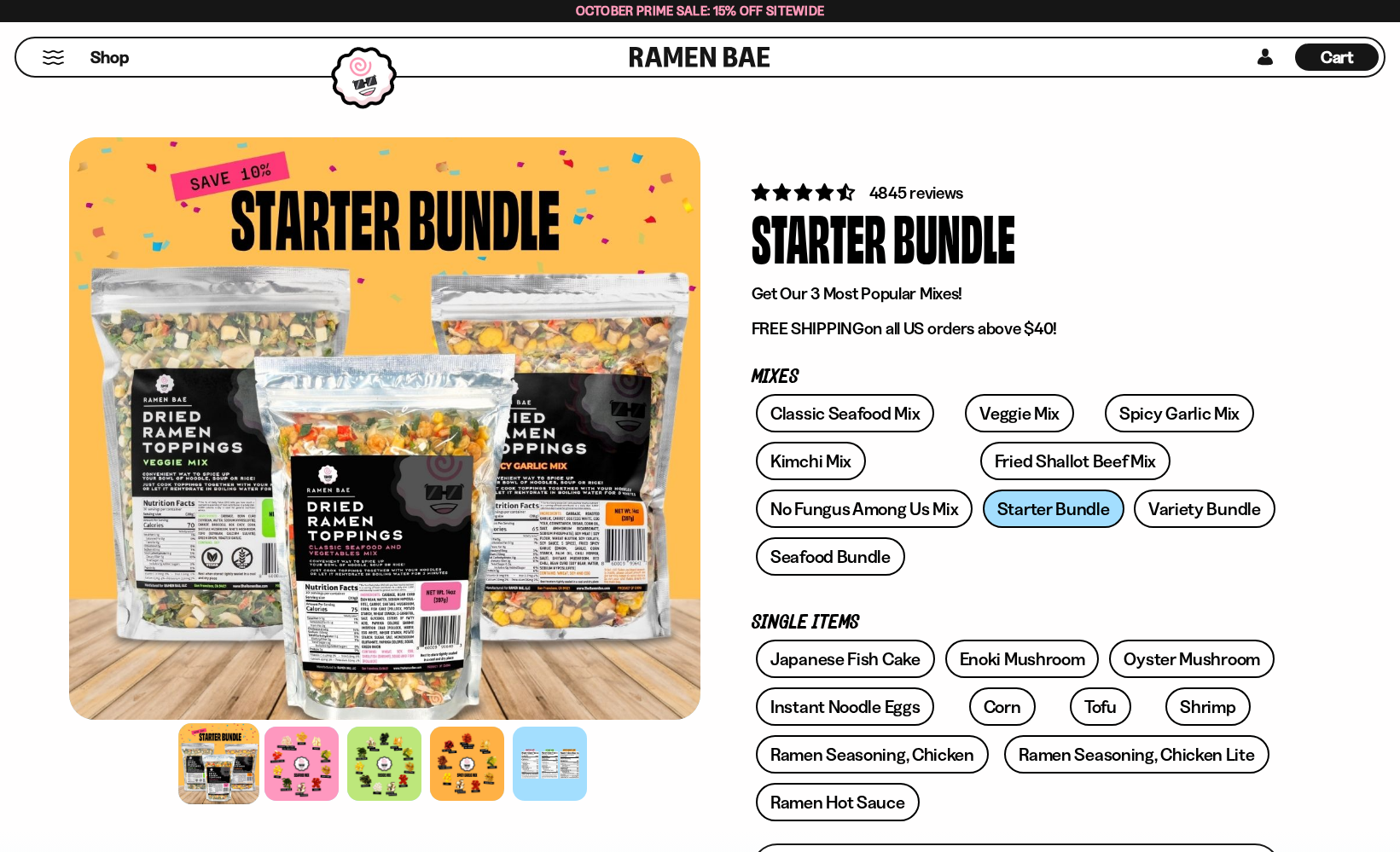
scroll to position [538, 0]
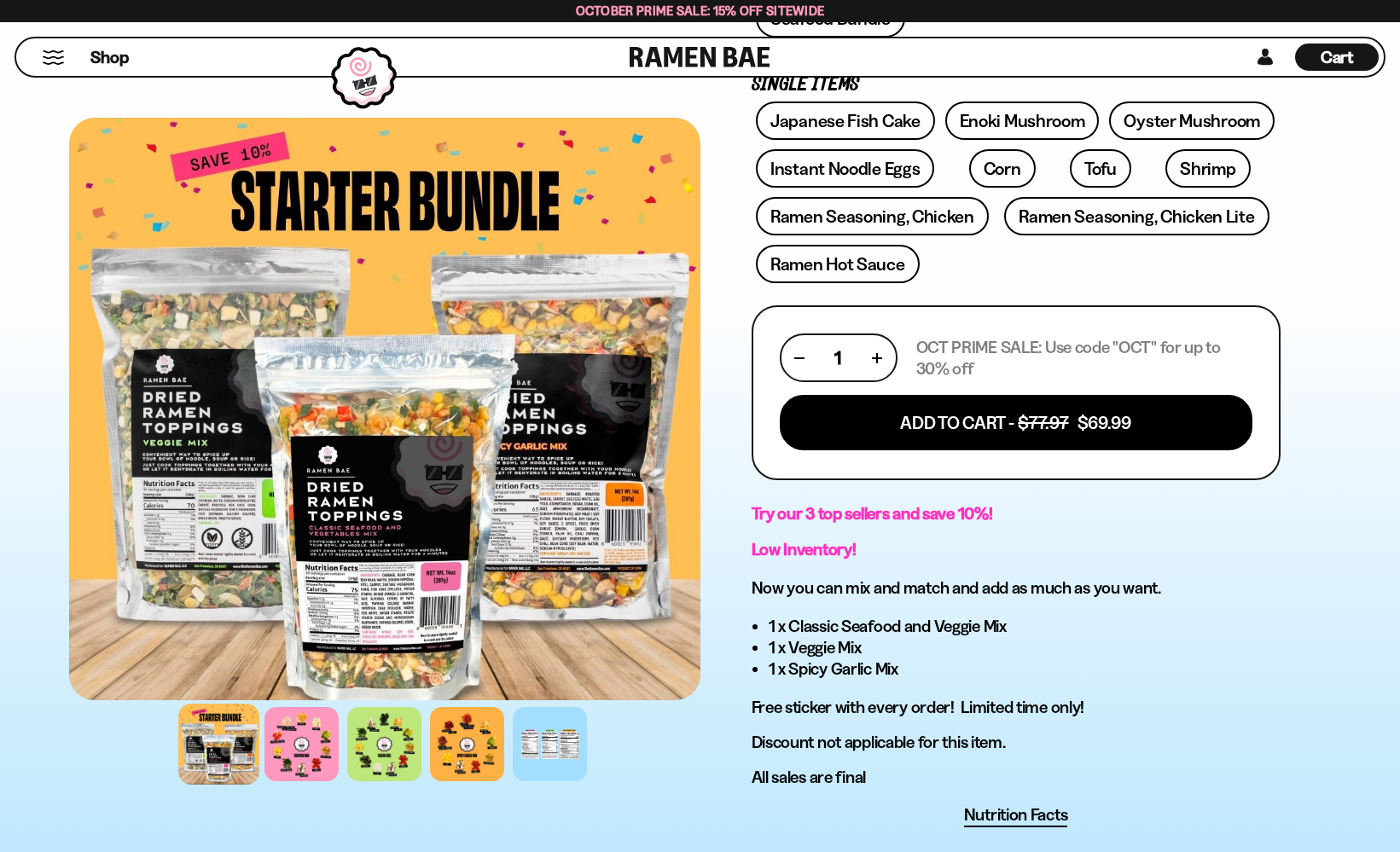
drag, startPoint x: 1119, startPoint y: 346, endPoint x: 1147, endPoint y: 354, distance: 29.1
click at [1147, 354] on p "OCT PRIME SALE: Use code "OCT" for up to 30% off" at bounding box center [1084, 358] width 336 height 43
copy p "OCT"
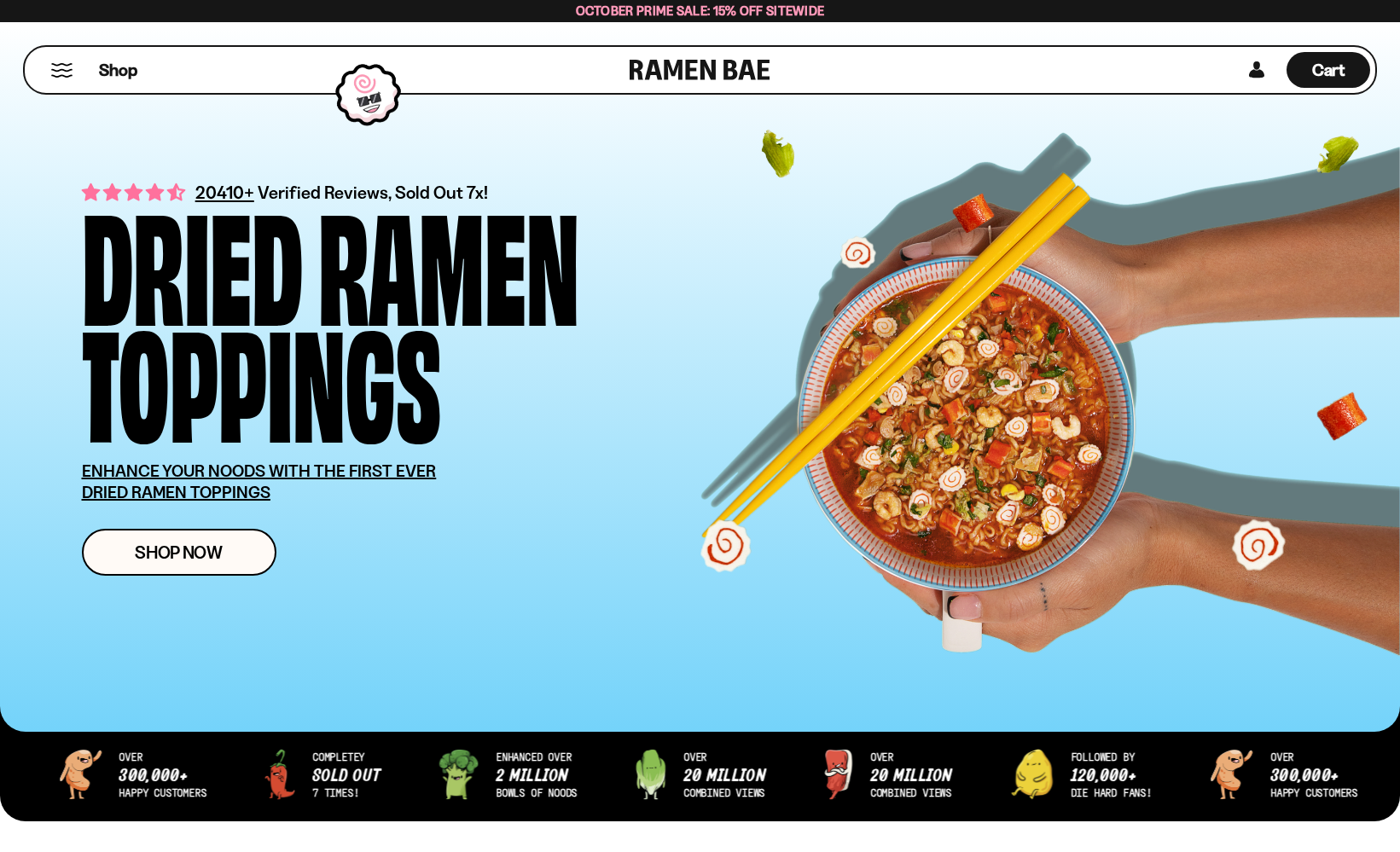
click at [88, 66] on div "Shop" at bounding box center [329, 69] width 599 height 46
click at [67, 72] on button "Mobile Menu Trigger" at bounding box center [62, 70] width 23 height 15
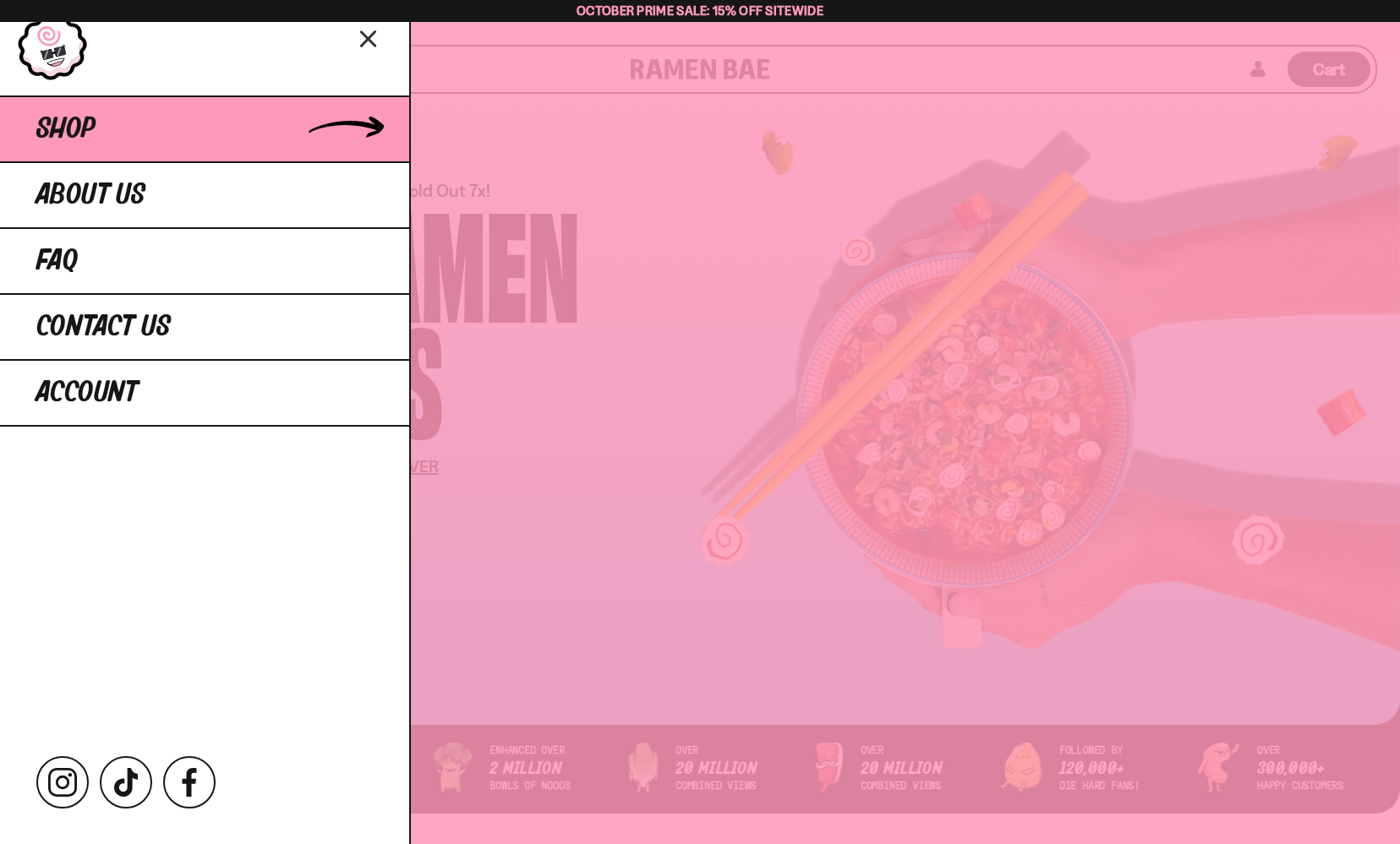
click at [143, 136] on link "Shop" at bounding box center [204, 128] width 409 height 66
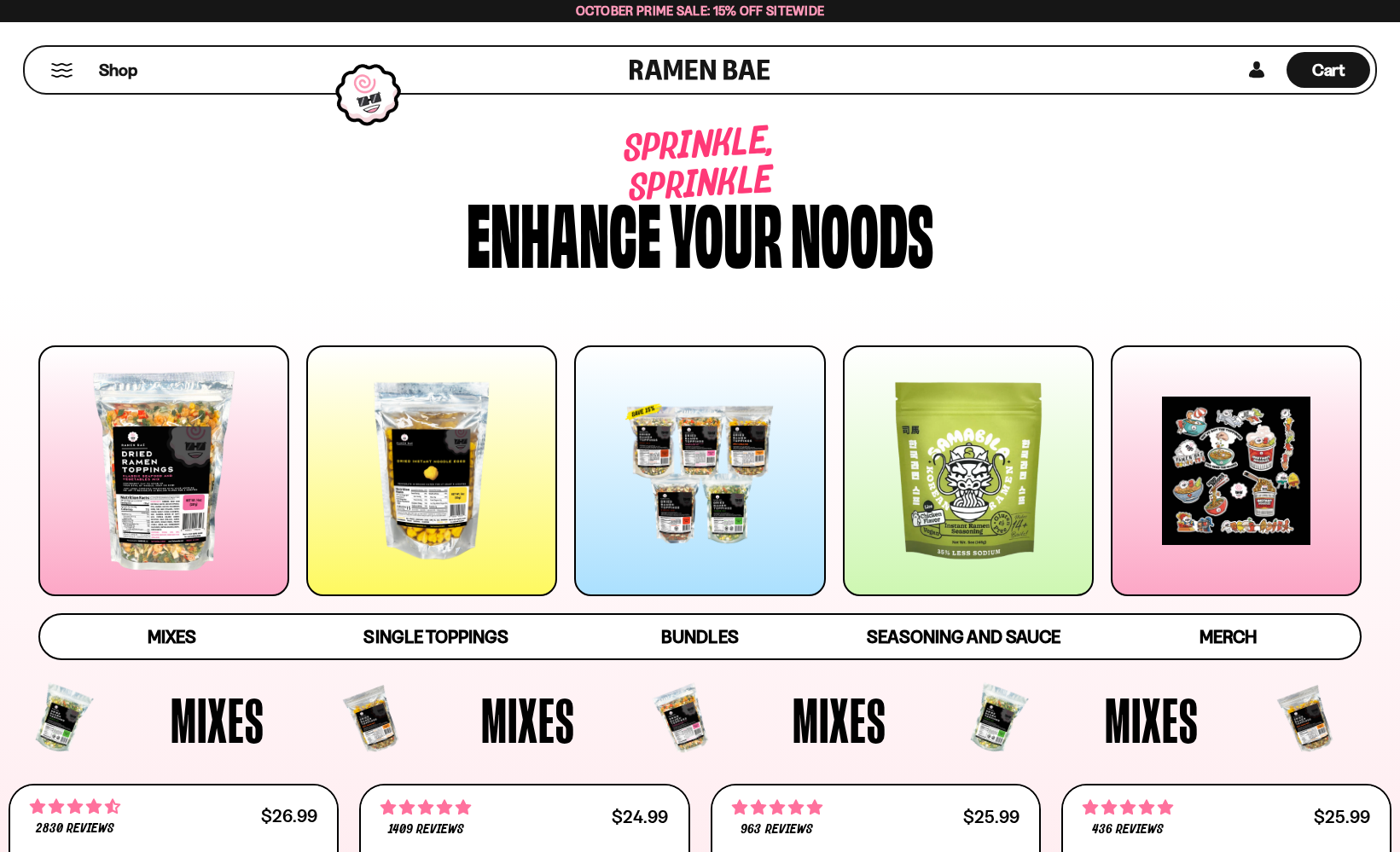
click at [953, 507] on div at bounding box center [969, 471] width 251 height 251
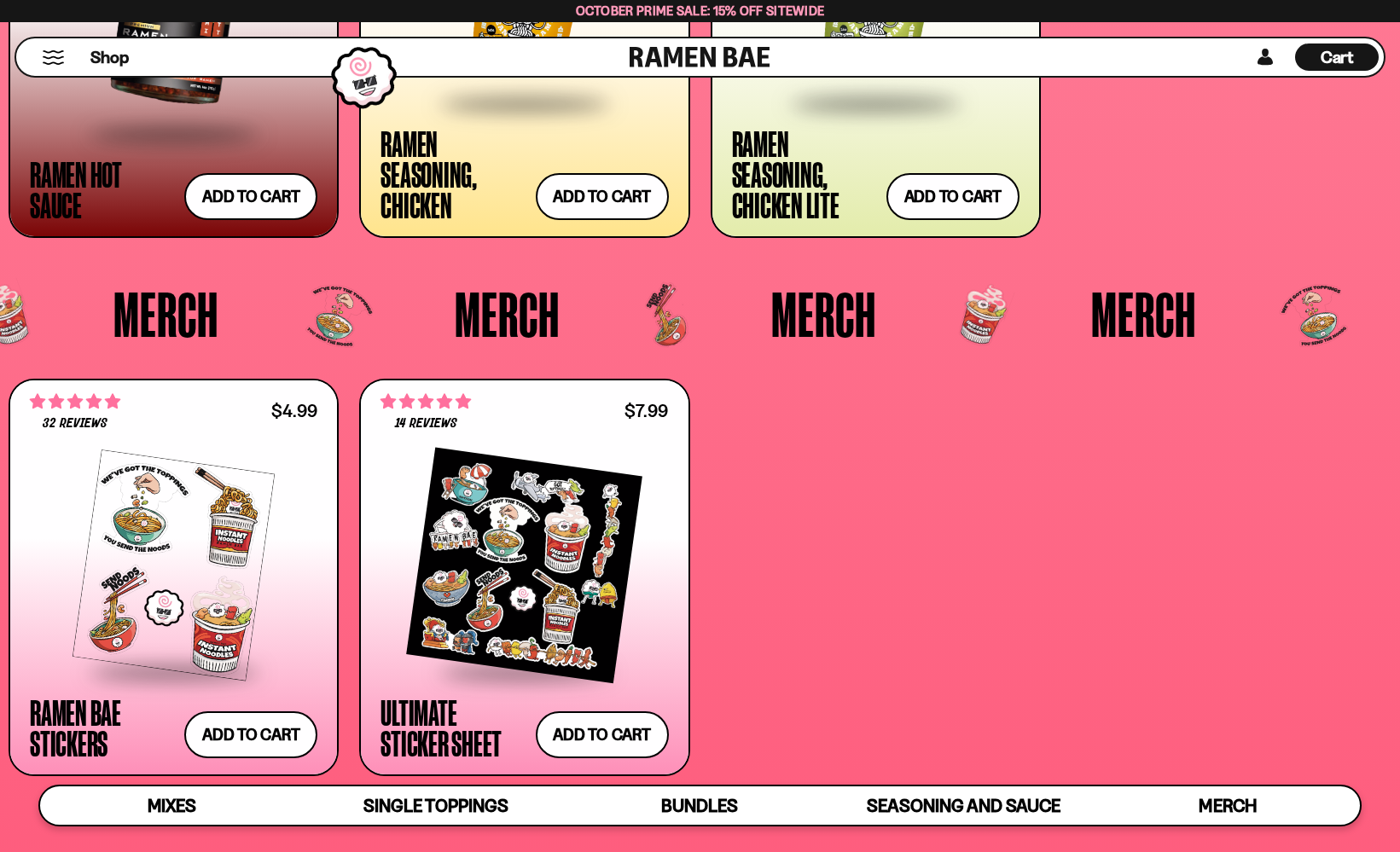
scroll to position [4622, 0]
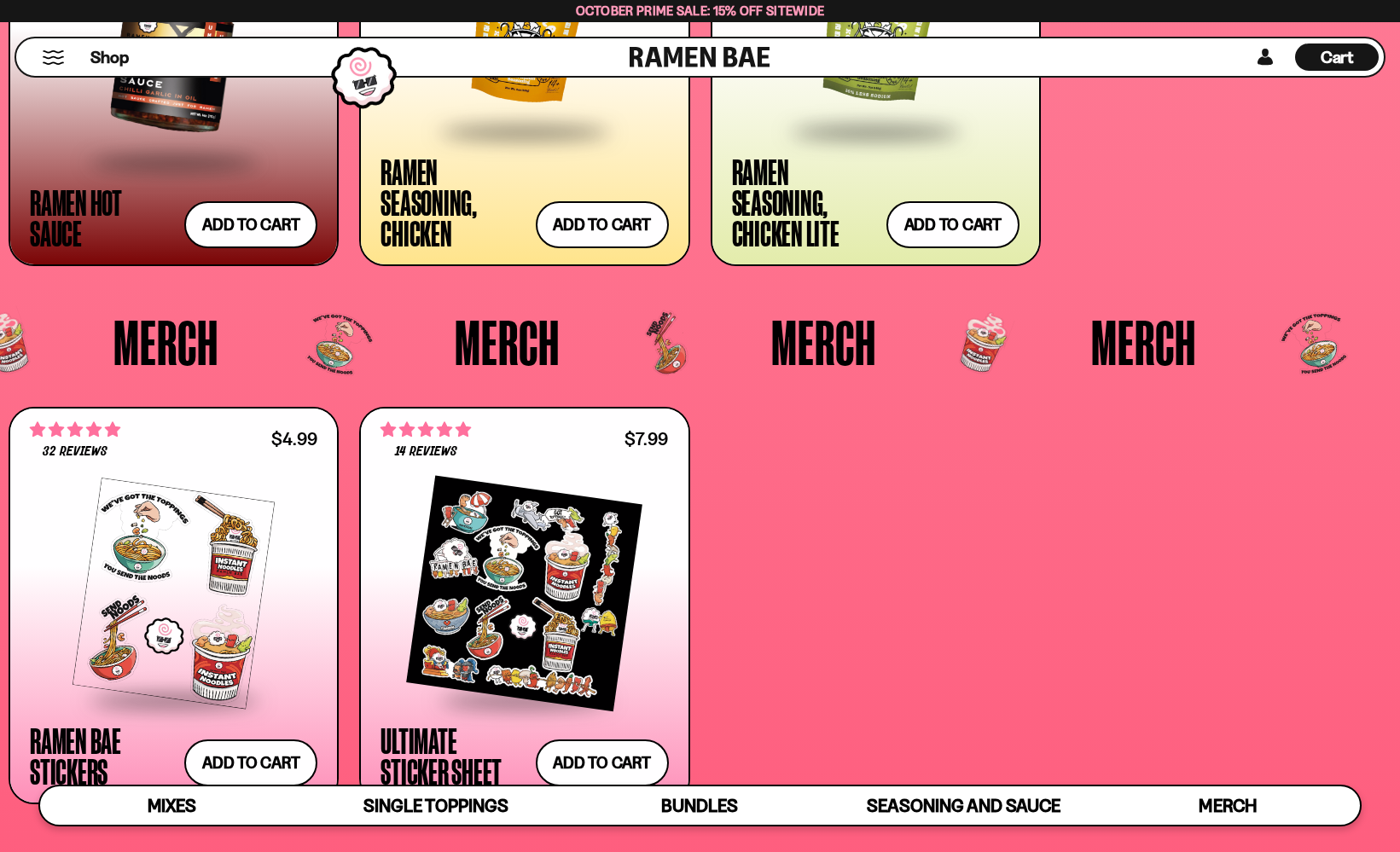
click at [242, 475] on div at bounding box center [174, 589] width 288 height 248
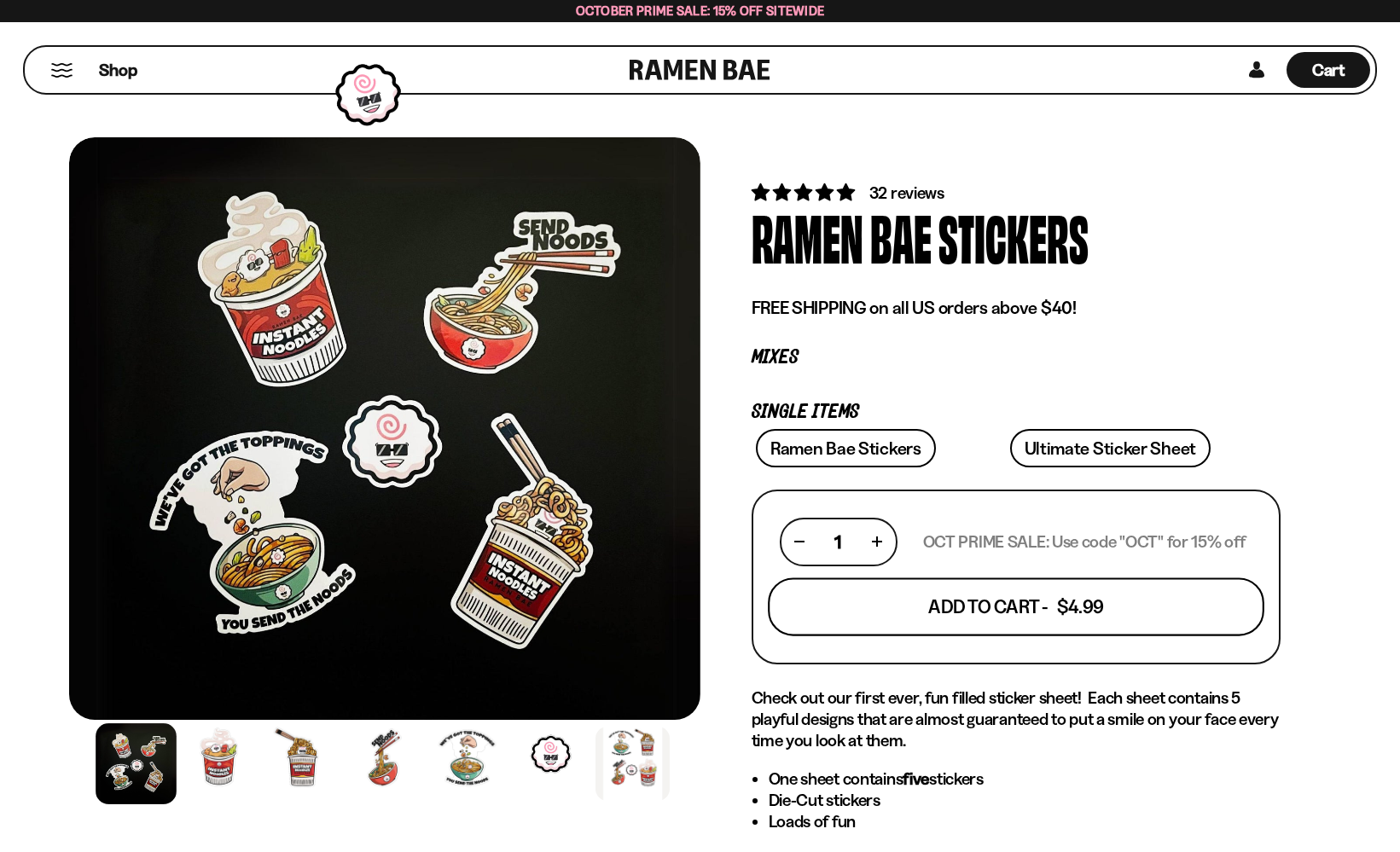
click at [994, 606] on button "Add To Cart - $4.99" at bounding box center [1015, 607] width 496 height 58
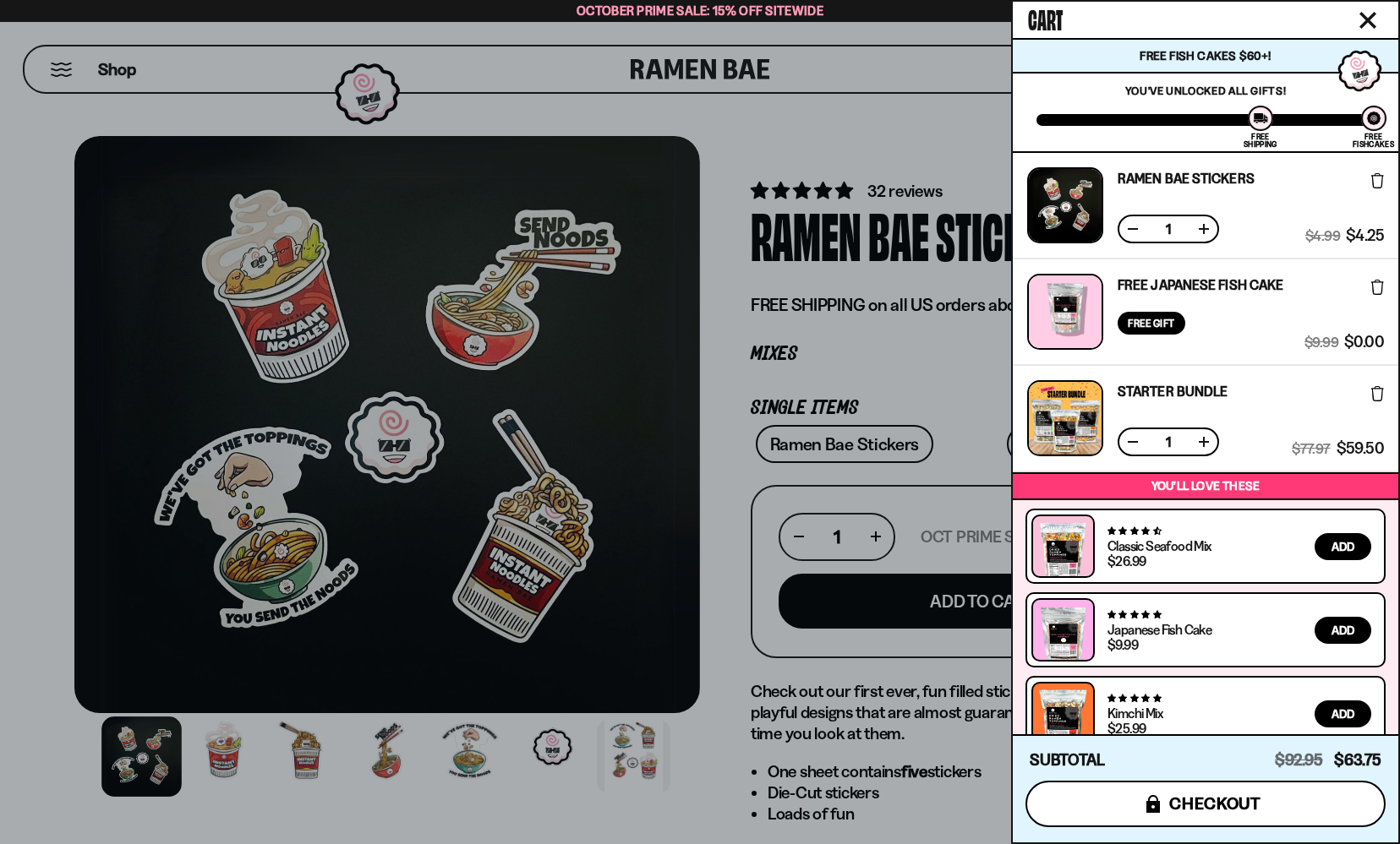
click at [1214, 796] on span "checkout" at bounding box center [1216, 804] width 92 height 18
